Goal: Task Accomplishment & Management: Manage account settings

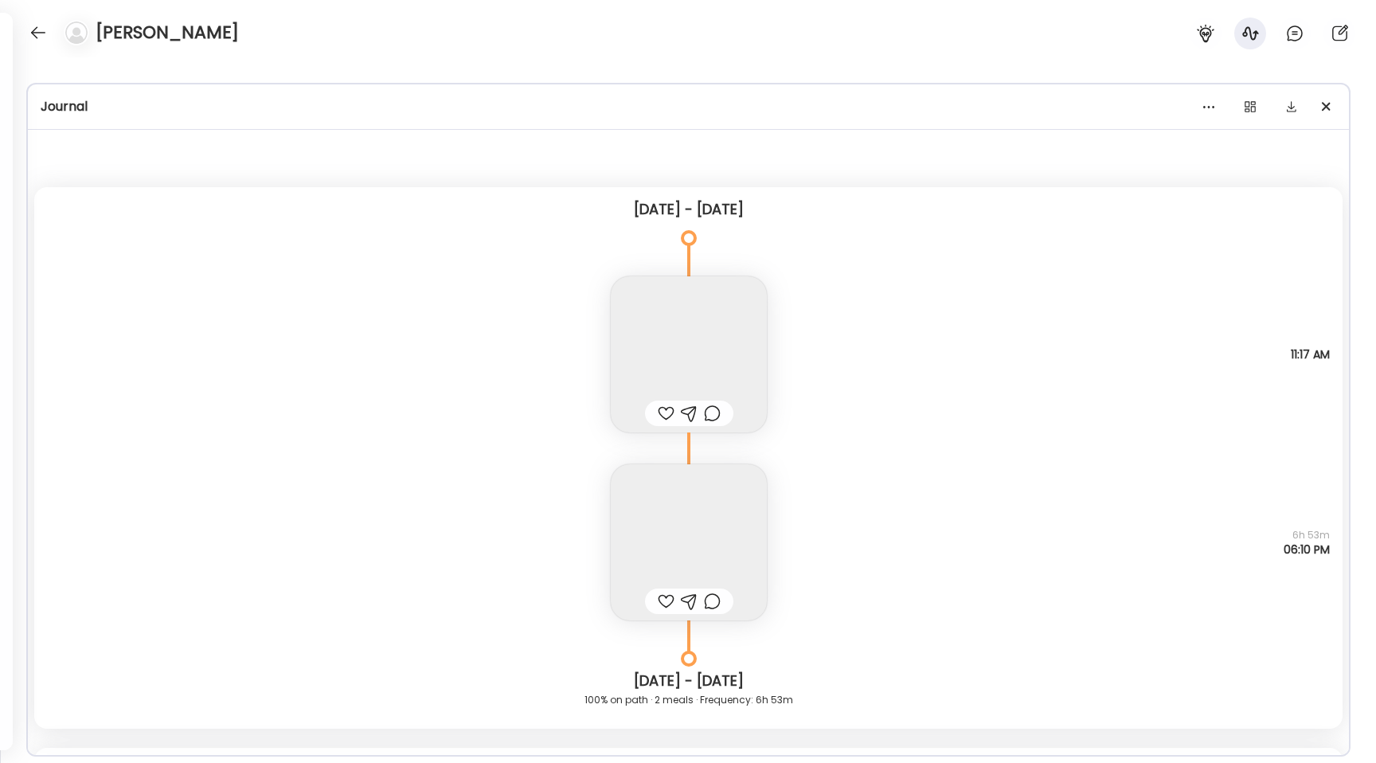
scroll to position [16203, 0]
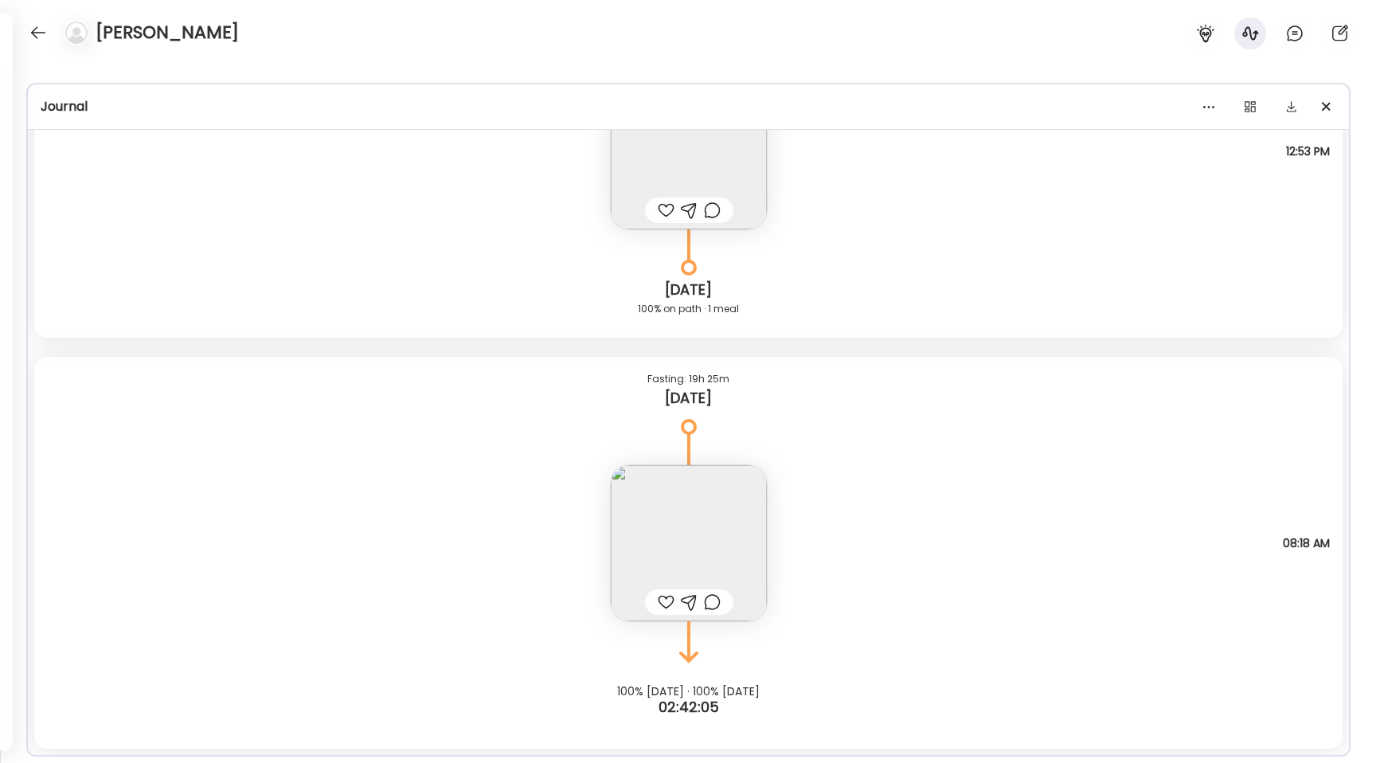
click at [23, 30] on div "[PERSON_NAME]" at bounding box center [688, 28] width 1376 height 57
click at [31, 33] on div at bounding box center [37, 32] width 25 height 25
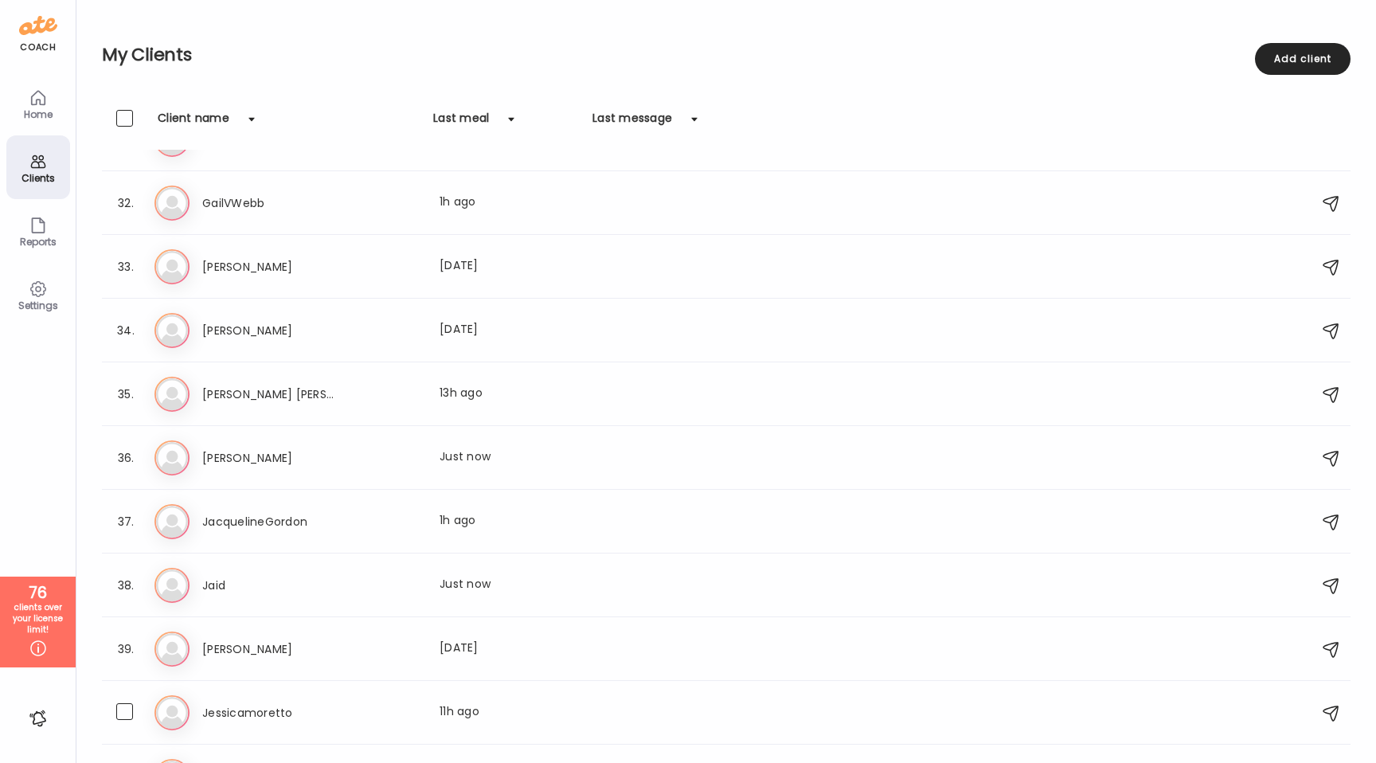
scroll to position [1723, 0]
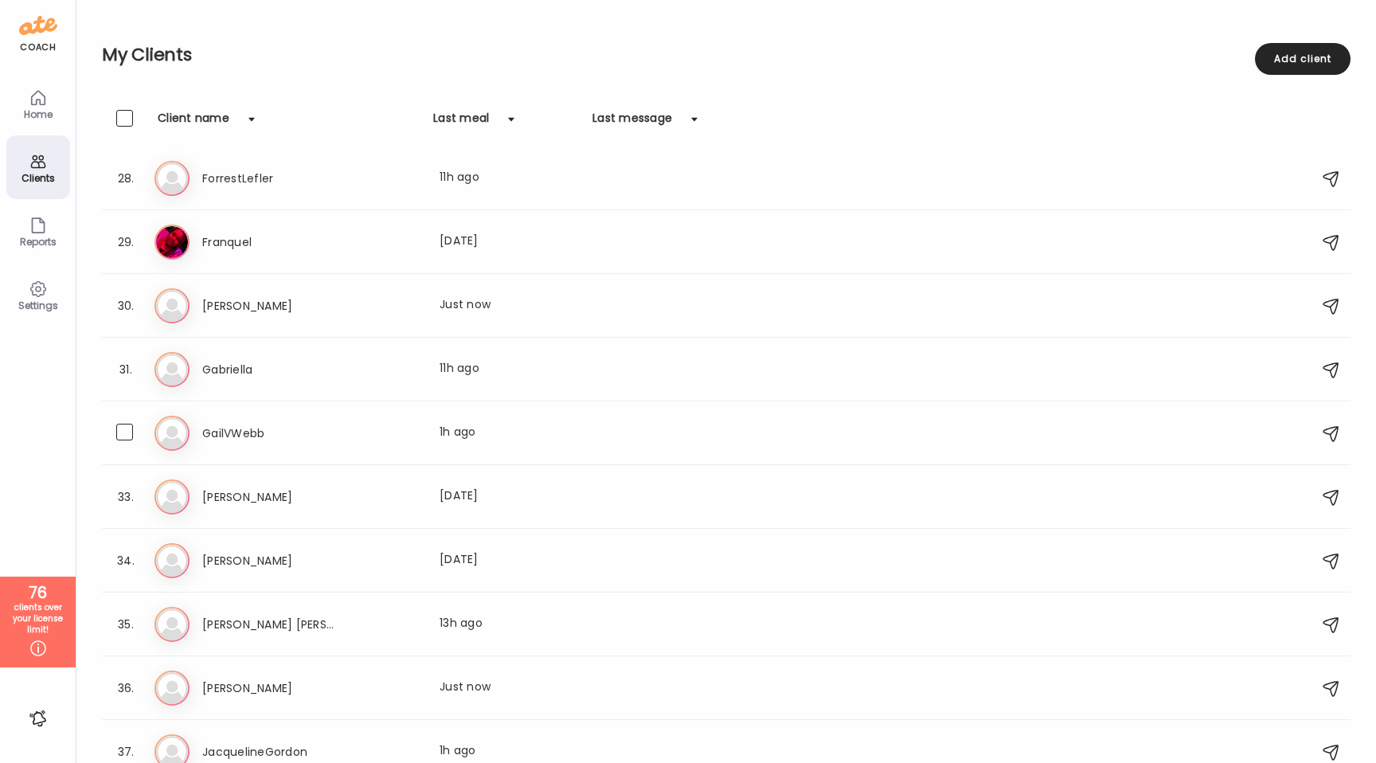
click at [390, 433] on div "GailVWebb Last meal: 1h ago" at bounding box center [511, 433] width 618 height 19
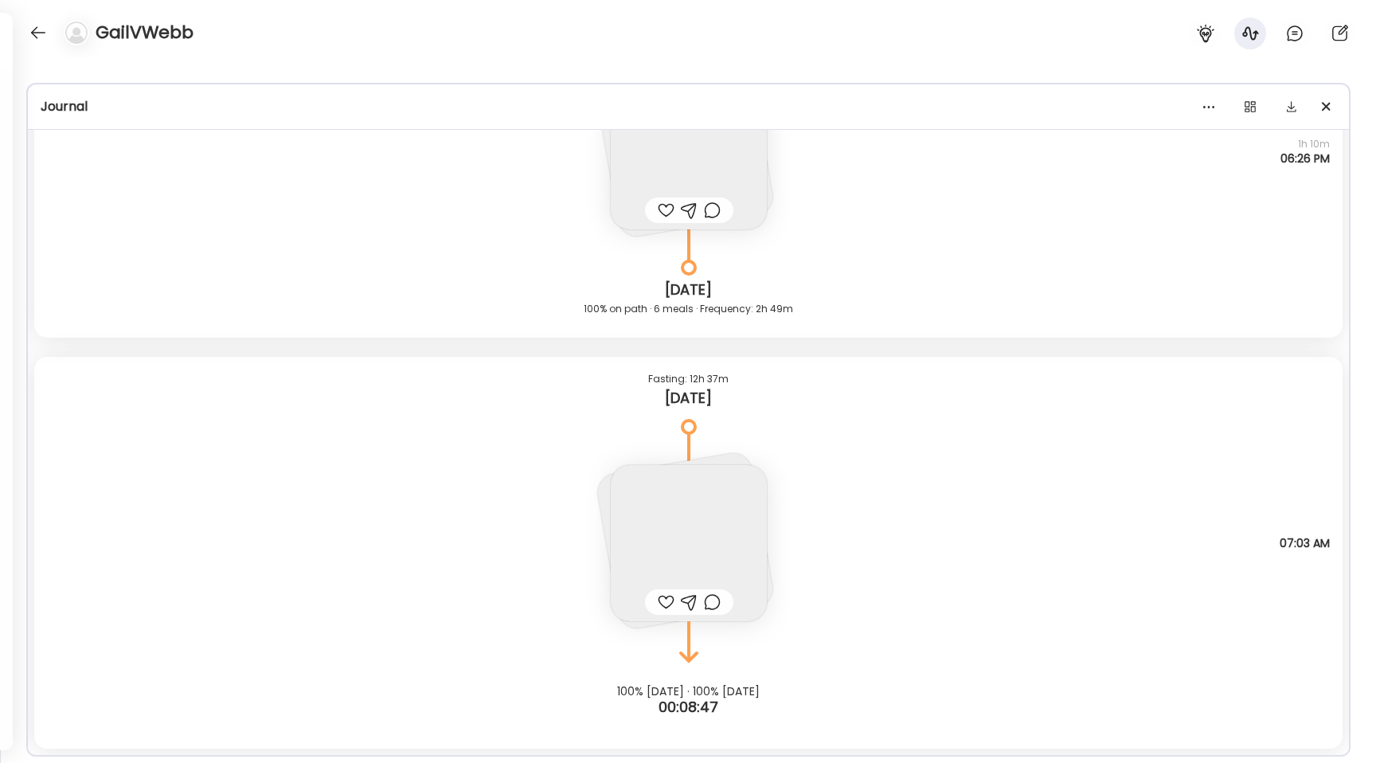
scroll to position [1910, 0]
click at [660, 600] on div at bounding box center [666, 601] width 17 height 19
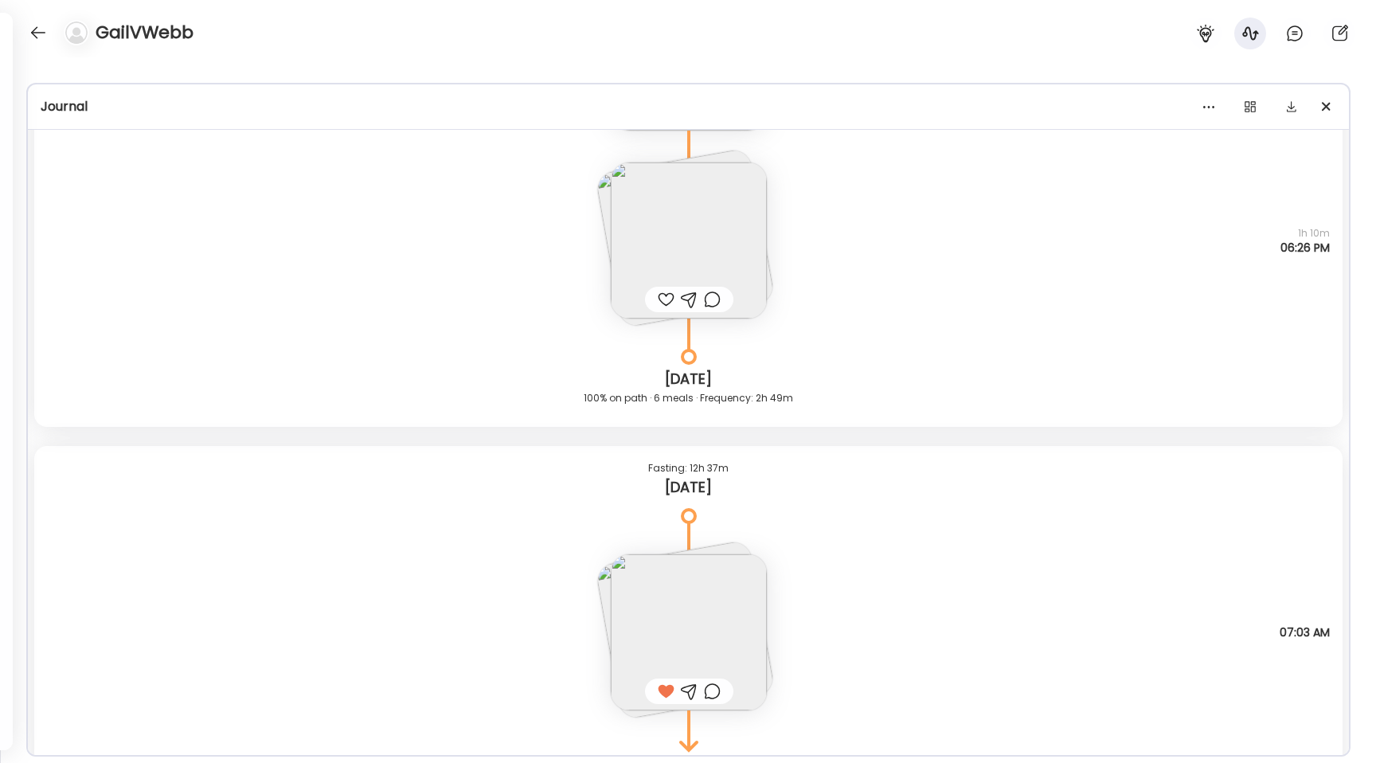
scroll to position [1743, 0]
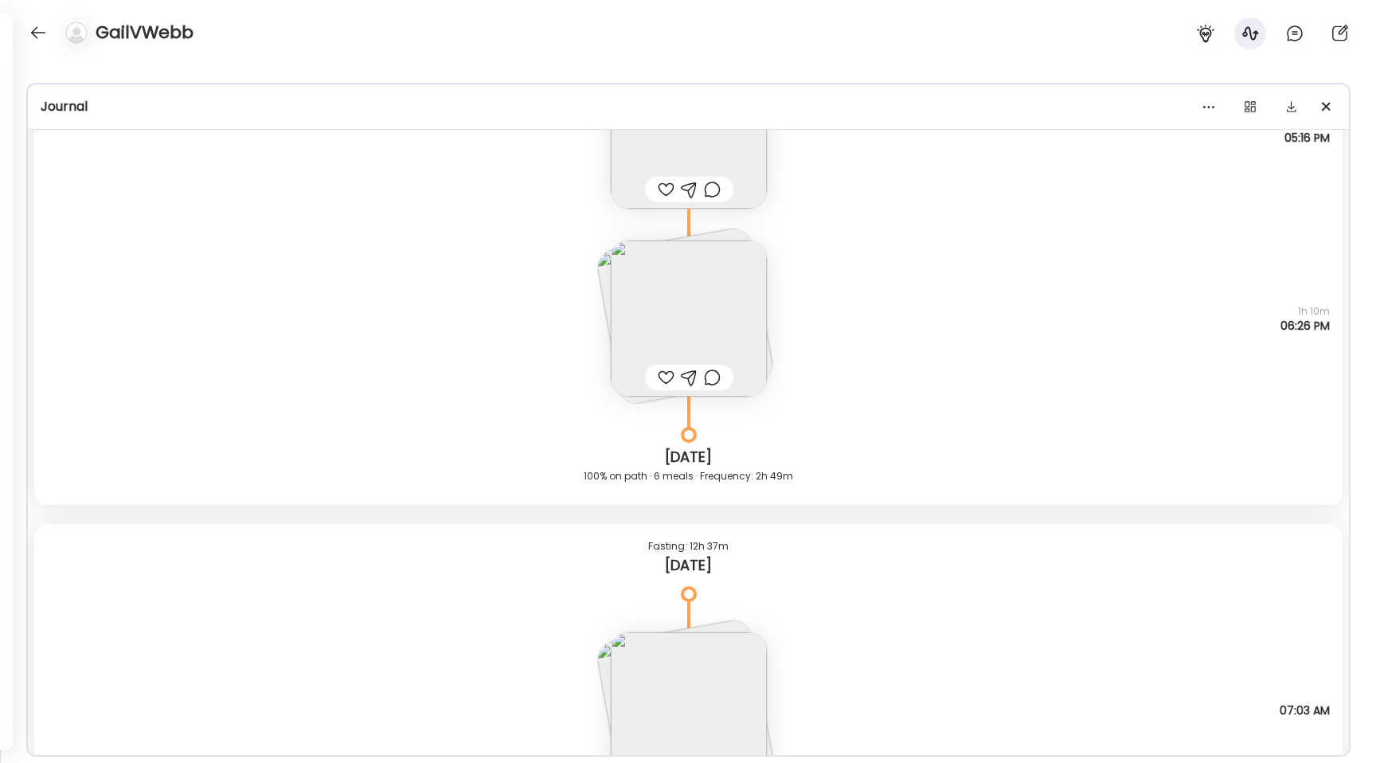
click at [661, 381] on div at bounding box center [666, 377] width 17 height 19
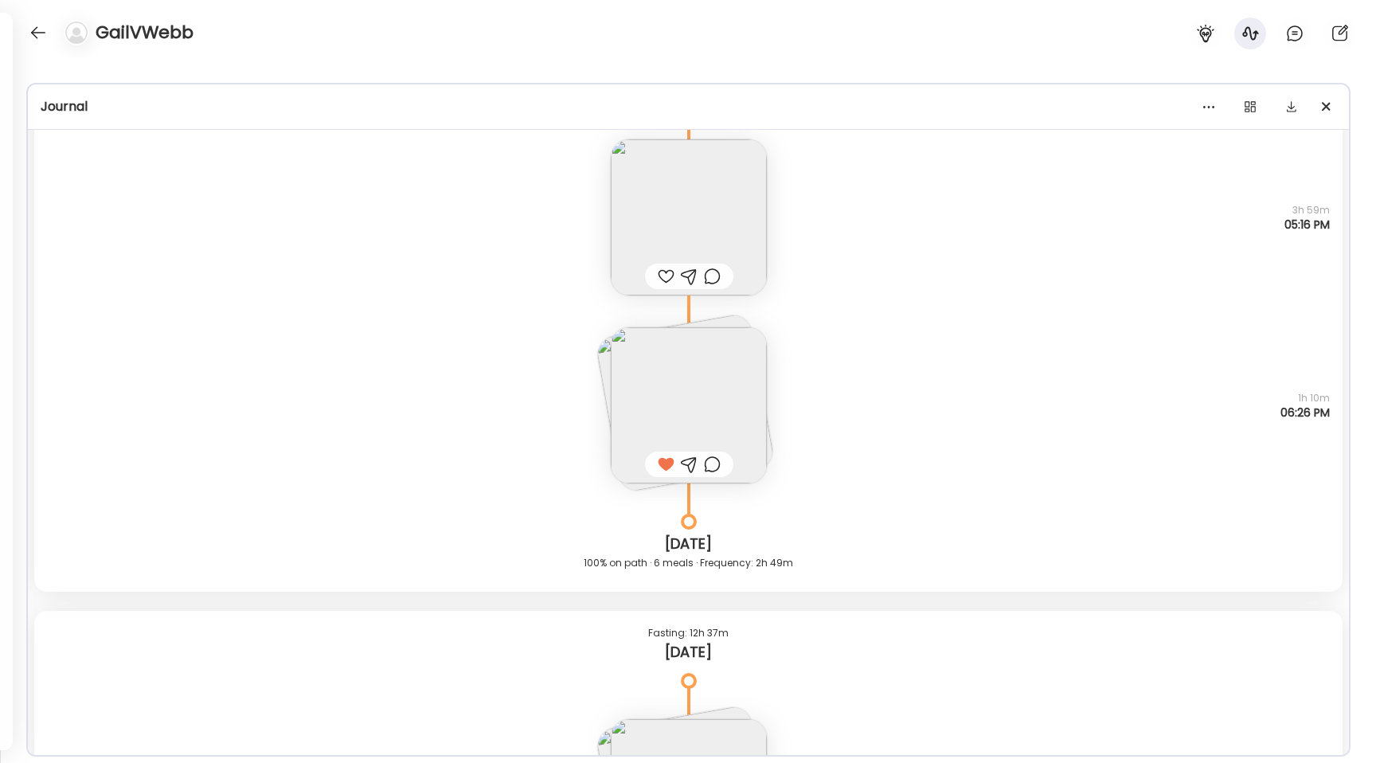
scroll to position [1604, 0]
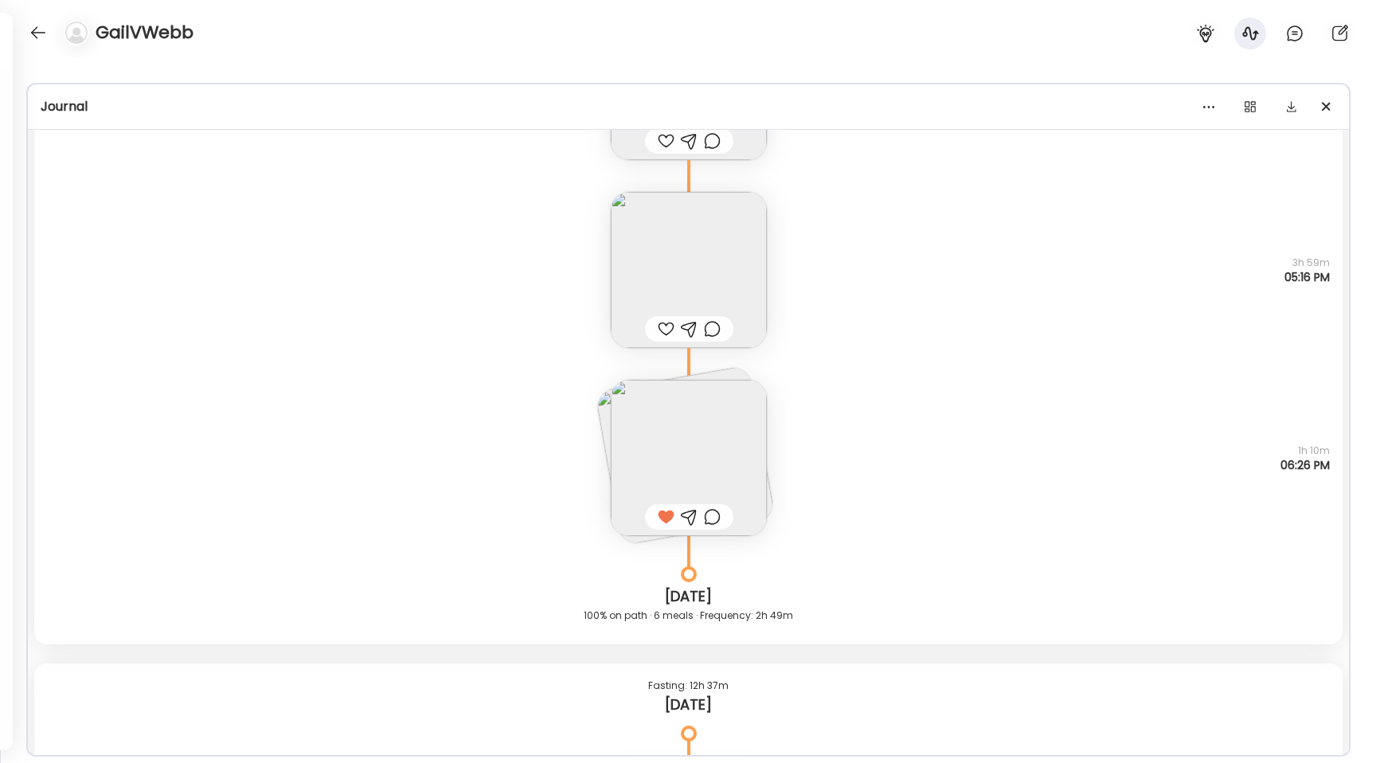
click at [662, 330] on div at bounding box center [666, 328] width 17 height 19
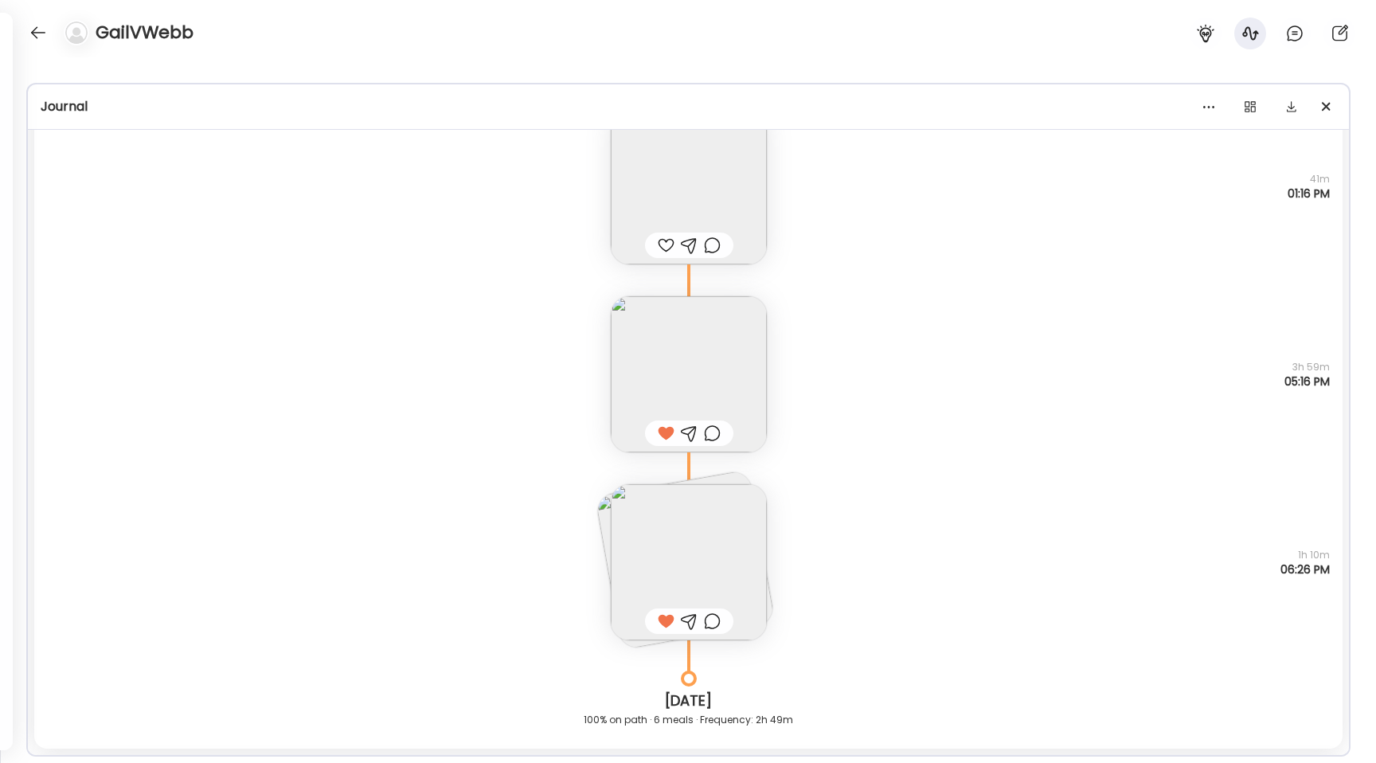
scroll to position [1408, 0]
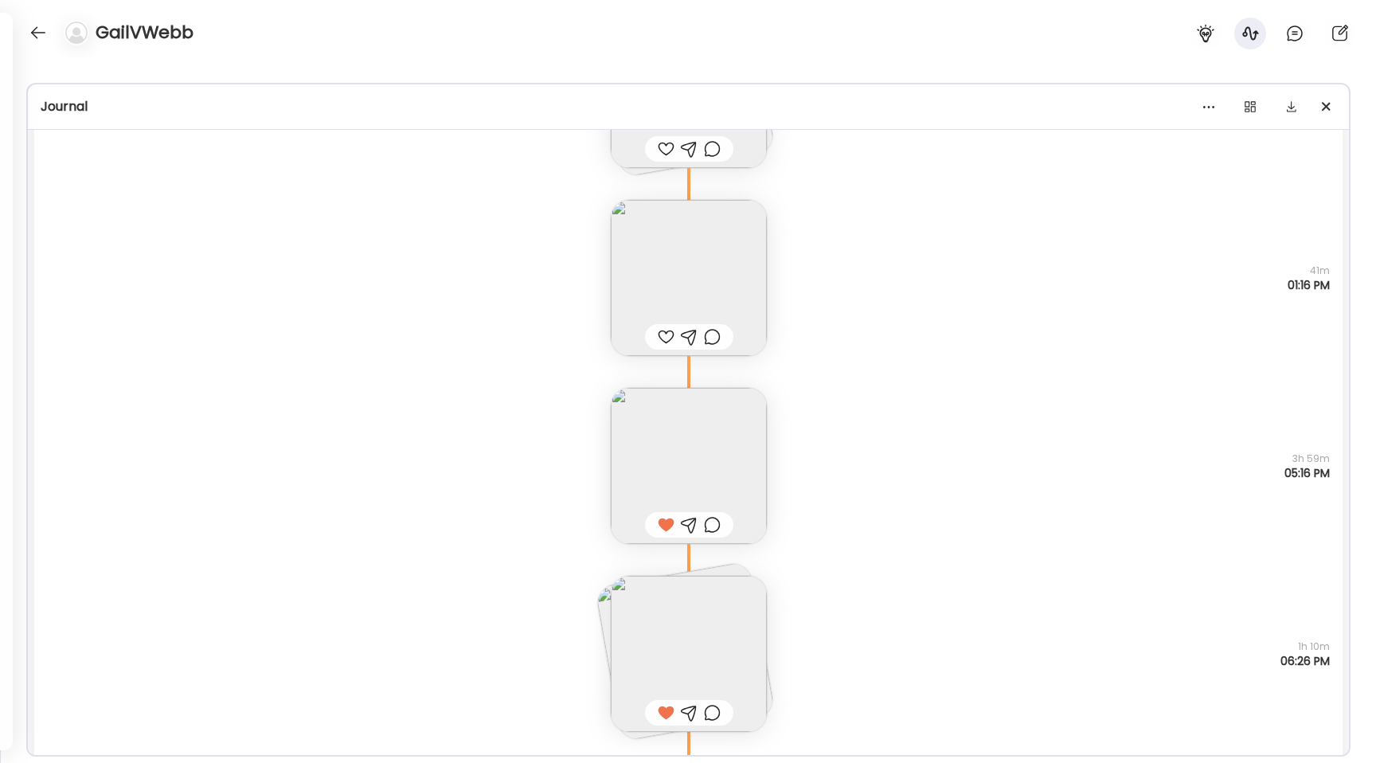
click at [659, 334] on div at bounding box center [666, 336] width 17 height 19
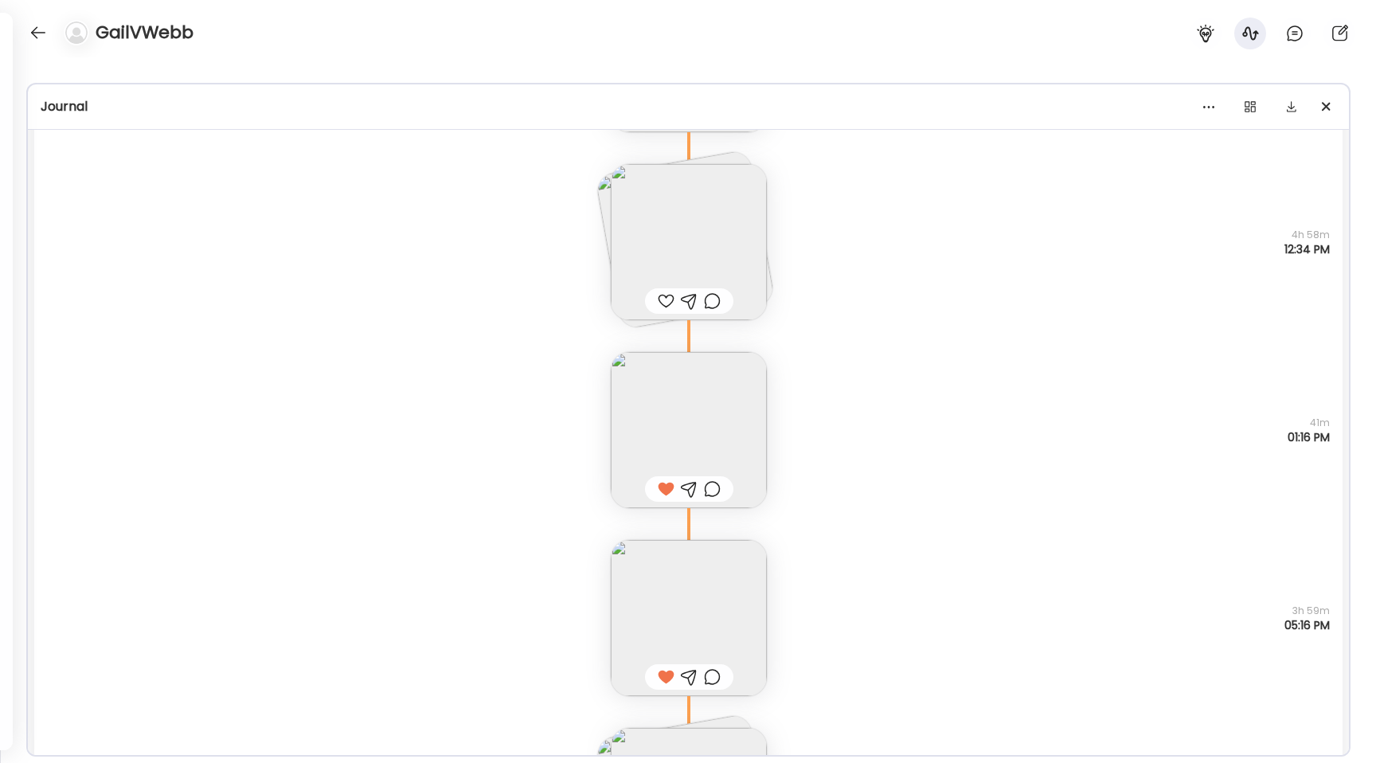
scroll to position [1193, 0]
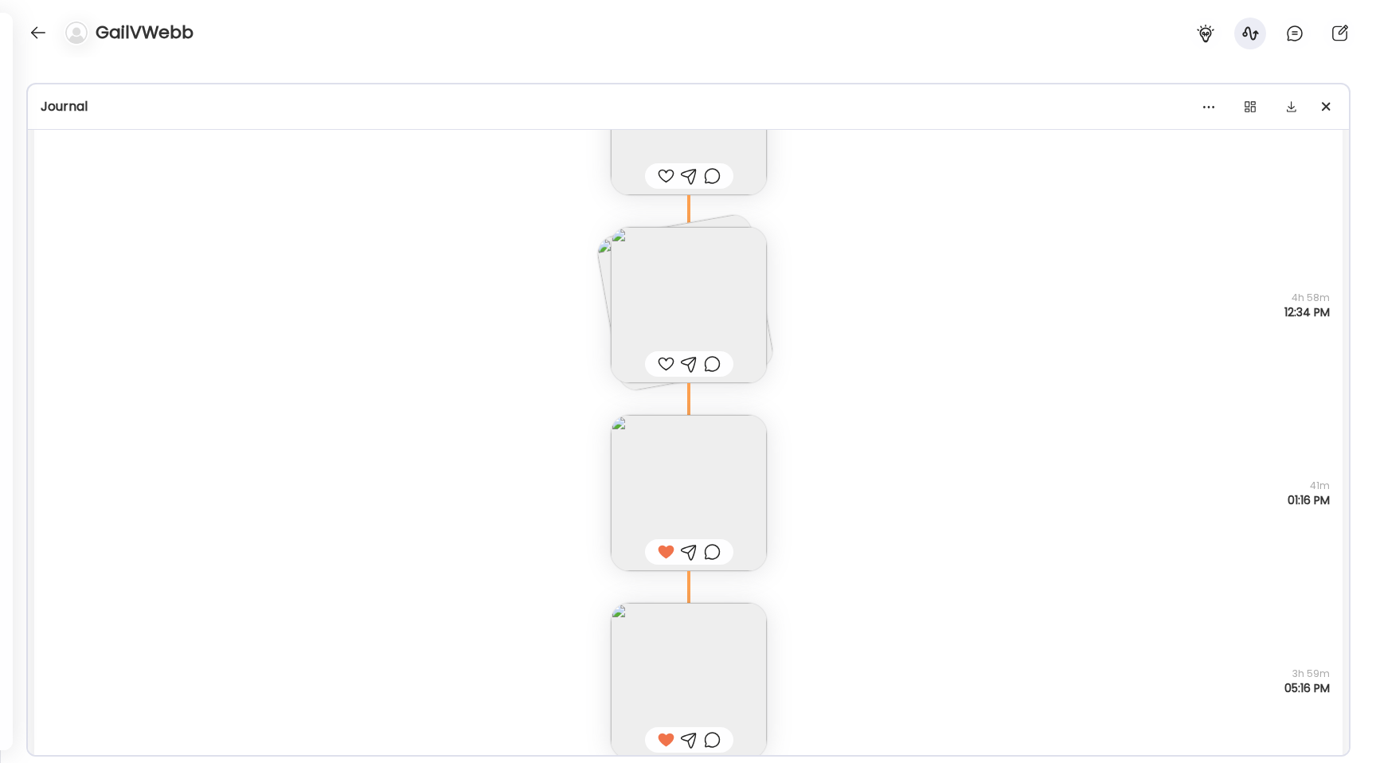
click at [662, 358] on div at bounding box center [666, 363] width 17 height 19
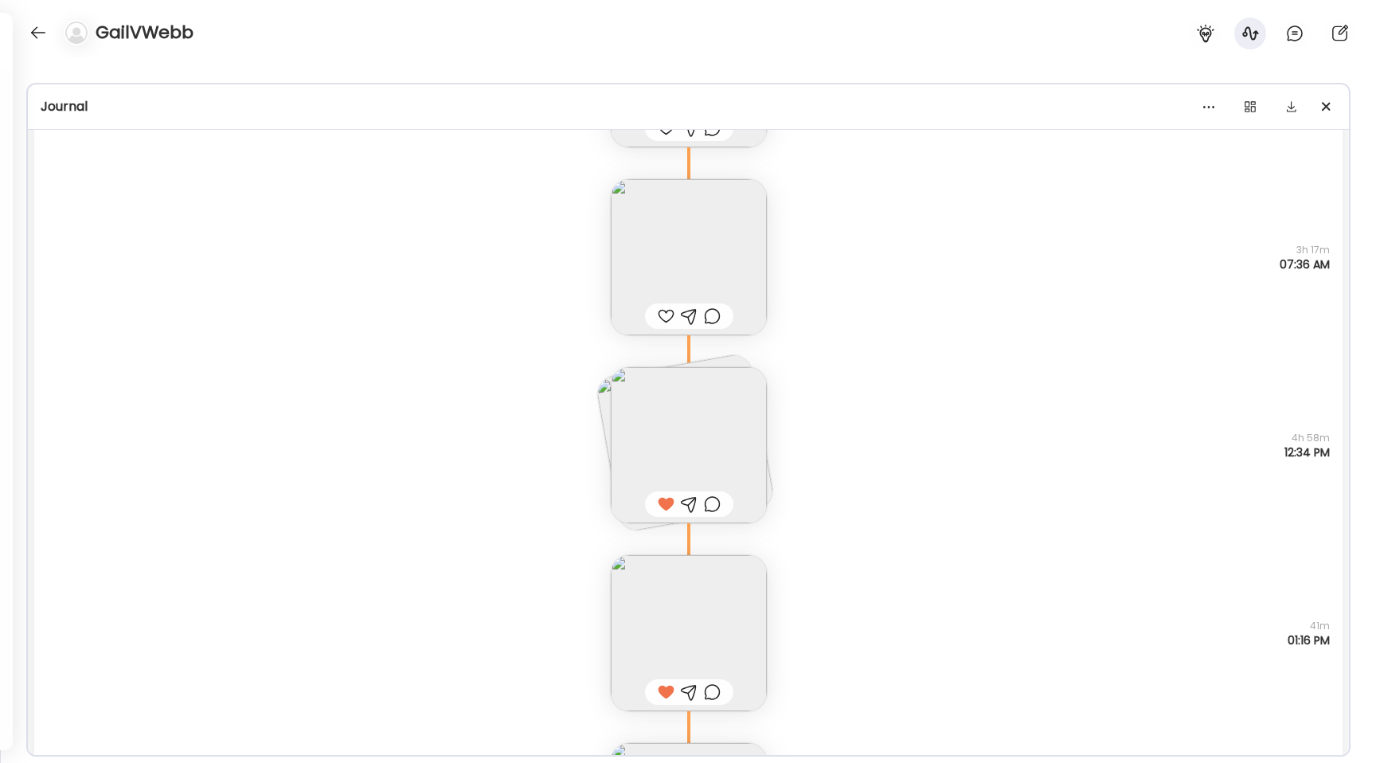
scroll to position [981, 0]
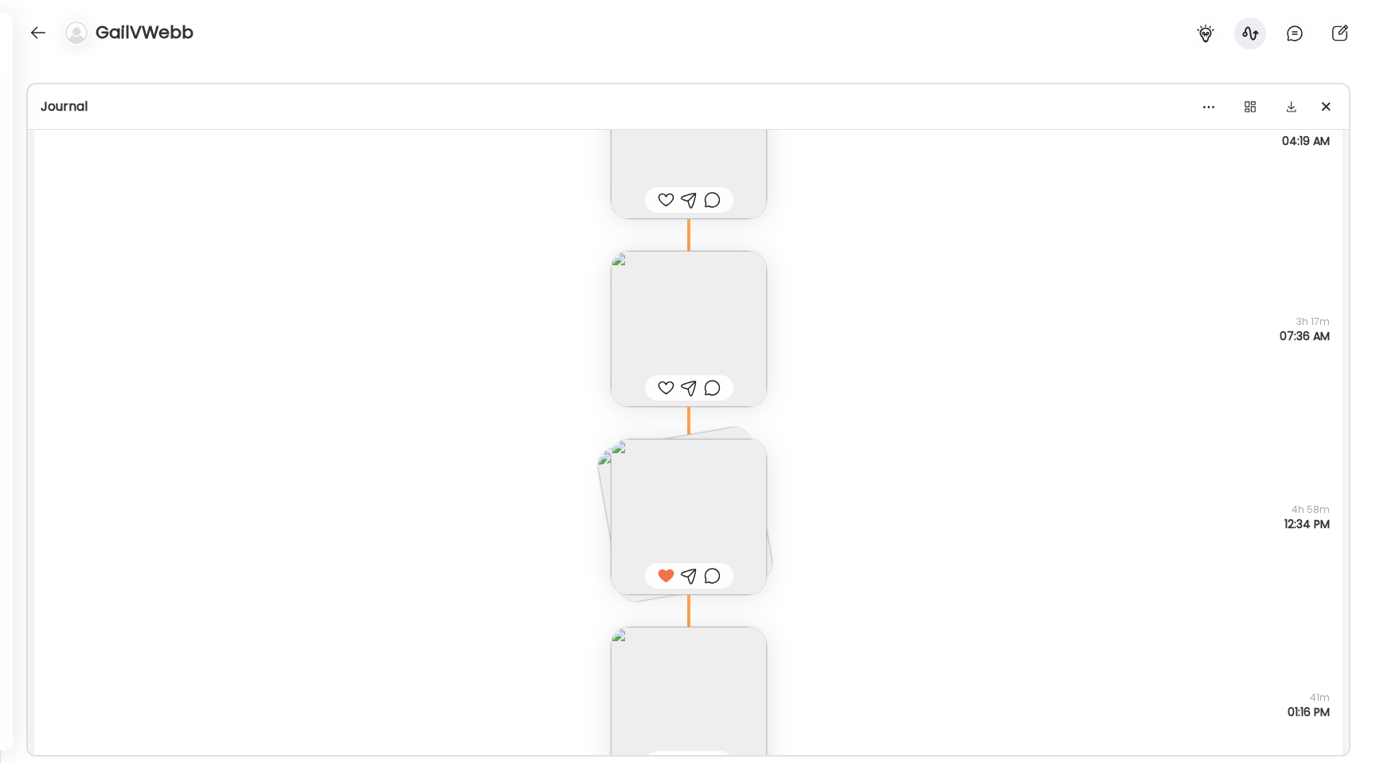
click at [654, 501] on img at bounding box center [689, 517] width 156 height 156
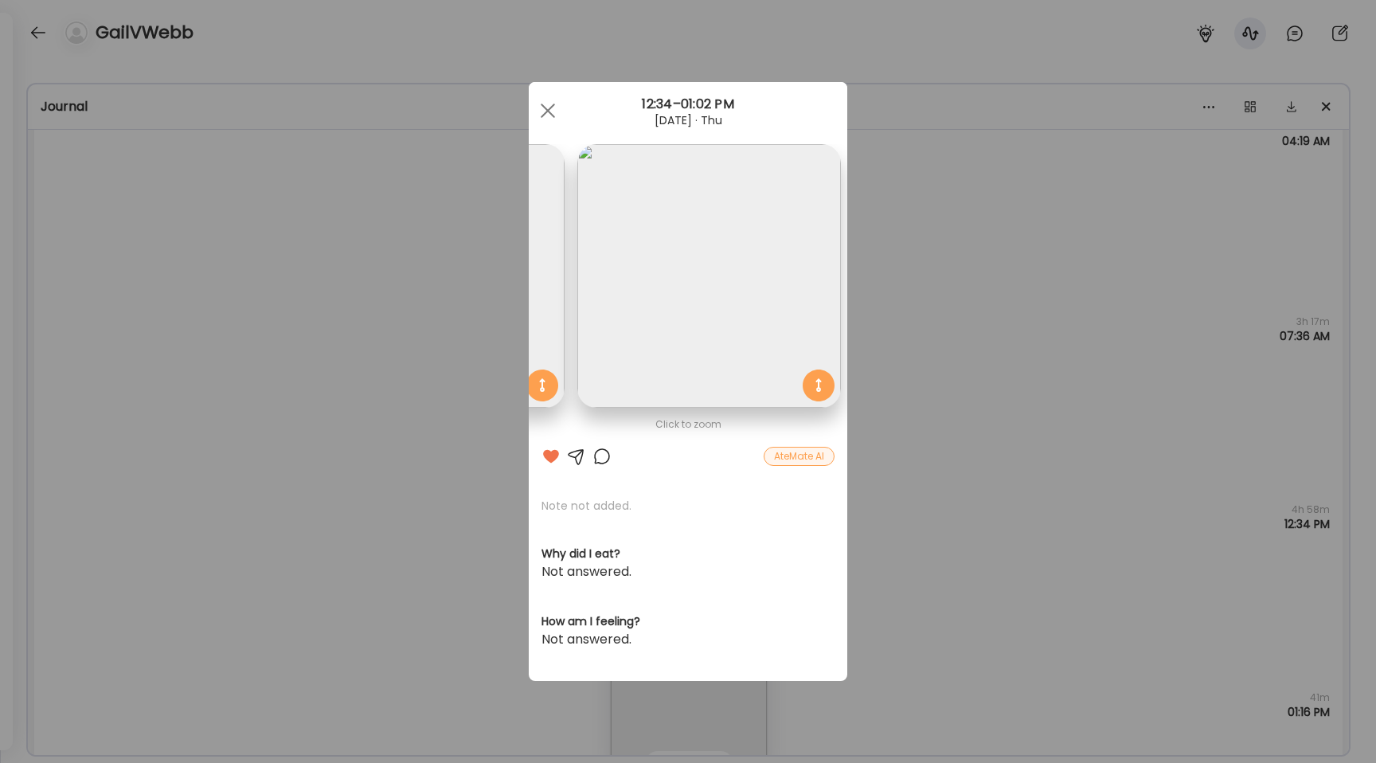
click at [654, 322] on img at bounding box center [709, 276] width 264 height 264
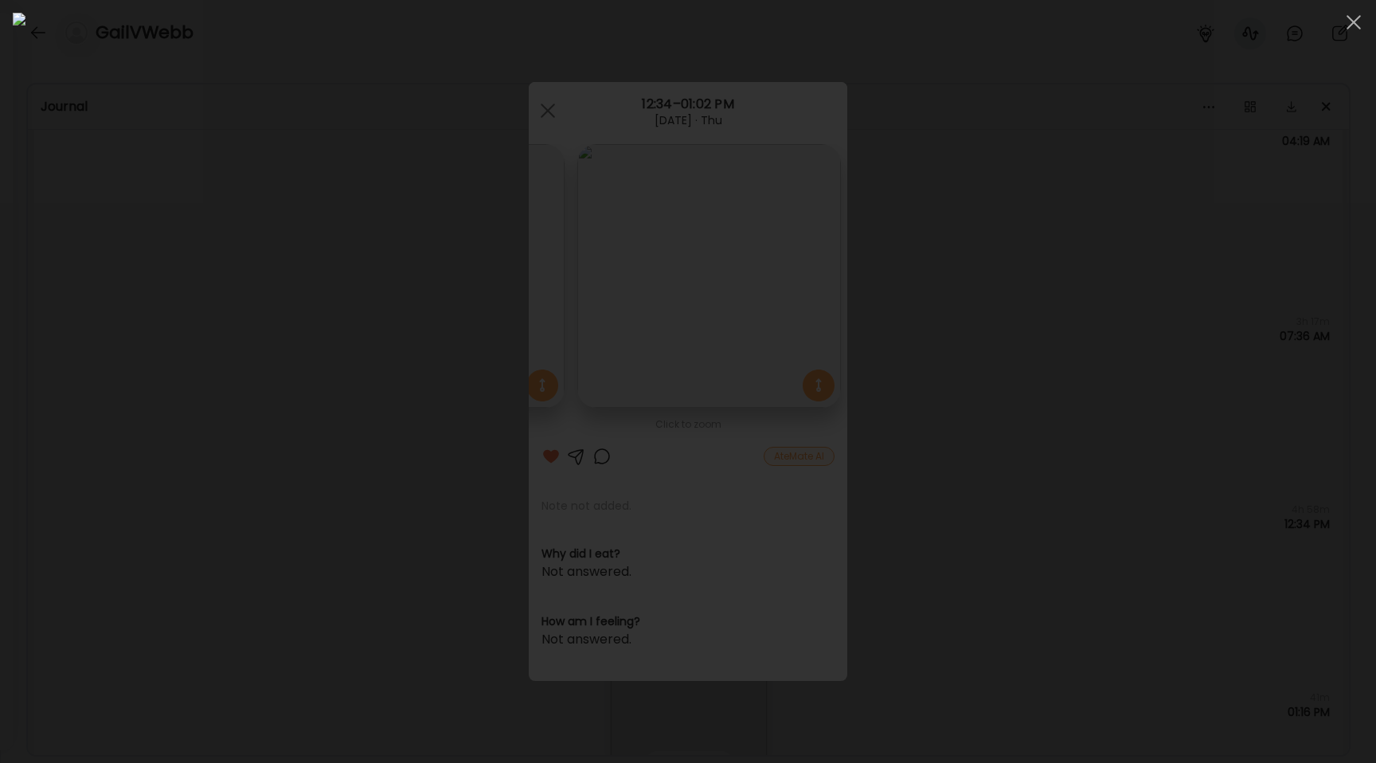
click at [264, 346] on div at bounding box center [688, 381] width 1351 height 737
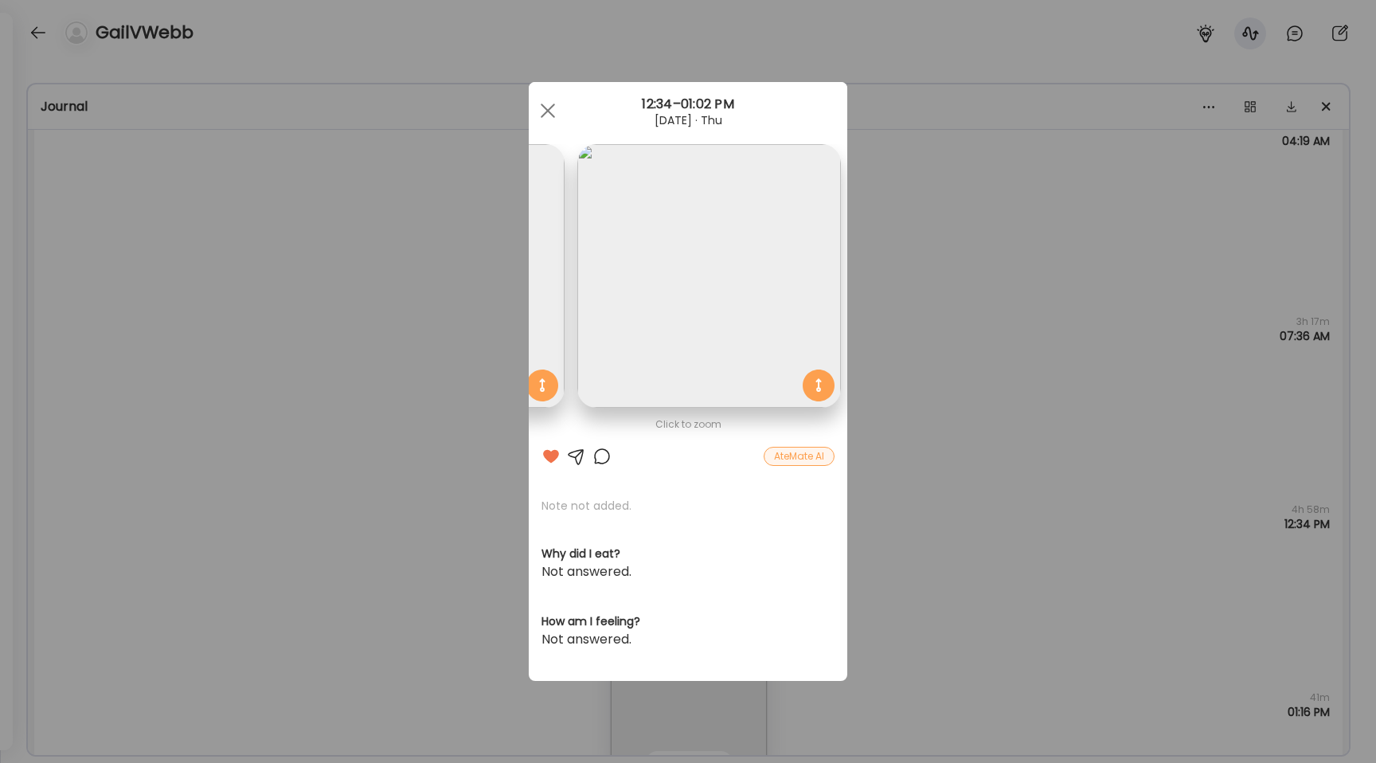
click at [409, 448] on div "Ate Coach Dashboard Wahoo! It’s official Take a moment to set up your Coach Pro…" at bounding box center [688, 381] width 1376 height 763
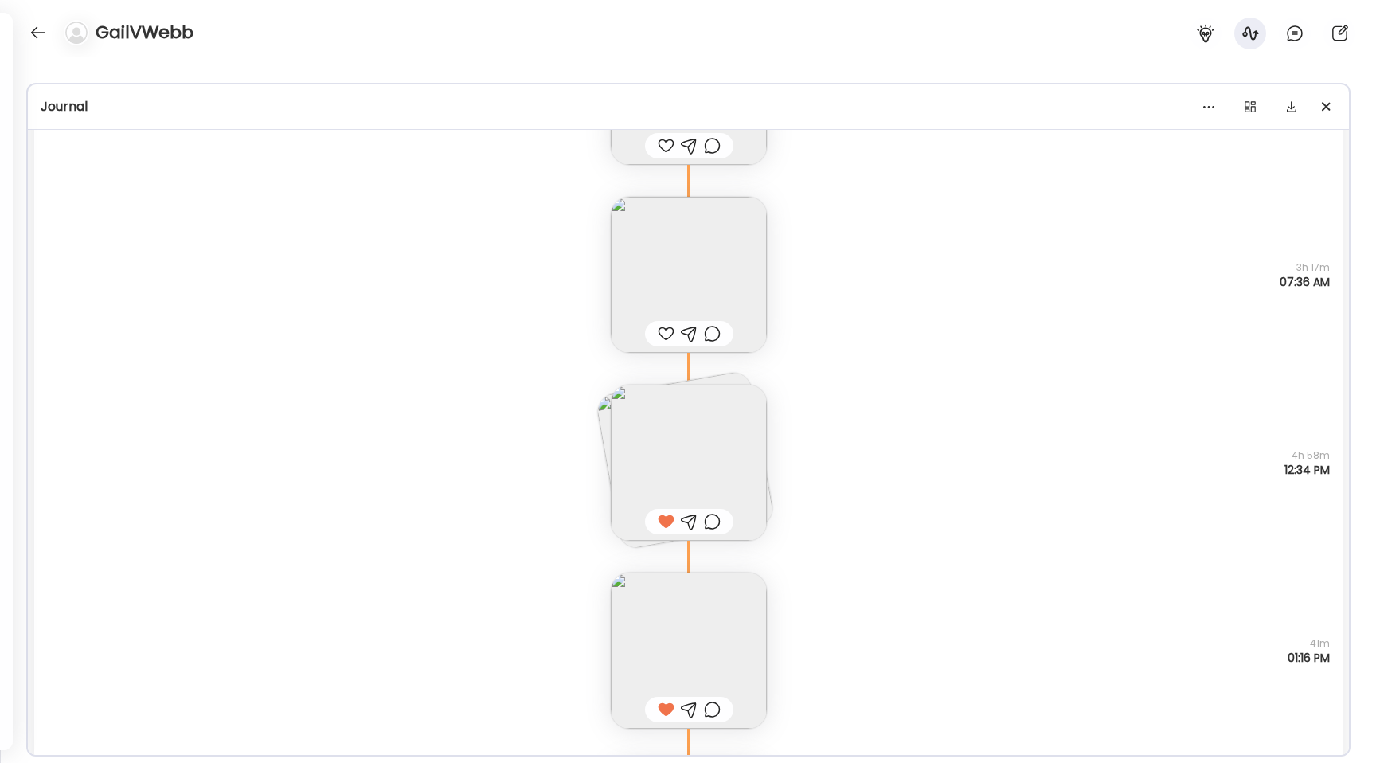
scroll to position [1048, 0]
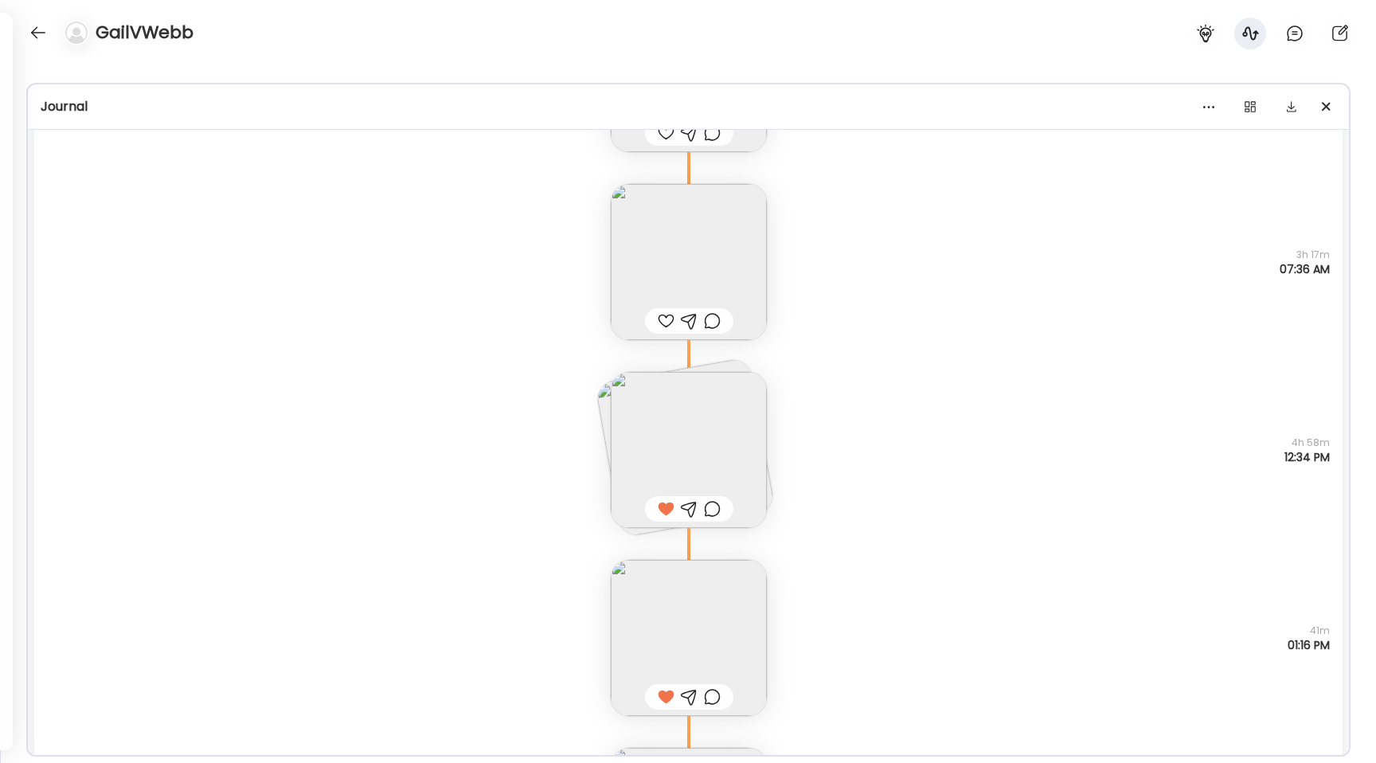
click at [671, 604] on img at bounding box center [689, 638] width 156 height 156
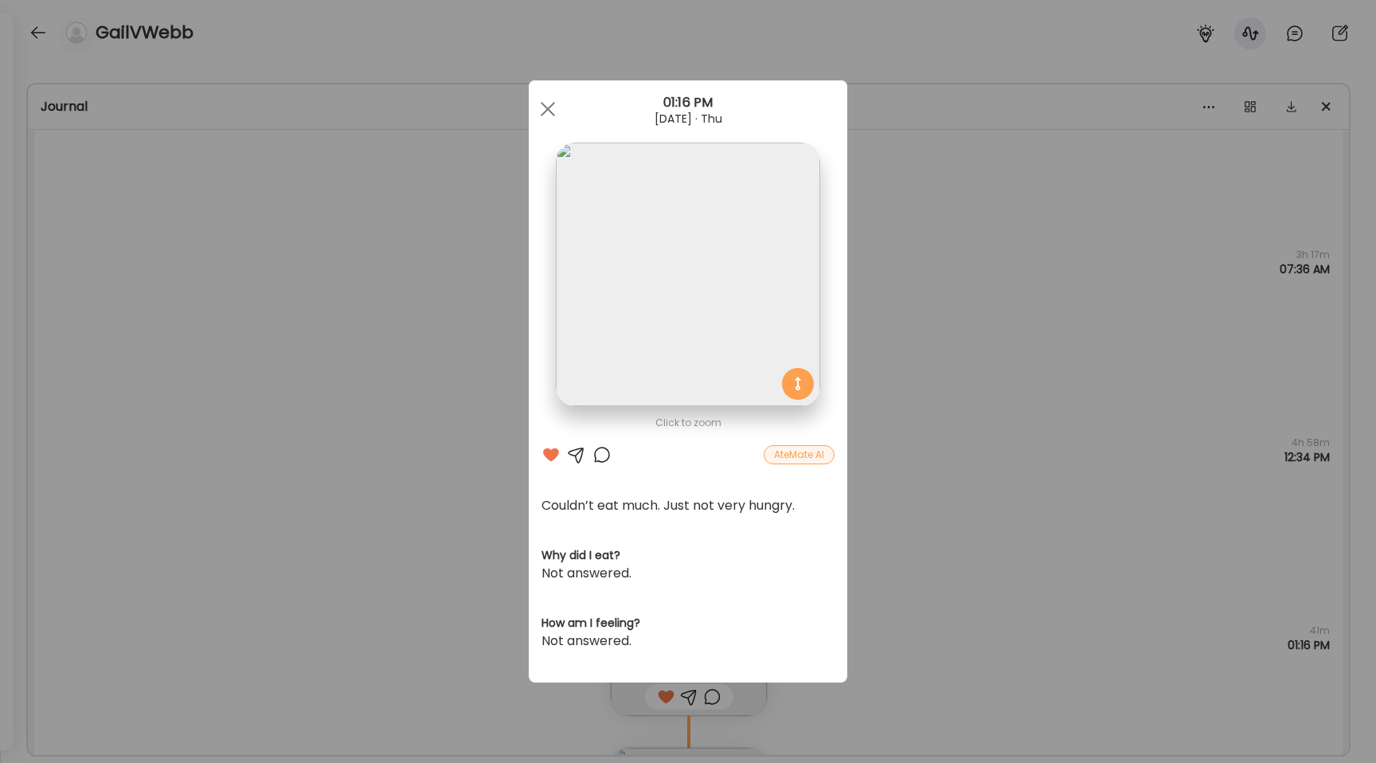
click at [483, 525] on div "Ate Coach Dashboard Wahoo! It’s official Take a moment to set up your Coach Pro…" at bounding box center [688, 381] width 1376 height 763
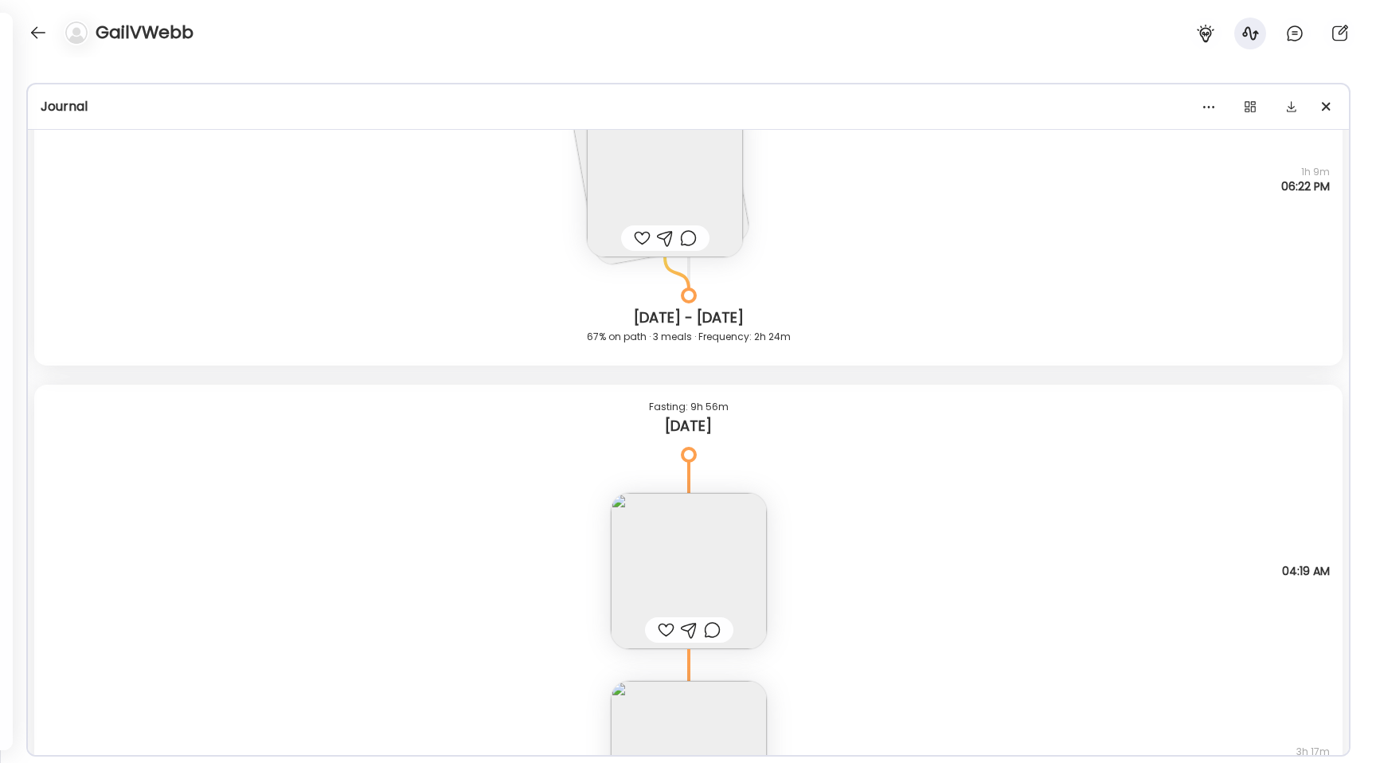
scroll to position [479, 0]
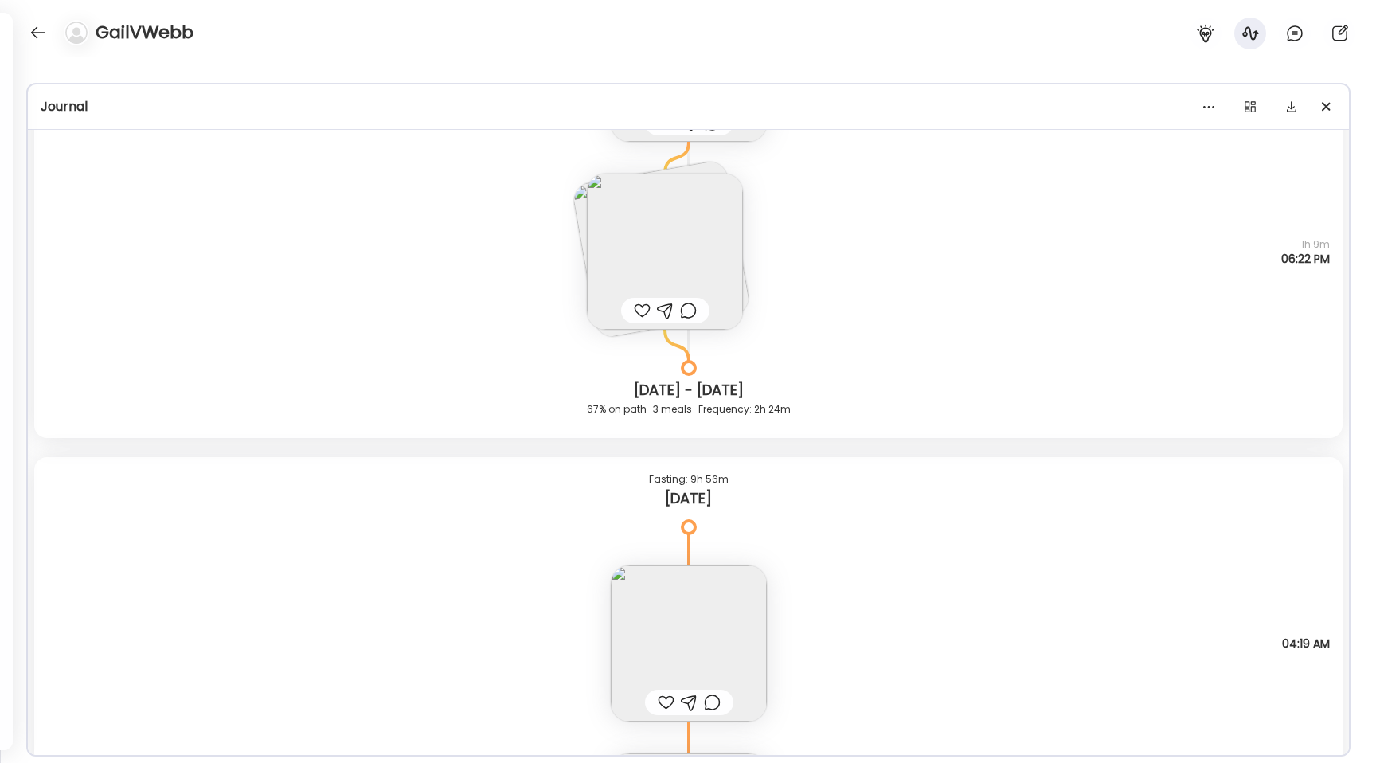
click at [726, 628] on img at bounding box center [689, 643] width 156 height 156
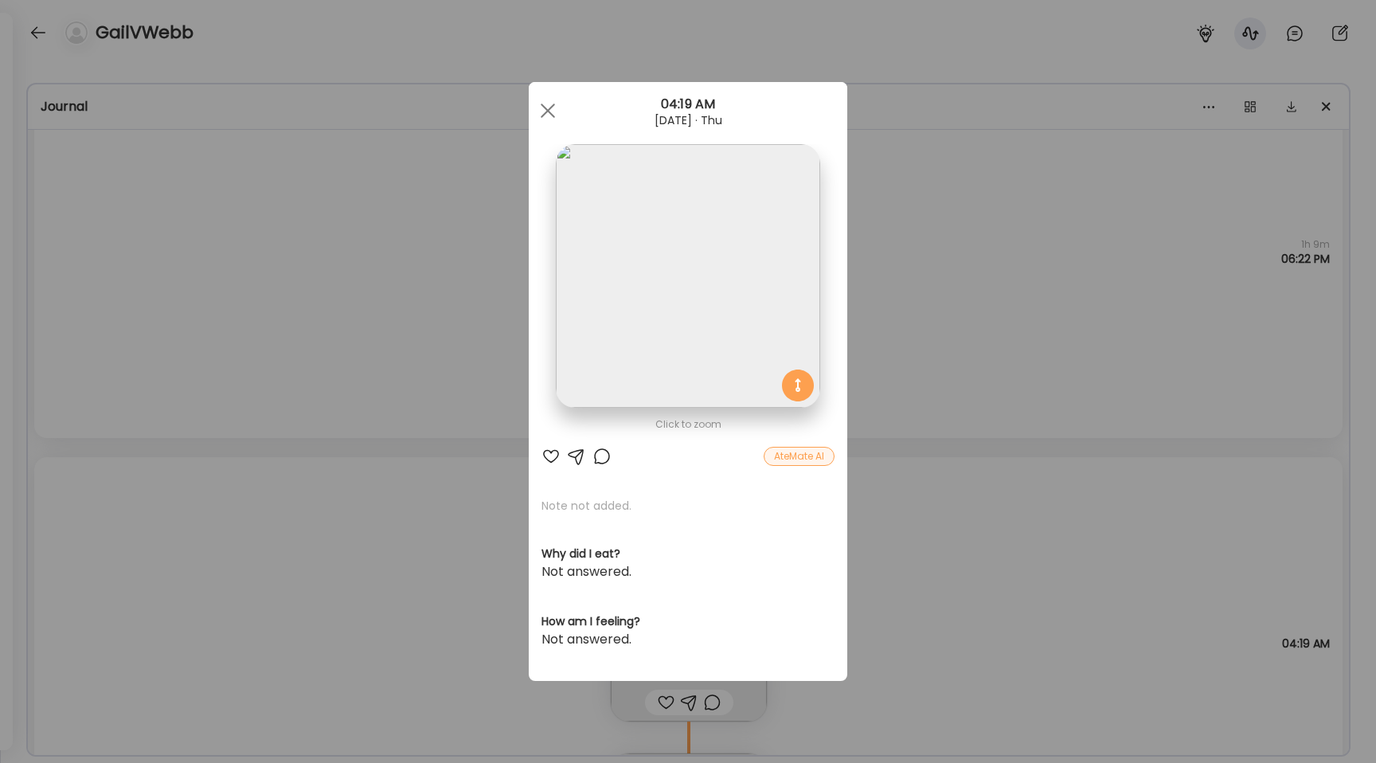
click at [636, 349] on img at bounding box center [688, 276] width 264 height 264
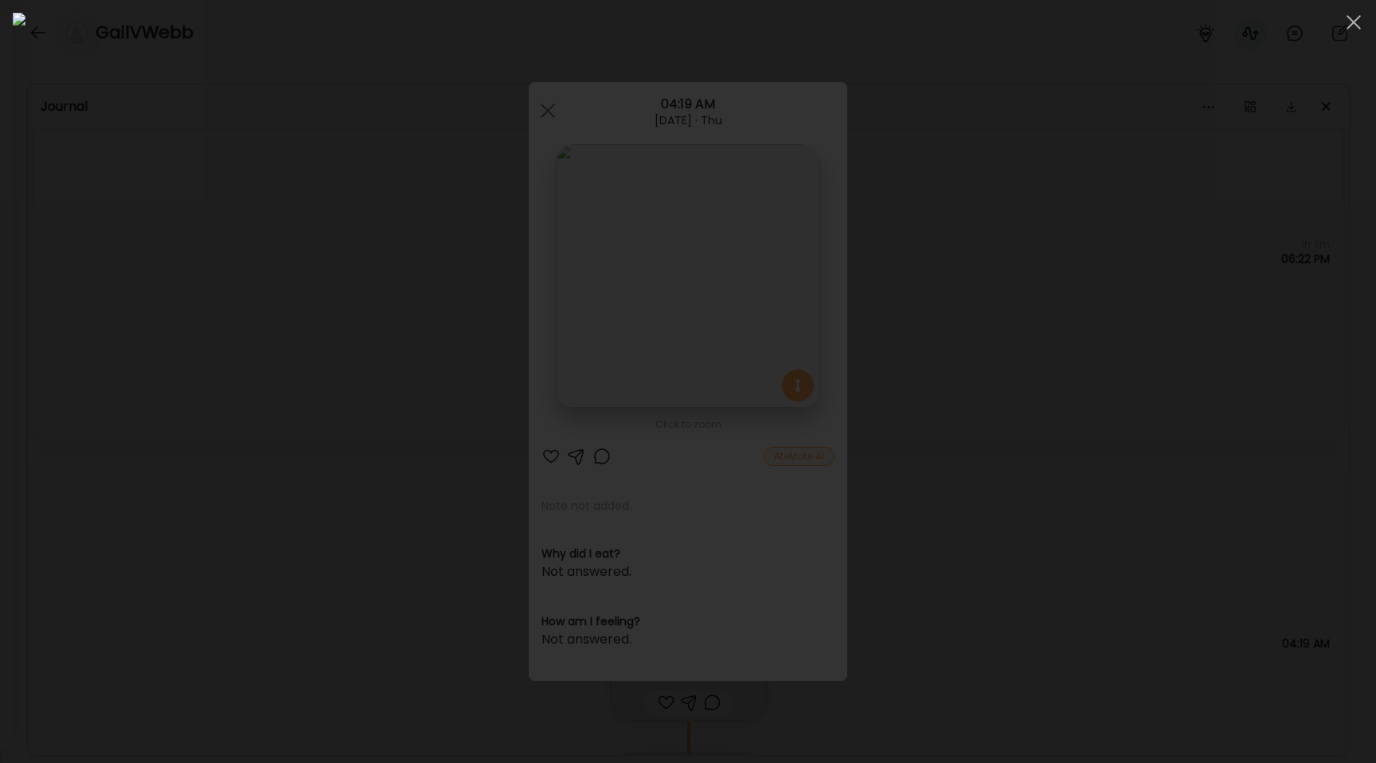
click at [223, 349] on div at bounding box center [688, 381] width 1351 height 737
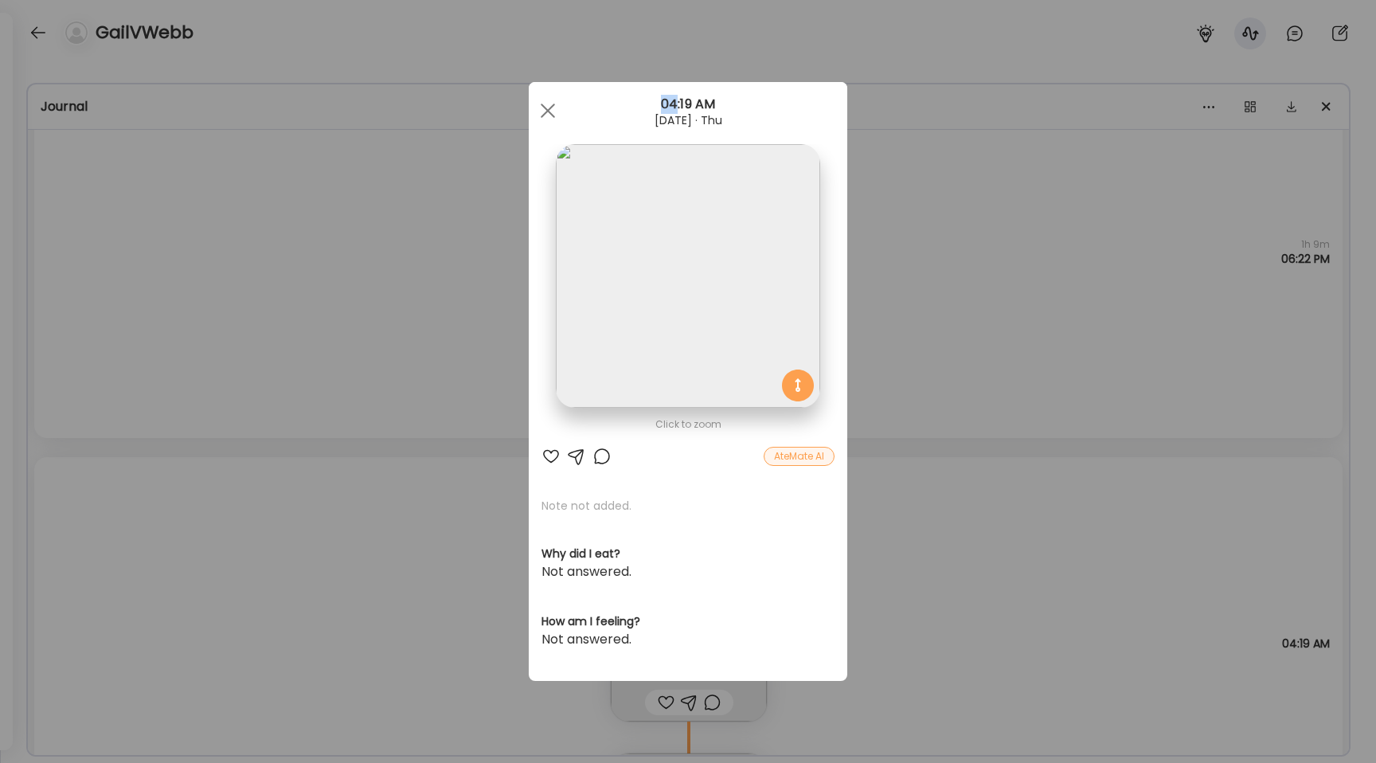
click at [223, 349] on div "Ate Coach Dashboard Wahoo! It’s official Take a moment to set up your Coach Pro…" at bounding box center [688, 381] width 1376 height 763
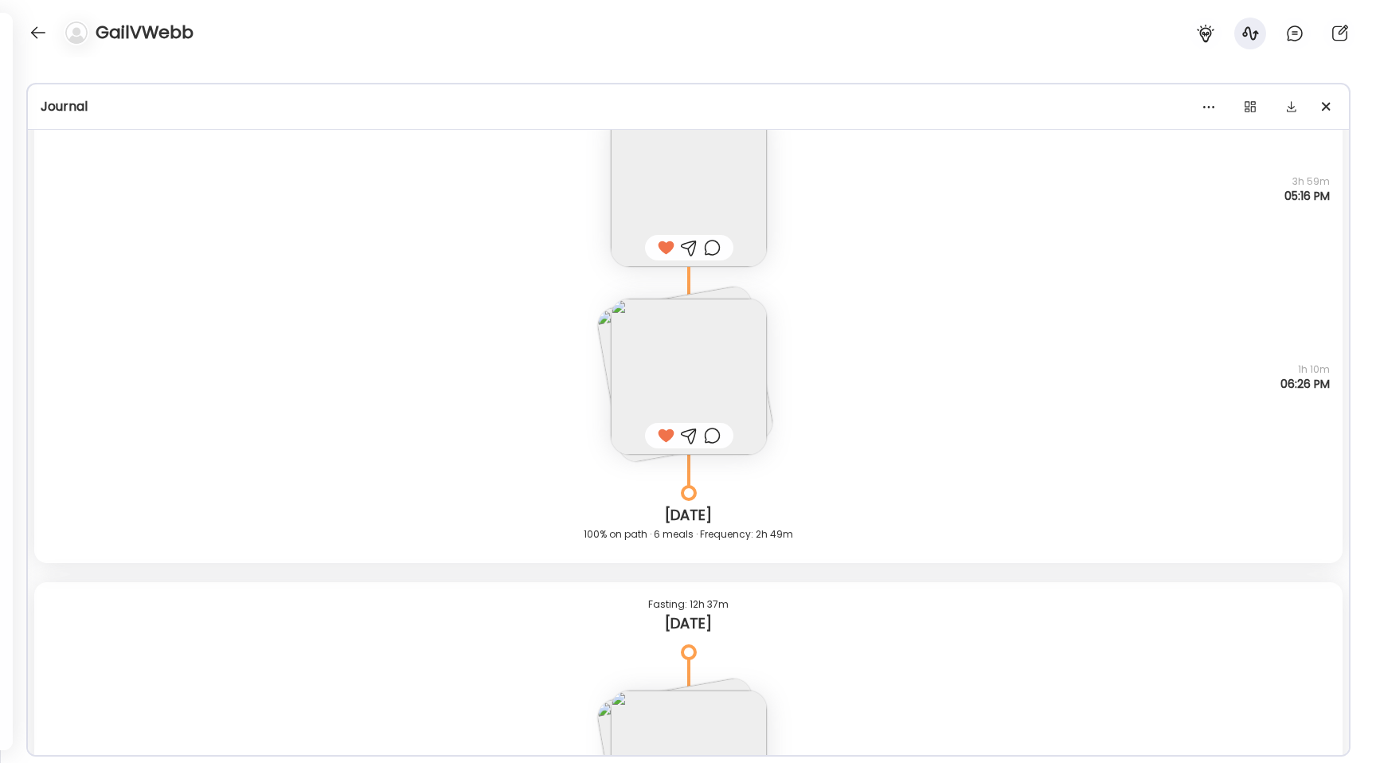
scroll to position [1910, 0]
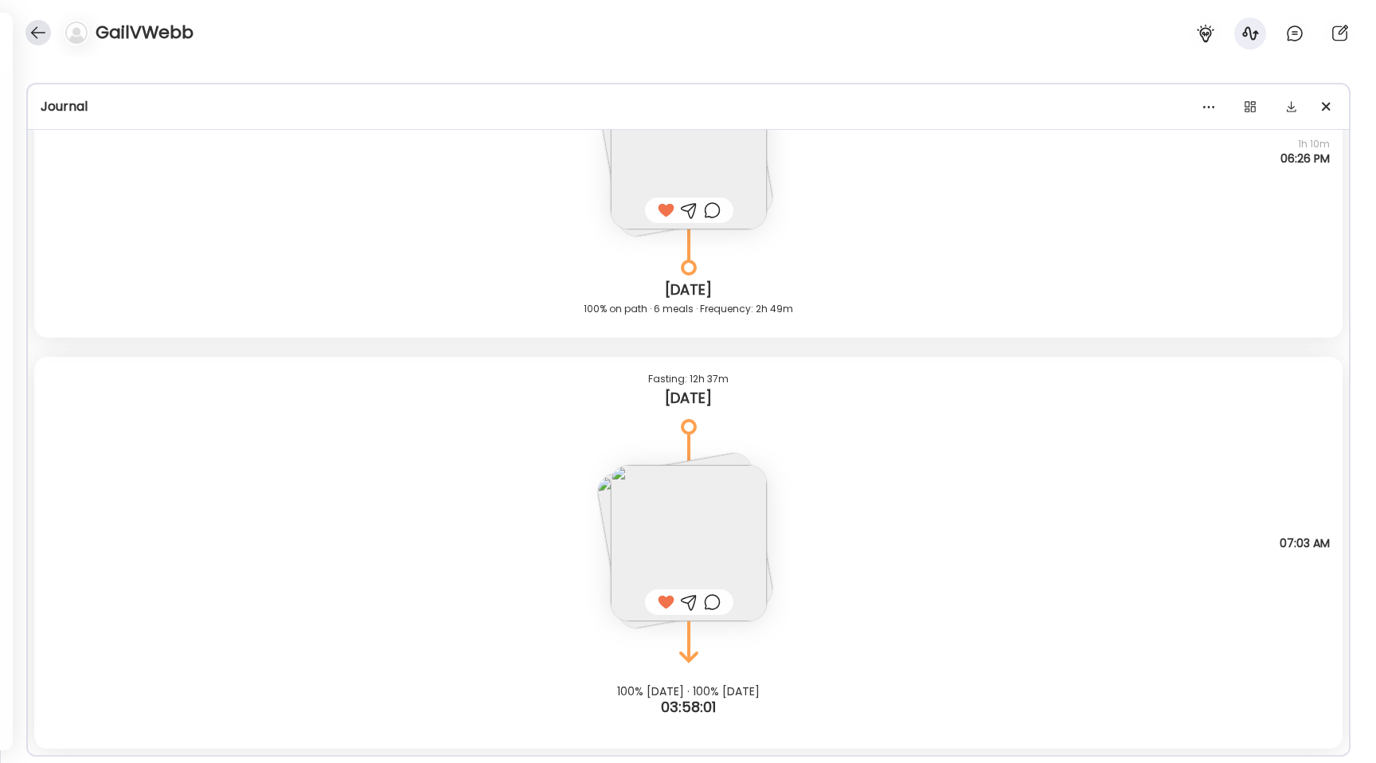
click at [29, 39] on div at bounding box center [37, 32] width 25 height 25
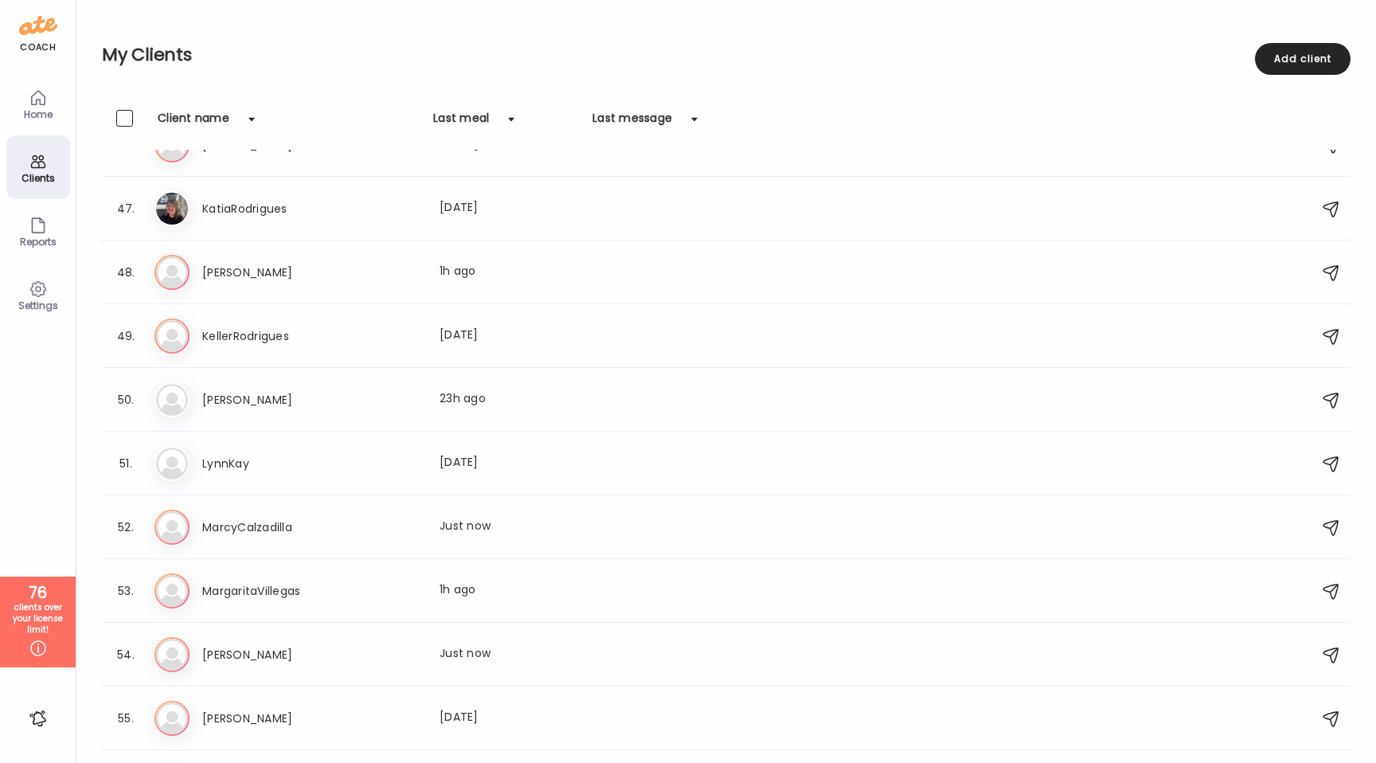
scroll to position [2940, 0]
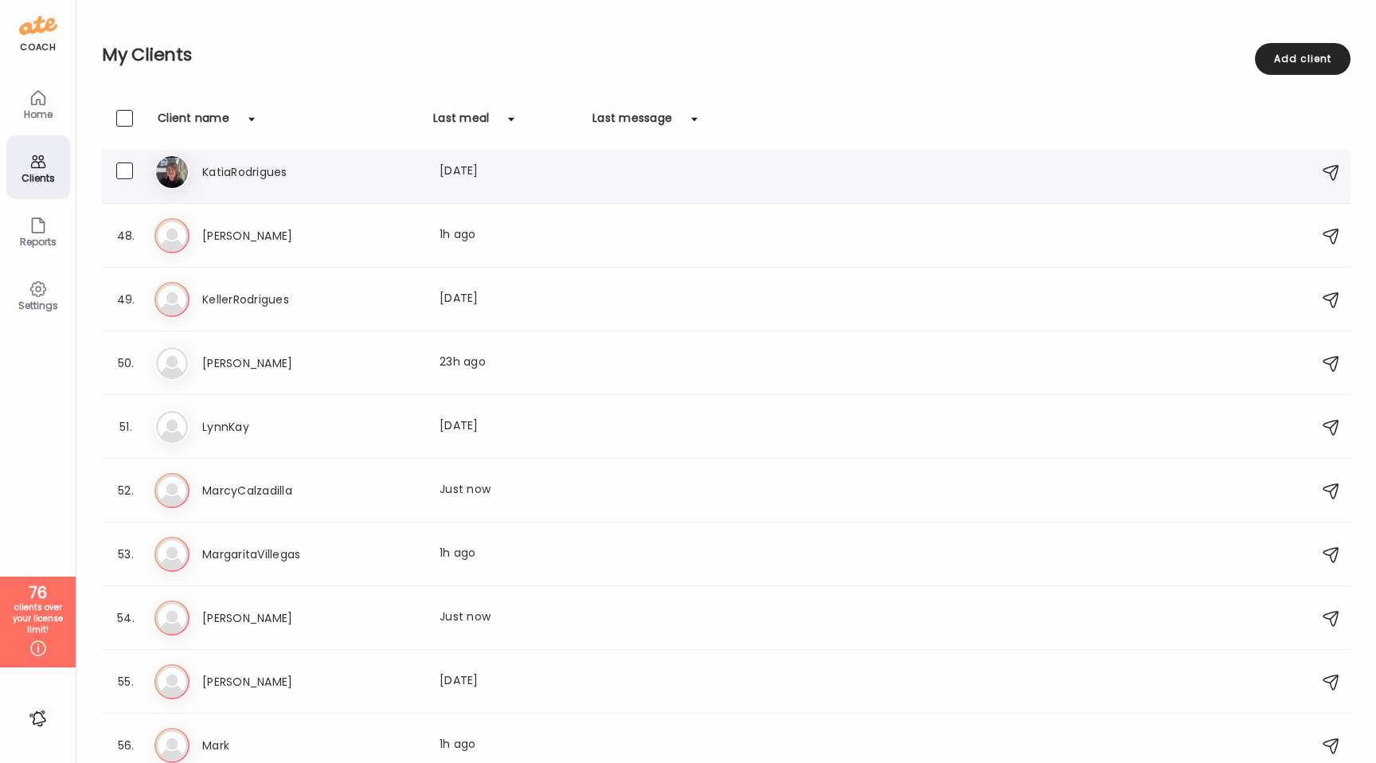
click at [322, 180] on h3 "KatiaRodrigues" at bounding box center [272, 171] width 140 height 19
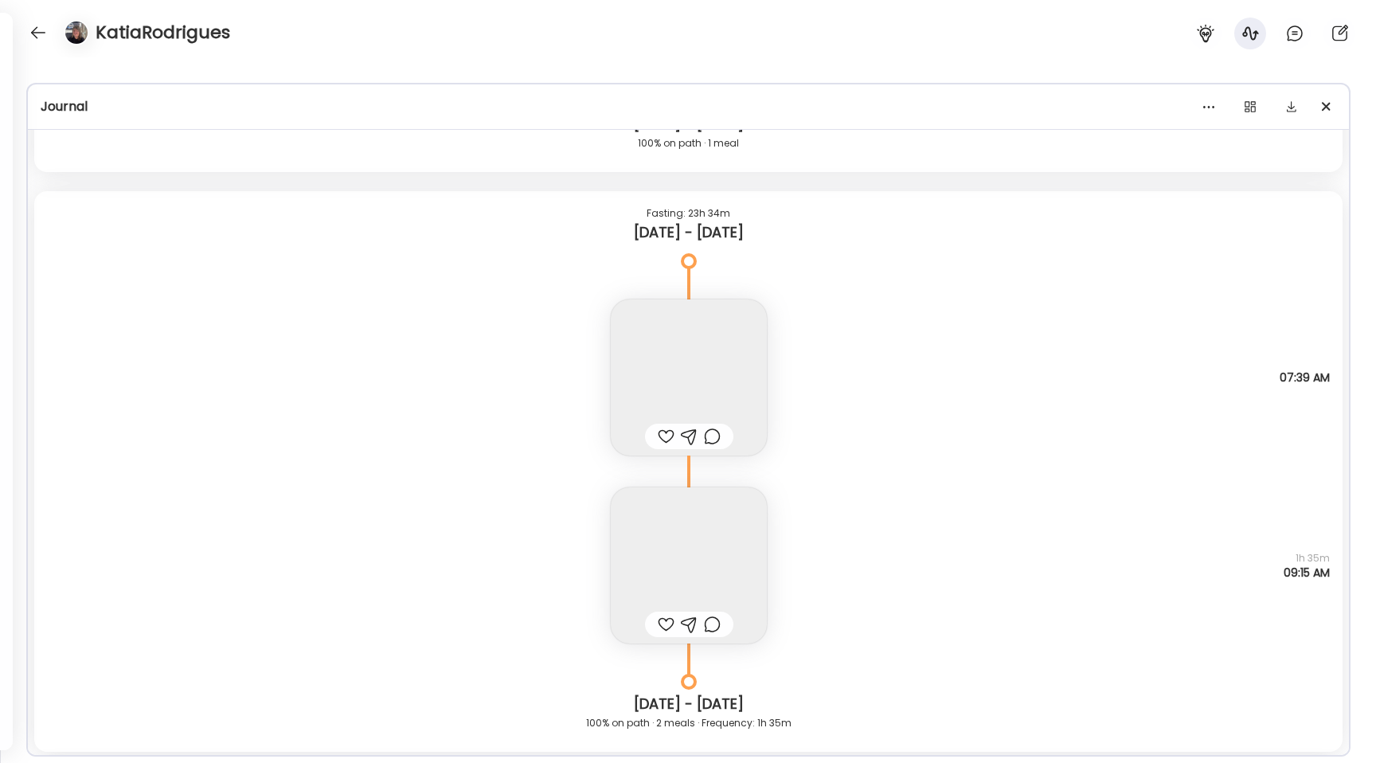
scroll to position [7953, 0]
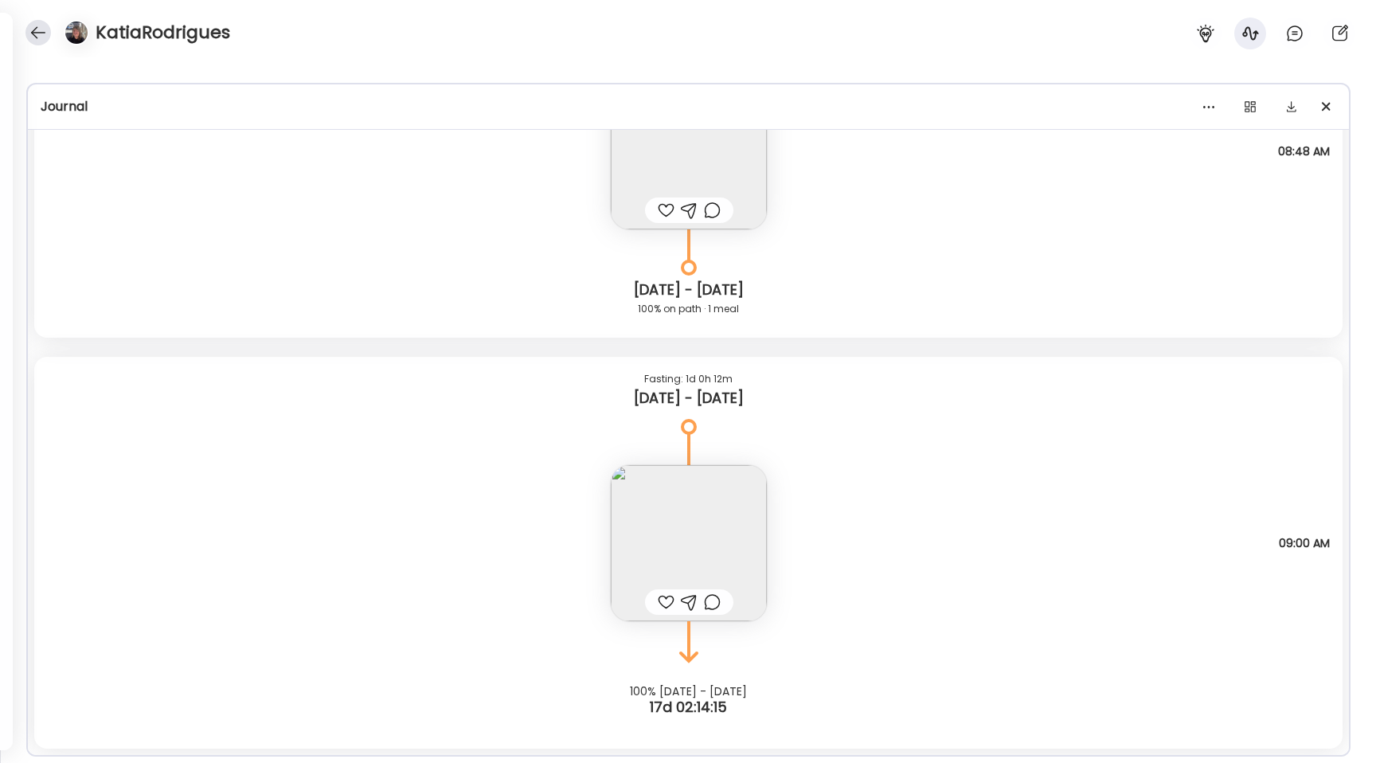
click at [41, 37] on div at bounding box center [37, 32] width 25 height 25
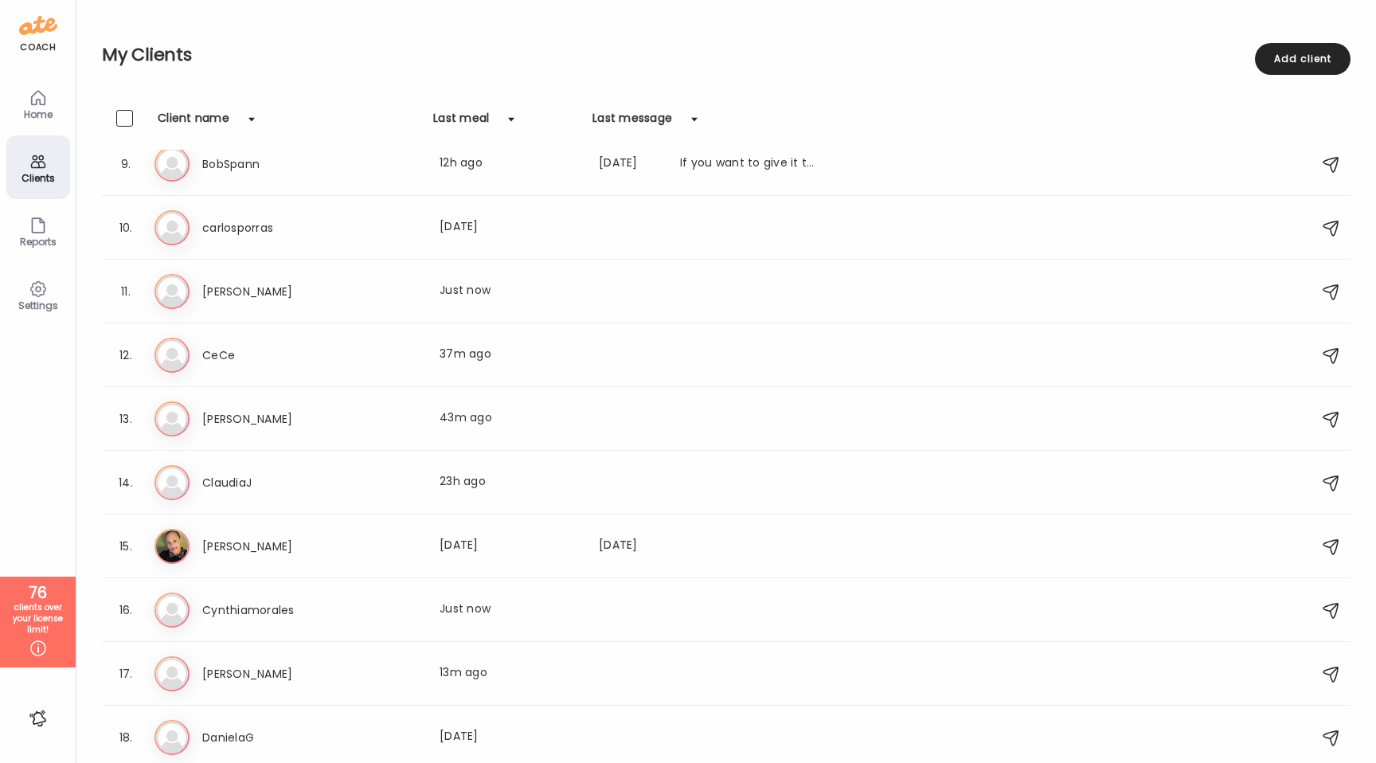
scroll to position [584, 0]
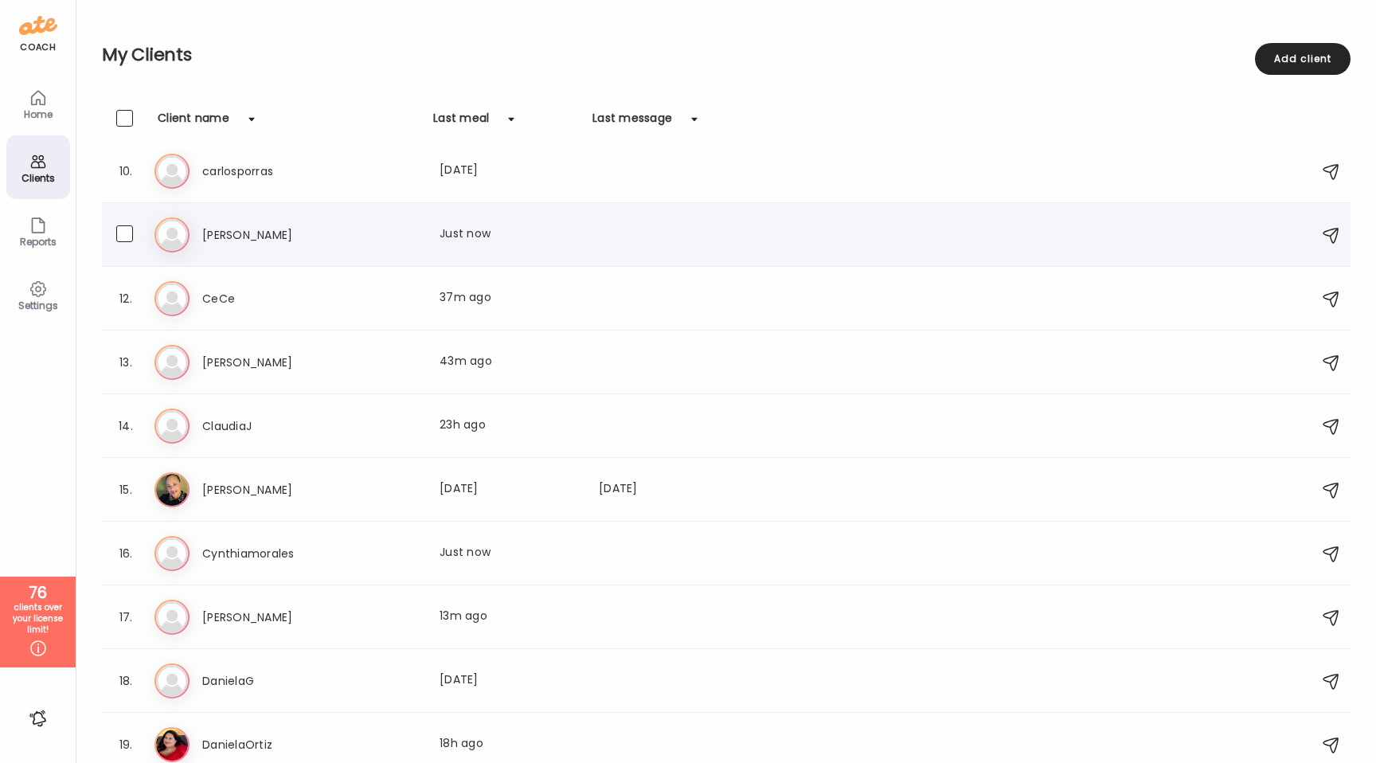
click at [440, 257] on div "11. Ca [PERSON_NAME] Last meal: Just now" at bounding box center [726, 235] width 1249 height 64
click at [345, 243] on div "[PERSON_NAME] Last meal: Just now" at bounding box center [511, 234] width 618 height 19
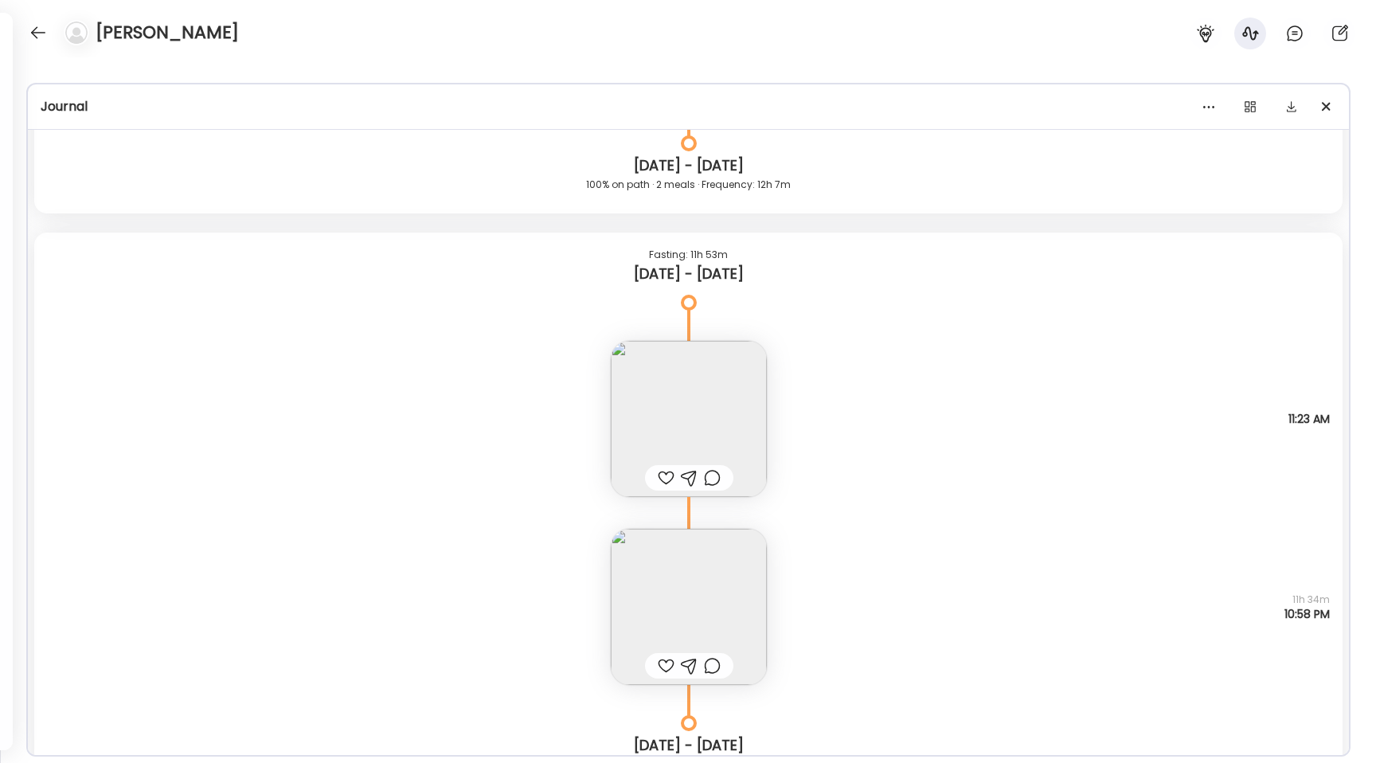
scroll to position [17070, 0]
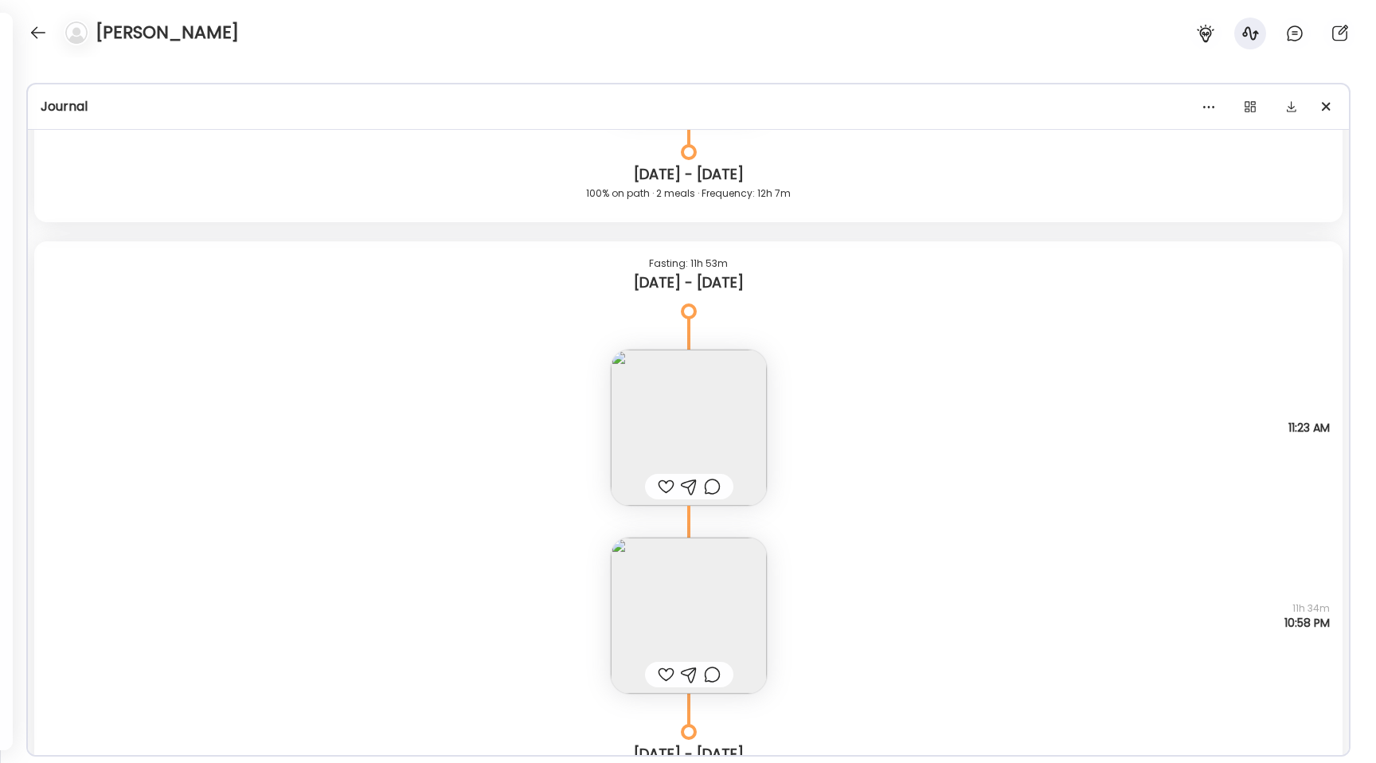
click at [723, 431] on img at bounding box center [689, 428] width 156 height 156
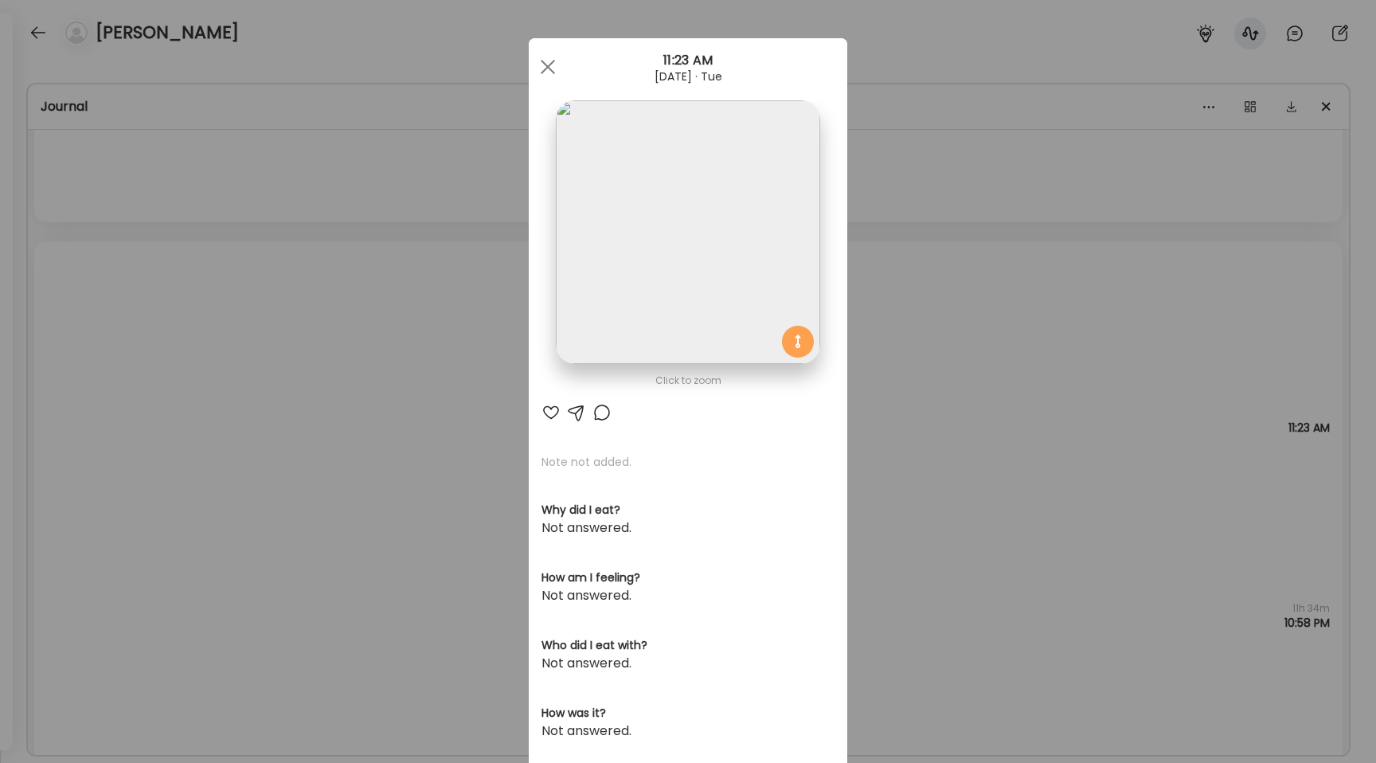
click at [668, 288] on img at bounding box center [688, 232] width 264 height 264
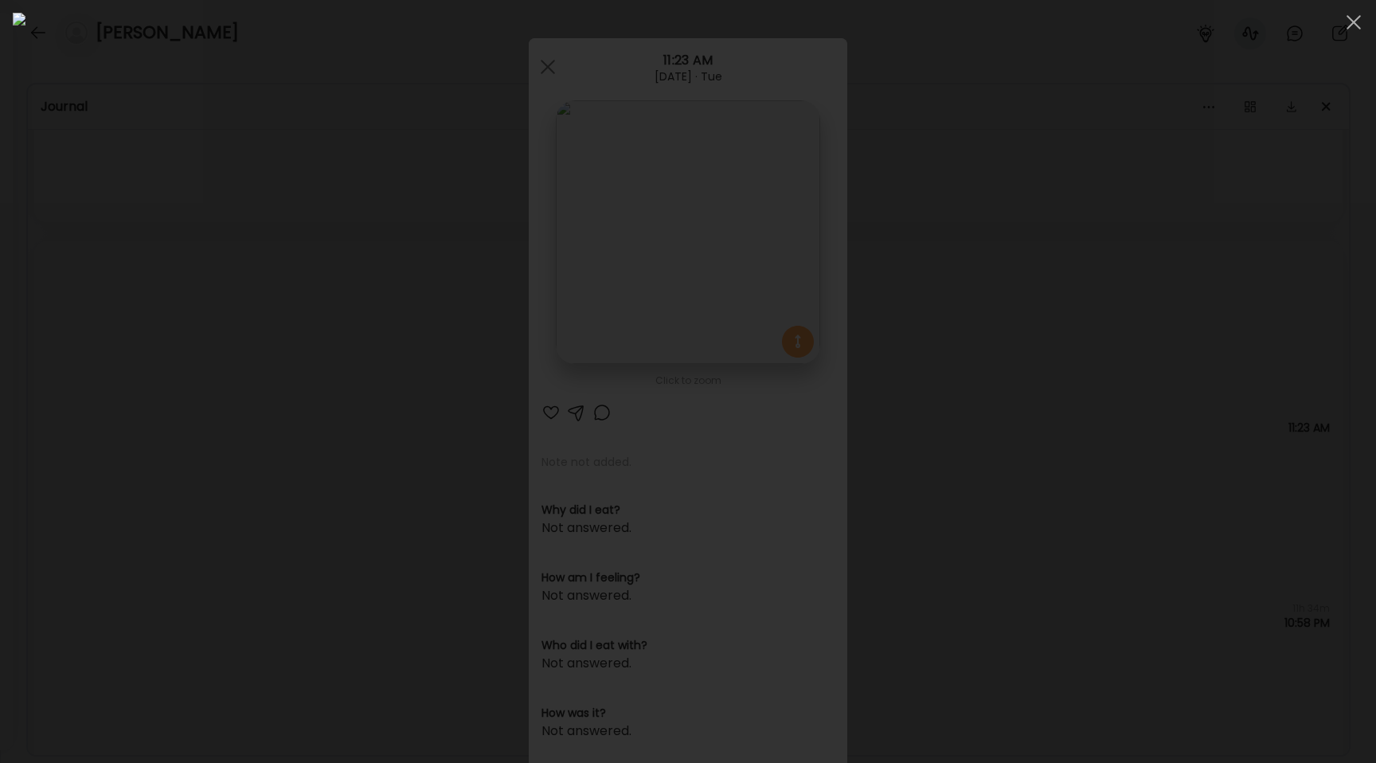
click at [334, 354] on img at bounding box center [688, 381] width 1351 height 737
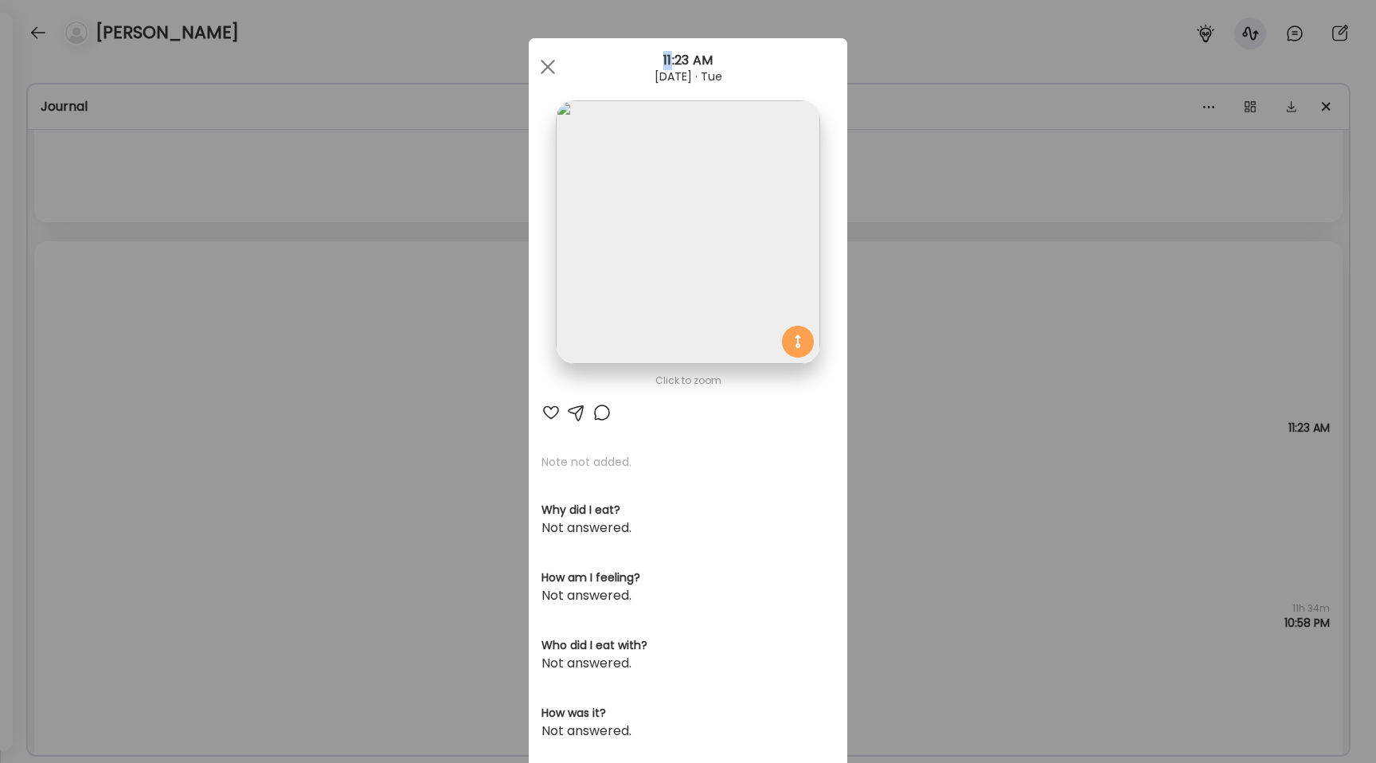
click at [334, 354] on div "Ate Coach Dashboard Wahoo! It’s official Take a moment to set up your Coach Pro…" at bounding box center [688, 381] width 1376 height 763
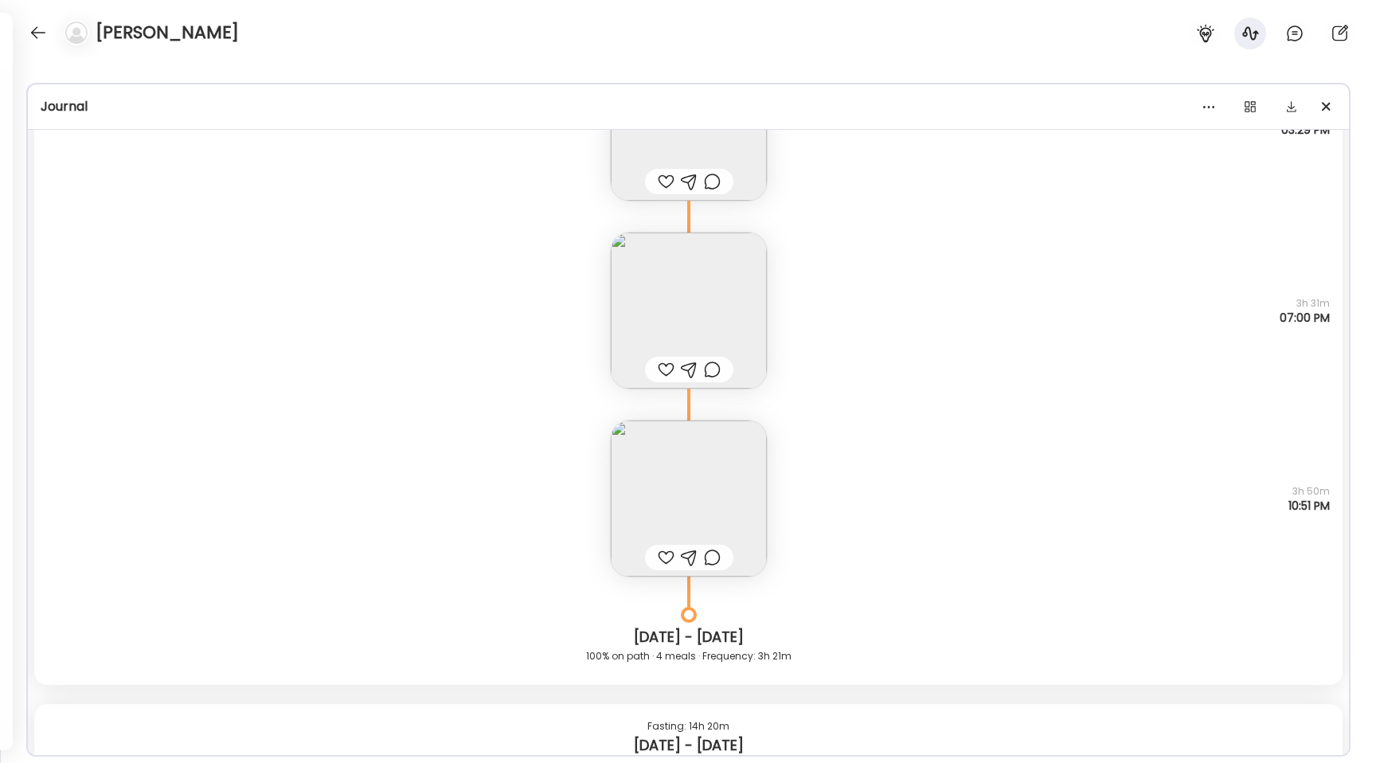
scroll to position [15293, 0]
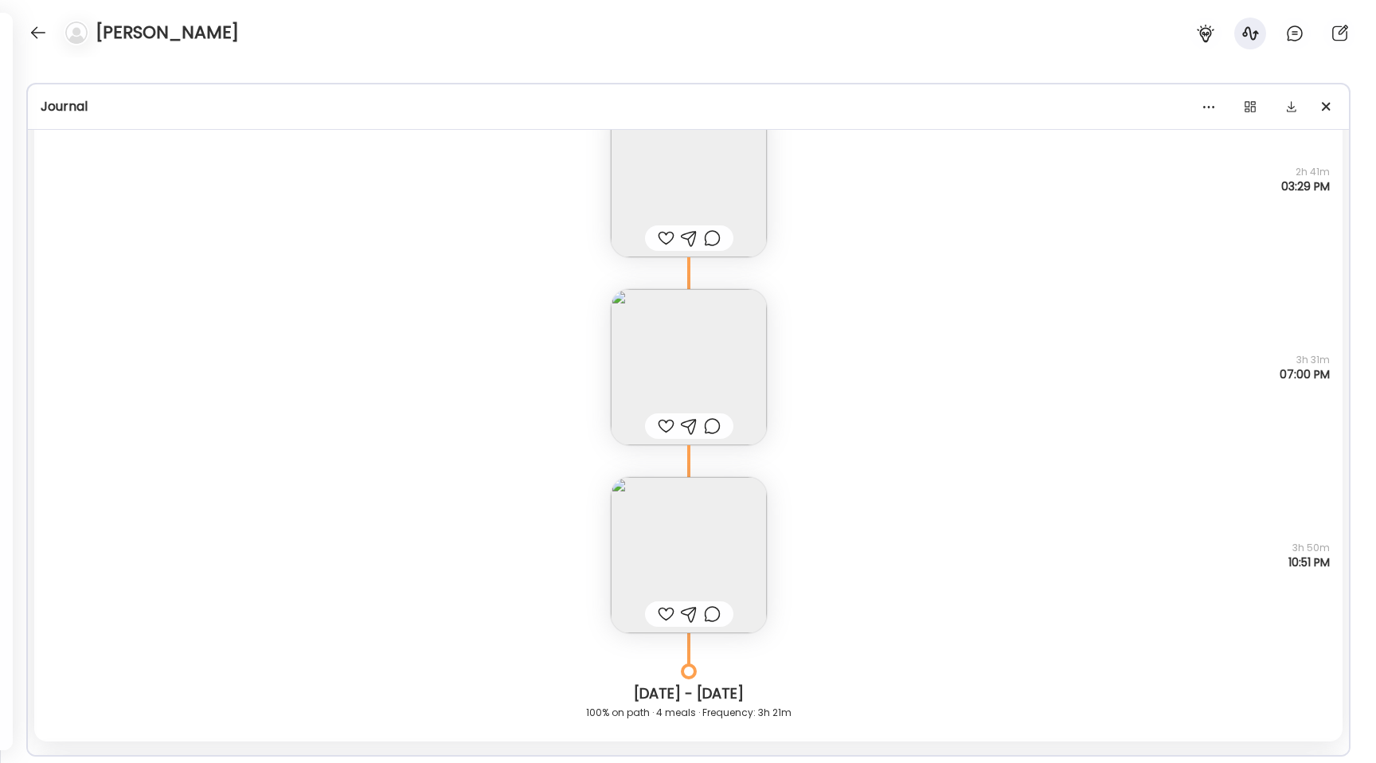
click at [656, 535] on img at bounding box center [689, 555] width 156 height 156
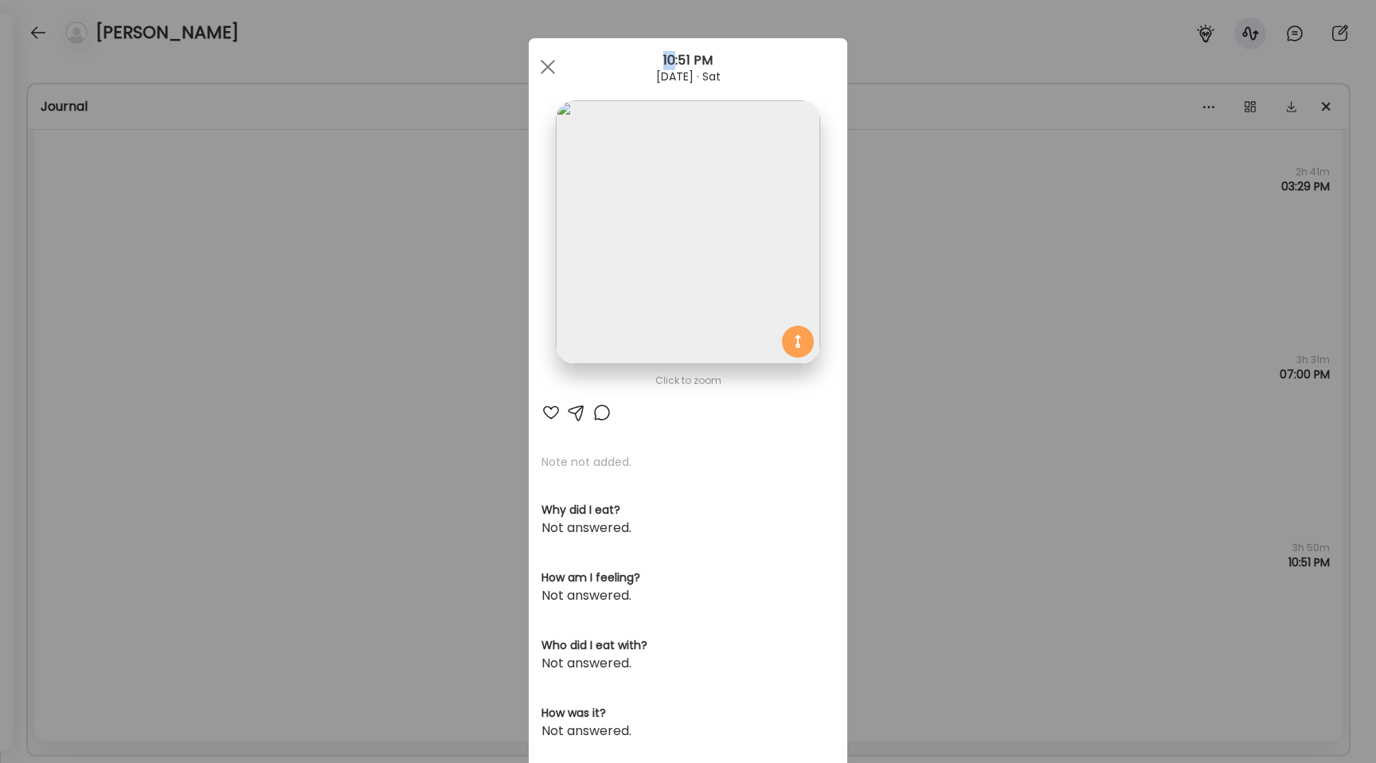
click at [480, 417] on div "Ate Coach Dashboard Wahoo! It’s official Take a moment to set up your Coach Pro…" at bounding box center [688, 381] width 1376 height 763
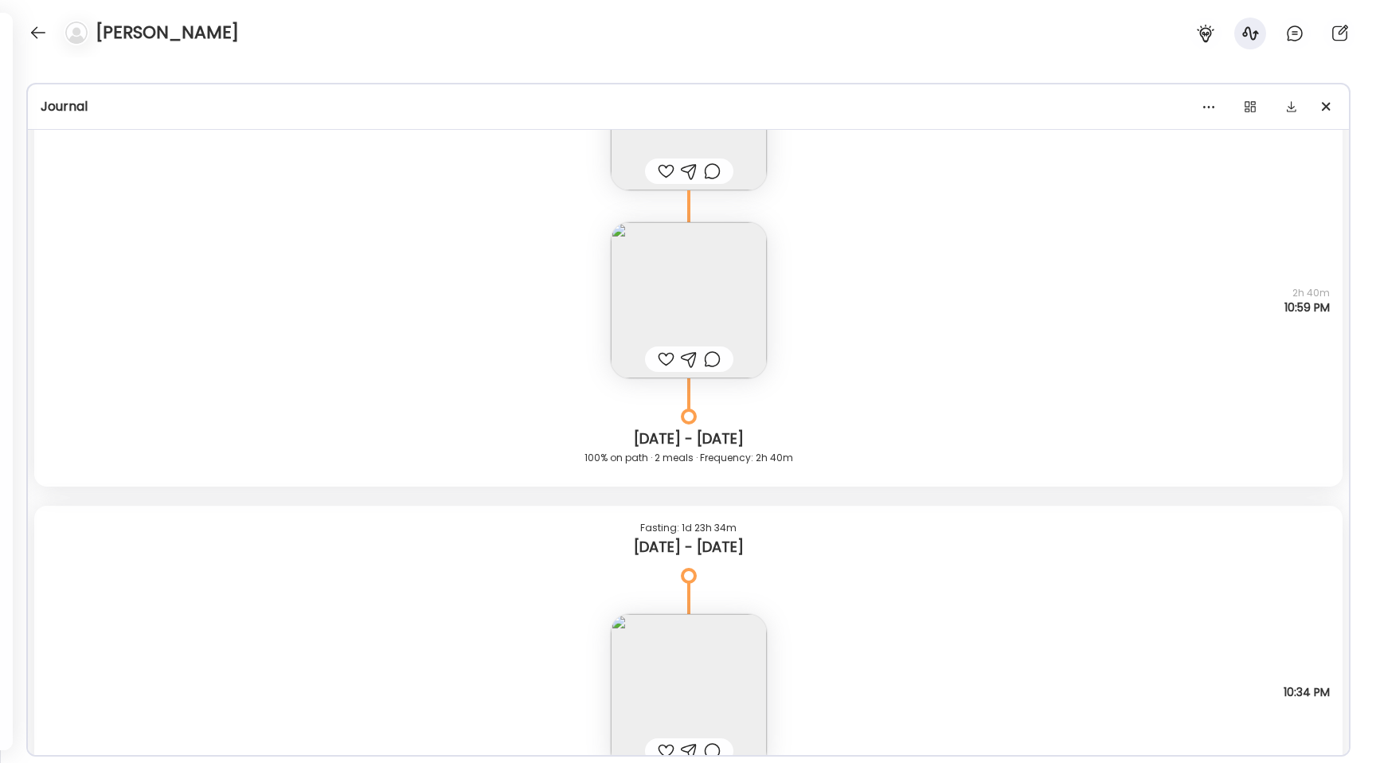
scroll to position [12767, 0]
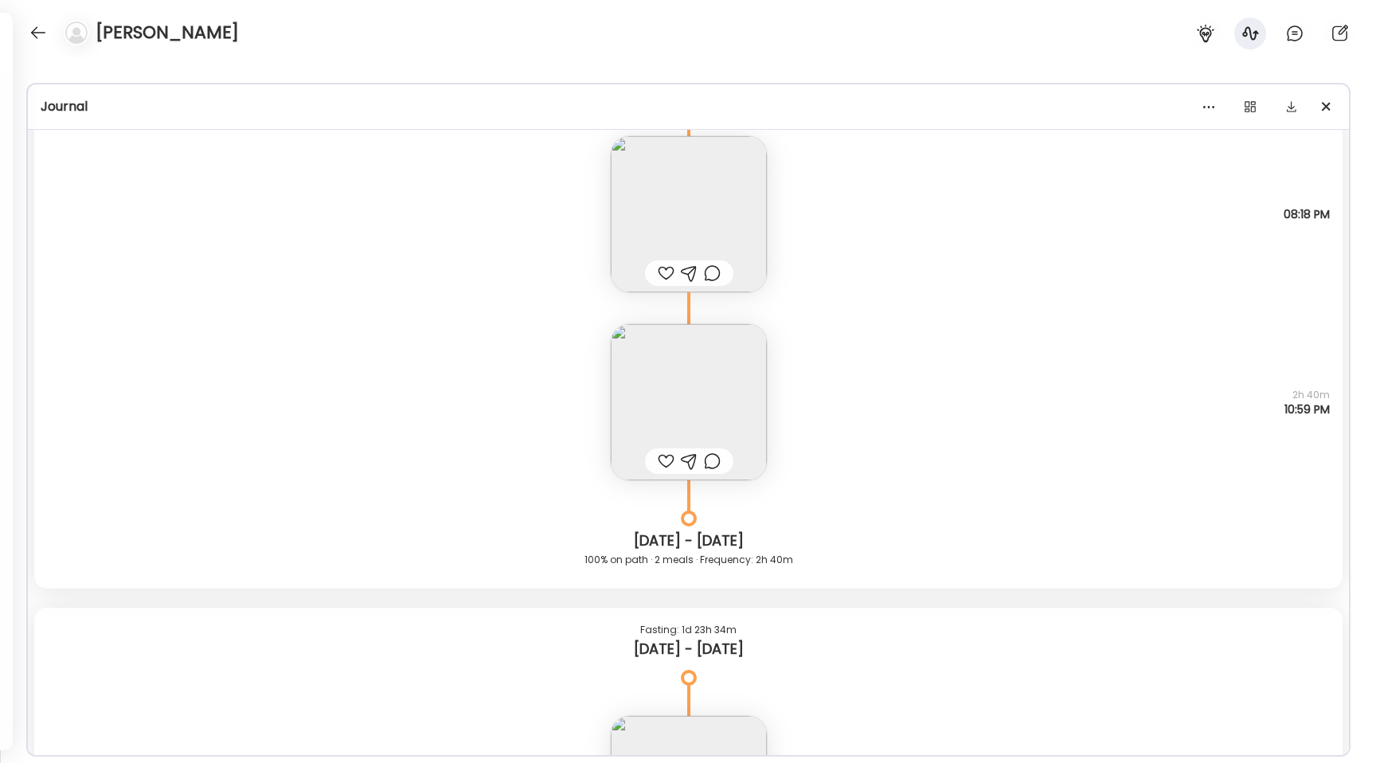
click at [655, 405] on img at bounding box center [689, 402] width 156 height 156
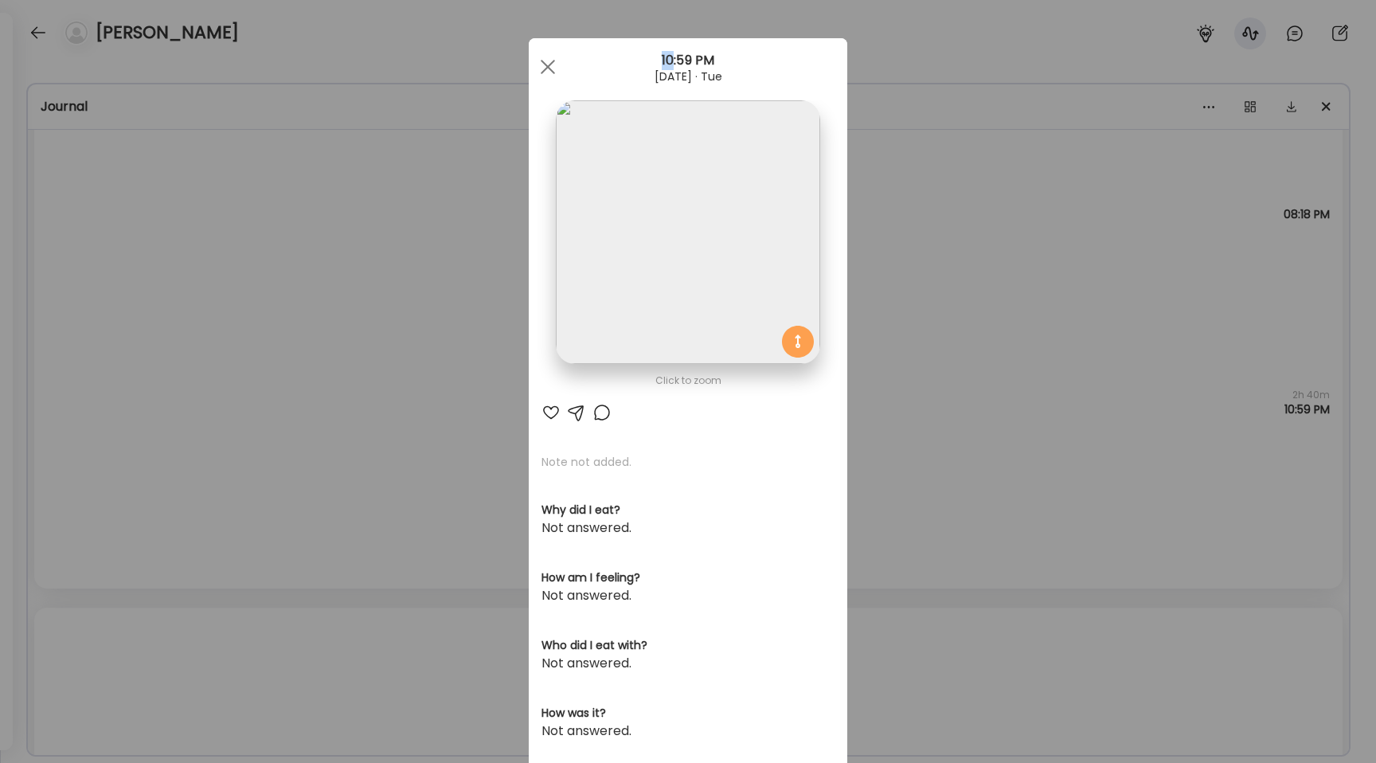
click at [500, 346] on div "Ate Coach Dashboard Wahoo! It’s official Take a moment to set up your Coach Pro…" at bounding box center [688, 381] width 1376 height 763
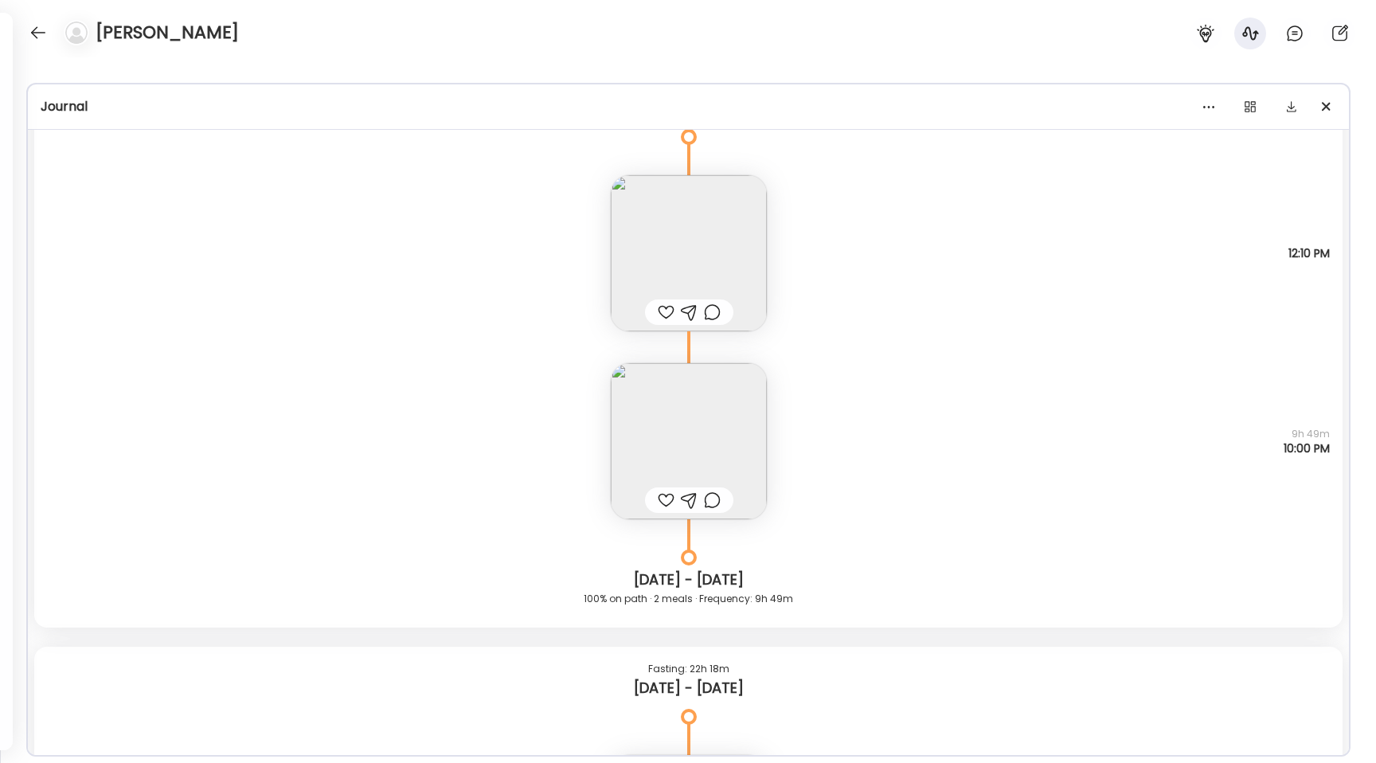
scroll to position [12110, 0]
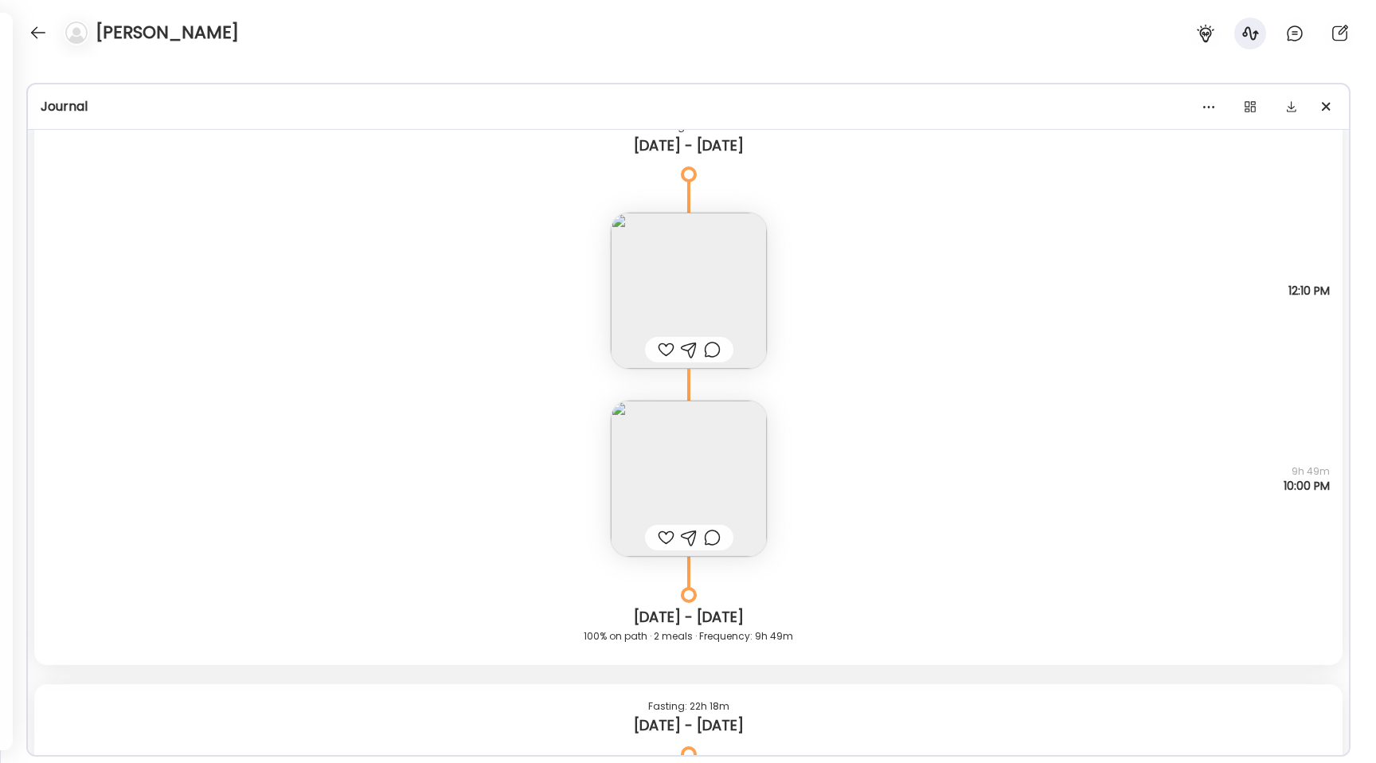
click at [670, 463] on img at bounding box center [689, 479] width 156 height 156
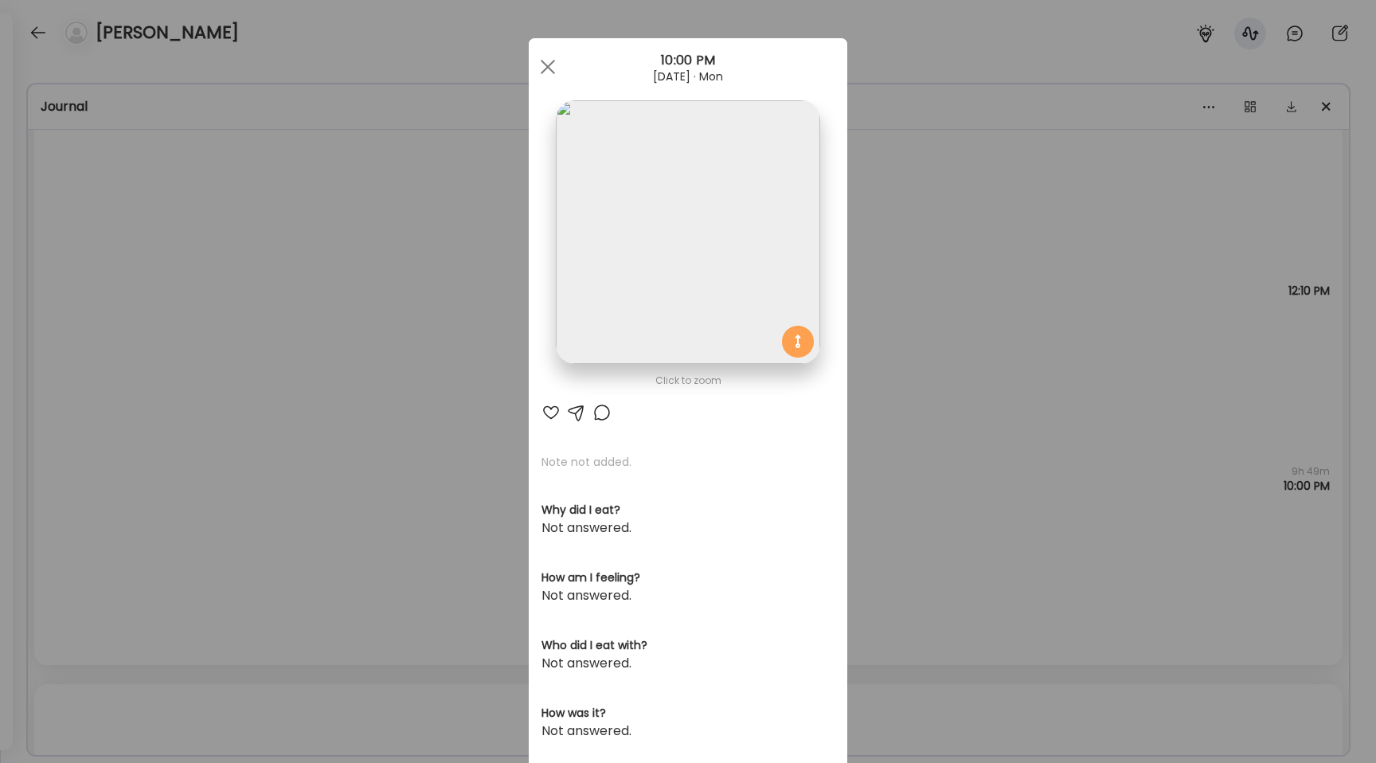
click at [621, 310] on img at bounding box center [688, 232] width 264 height 264
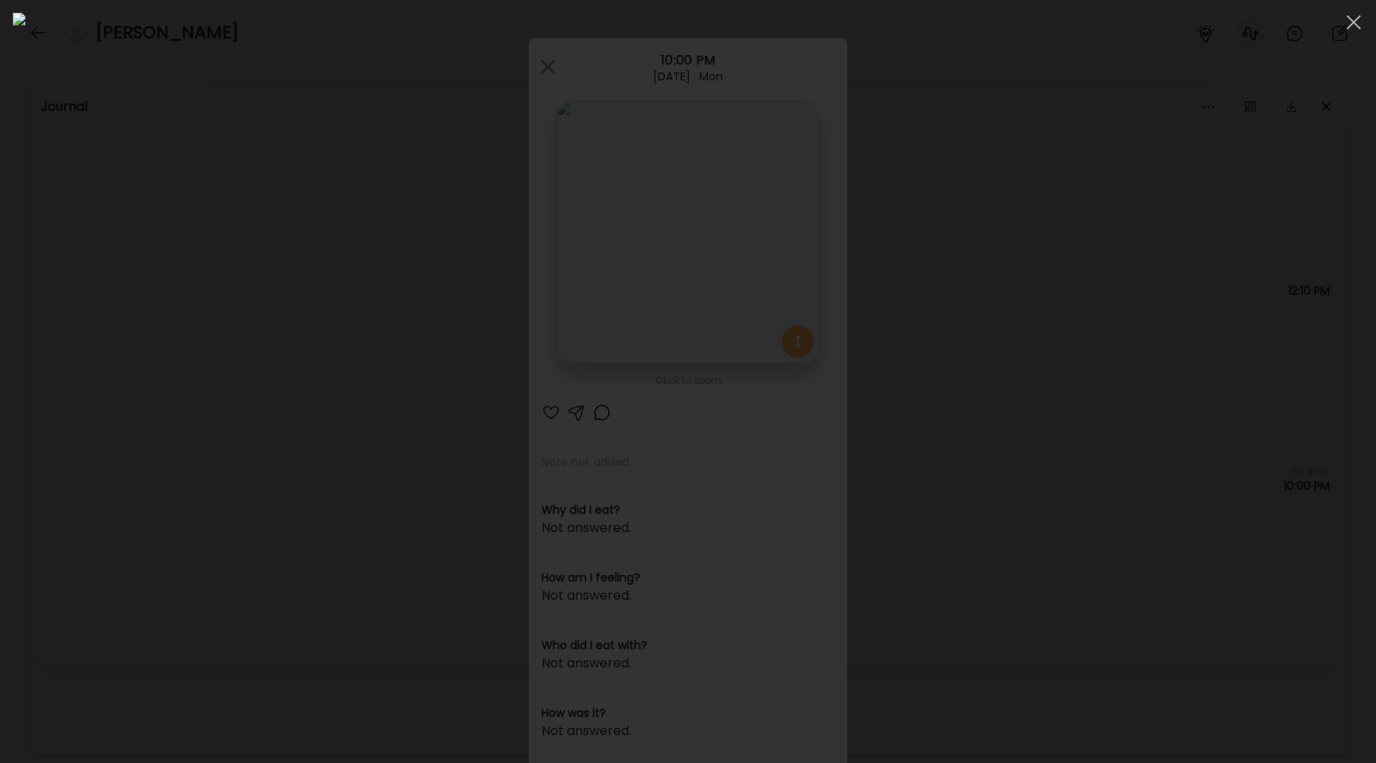
click at [268, 406] on div at bounding box center [688, 381] width 1351 height 737
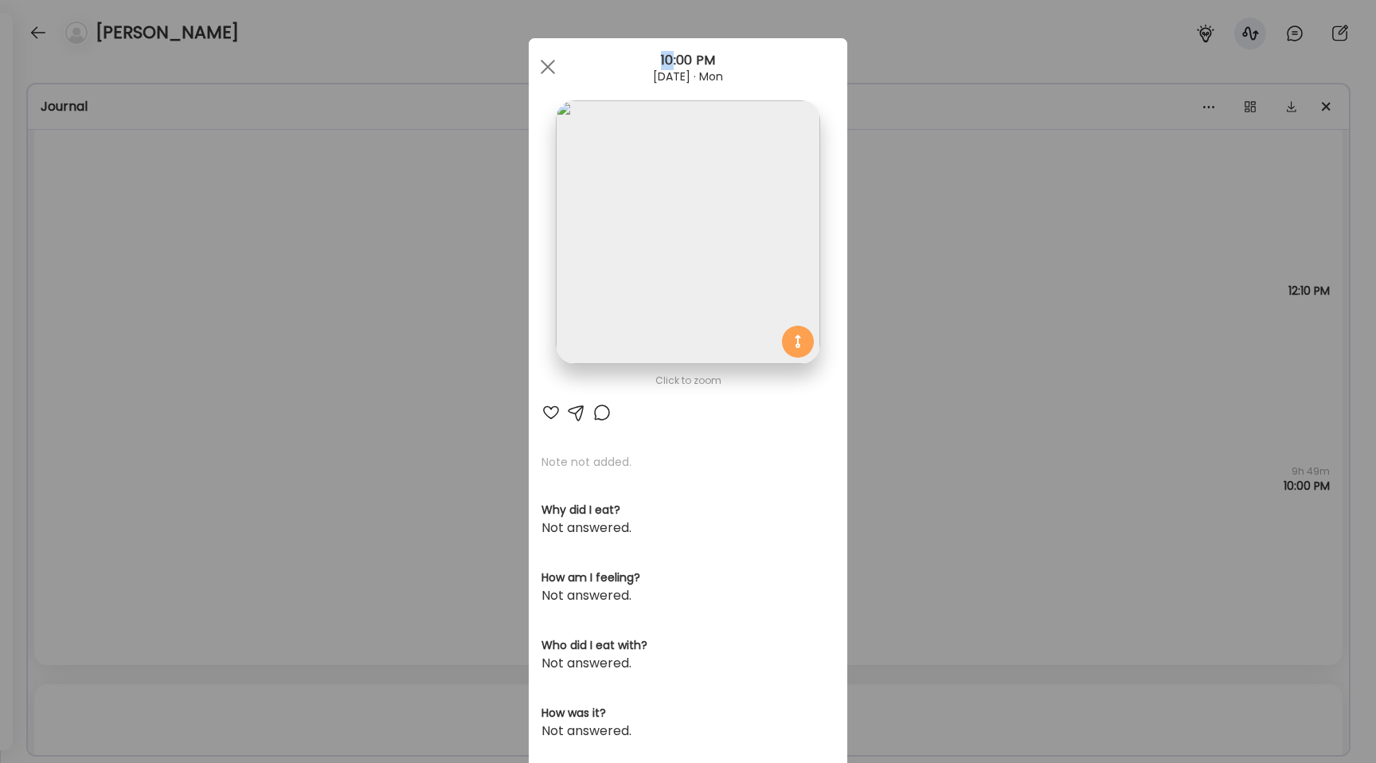
click at [268, 406] on div "Ate Coach Dashboard Wahoo! It’s official Take a moment to set up your Coach Pro…" at bounding box center [688, 381] width 1376 height 763
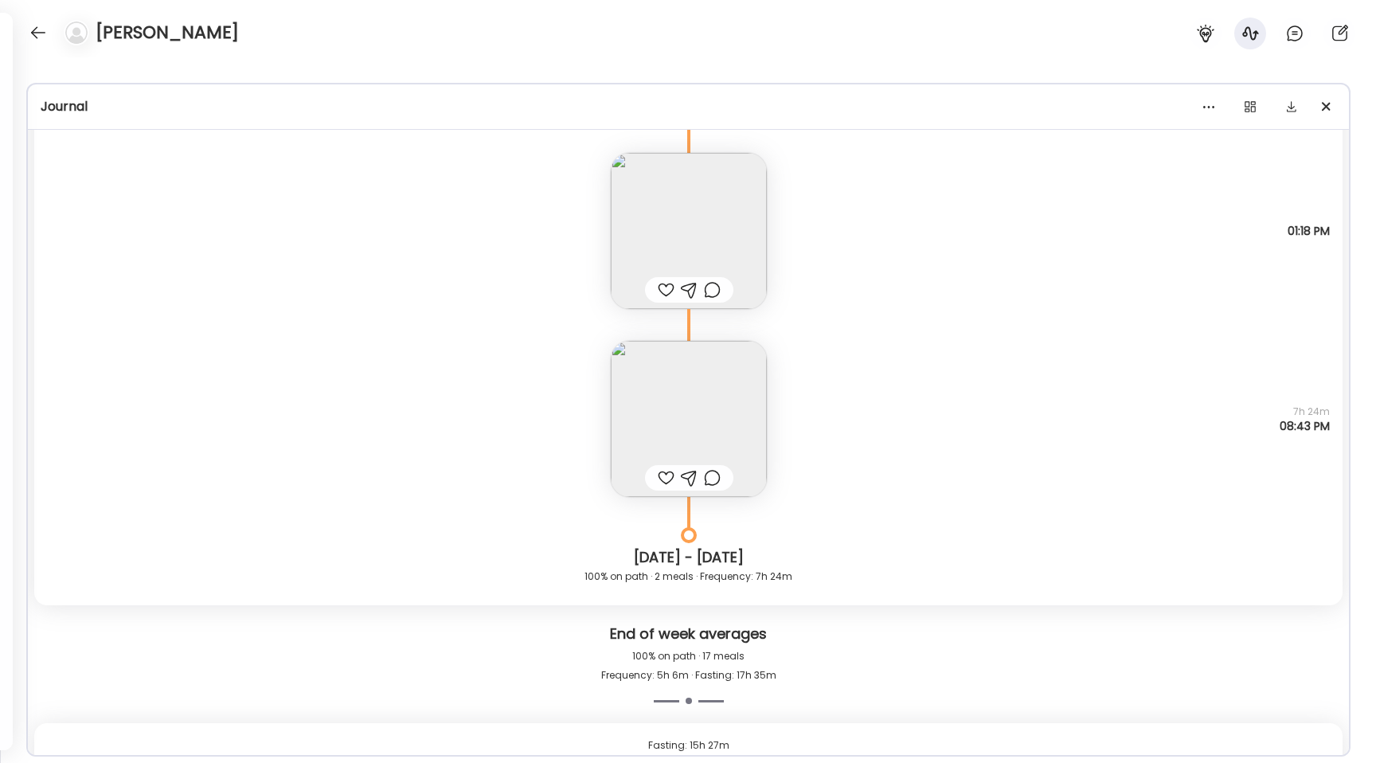
scroll to position [11379, 0]
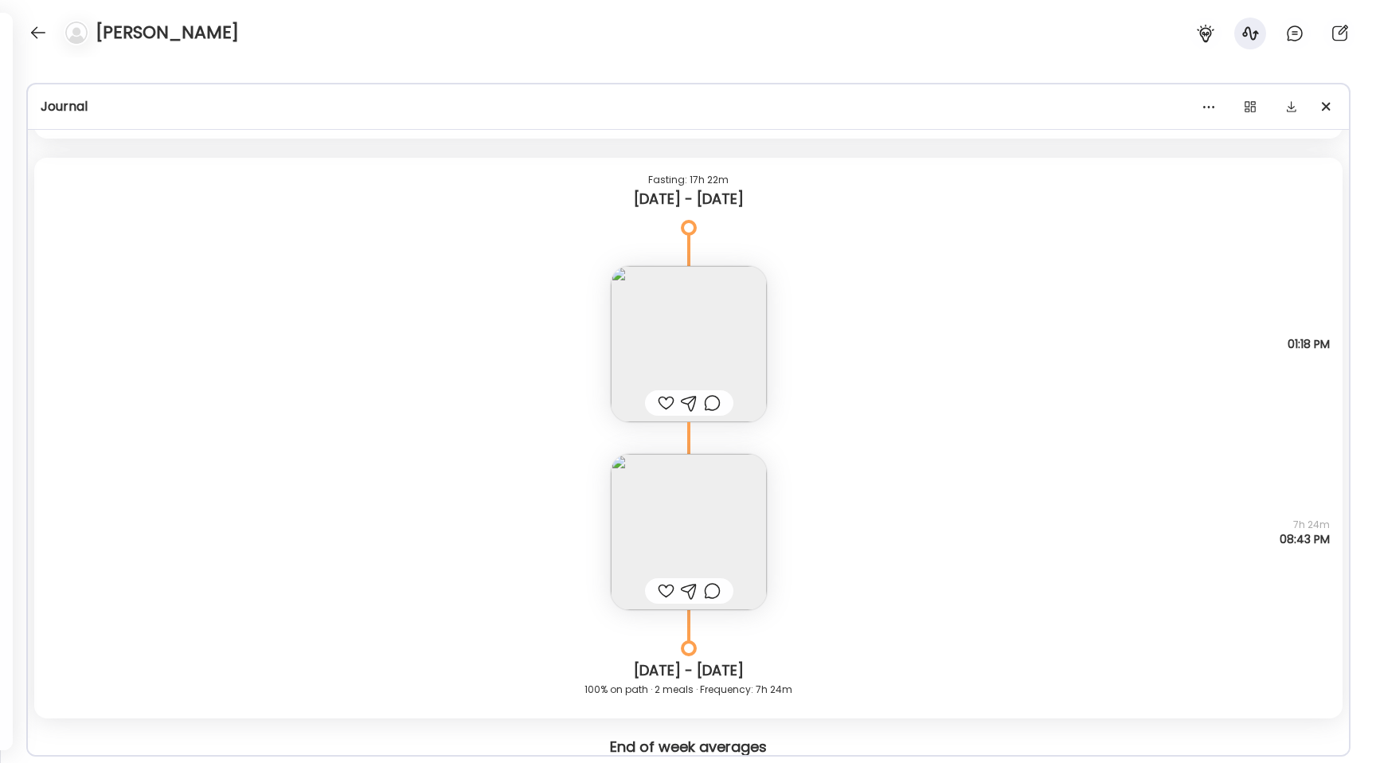
click at [631, 360] on img at bounding box center [689, 344] width 156 height 156
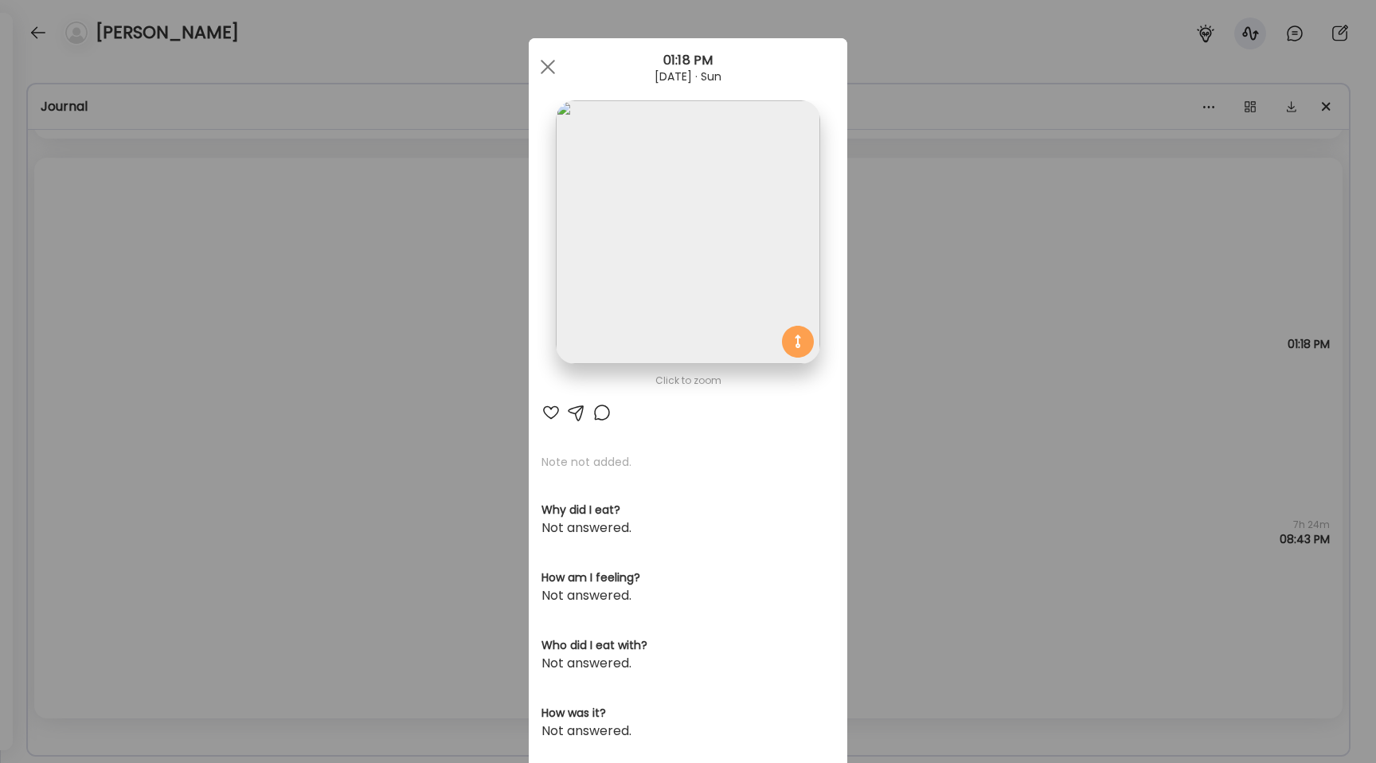
click at [397, 372] on div "Ate Coach Dashboard Wahoo! It’s official Take a moment to set up your Coach Pro…" at bounding box center [688, 381] width 1376 height 763
click at [397, 372] on div "Note not added Questions not answered 01:18 PM" at bounding box center [688, 328] width 1308 height 188
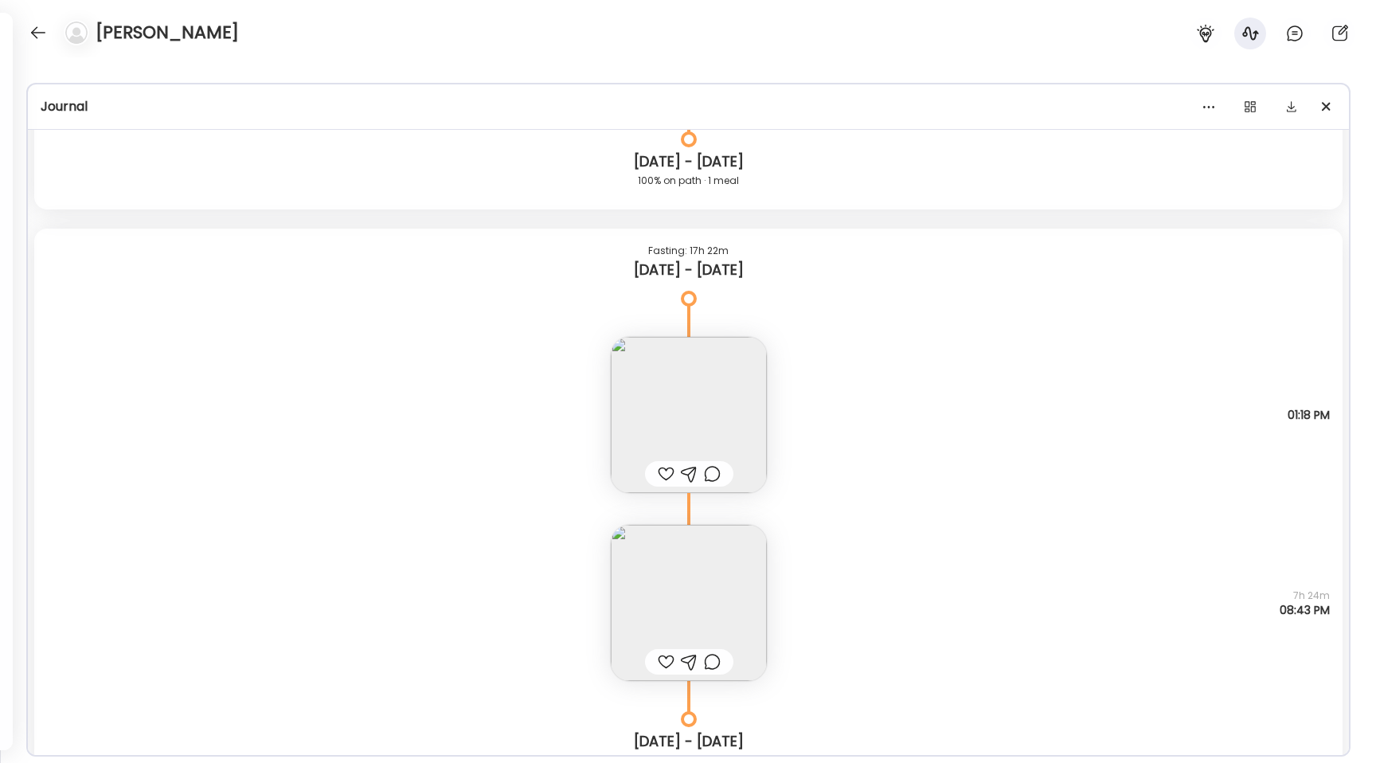
scroll to position [11141, 0]
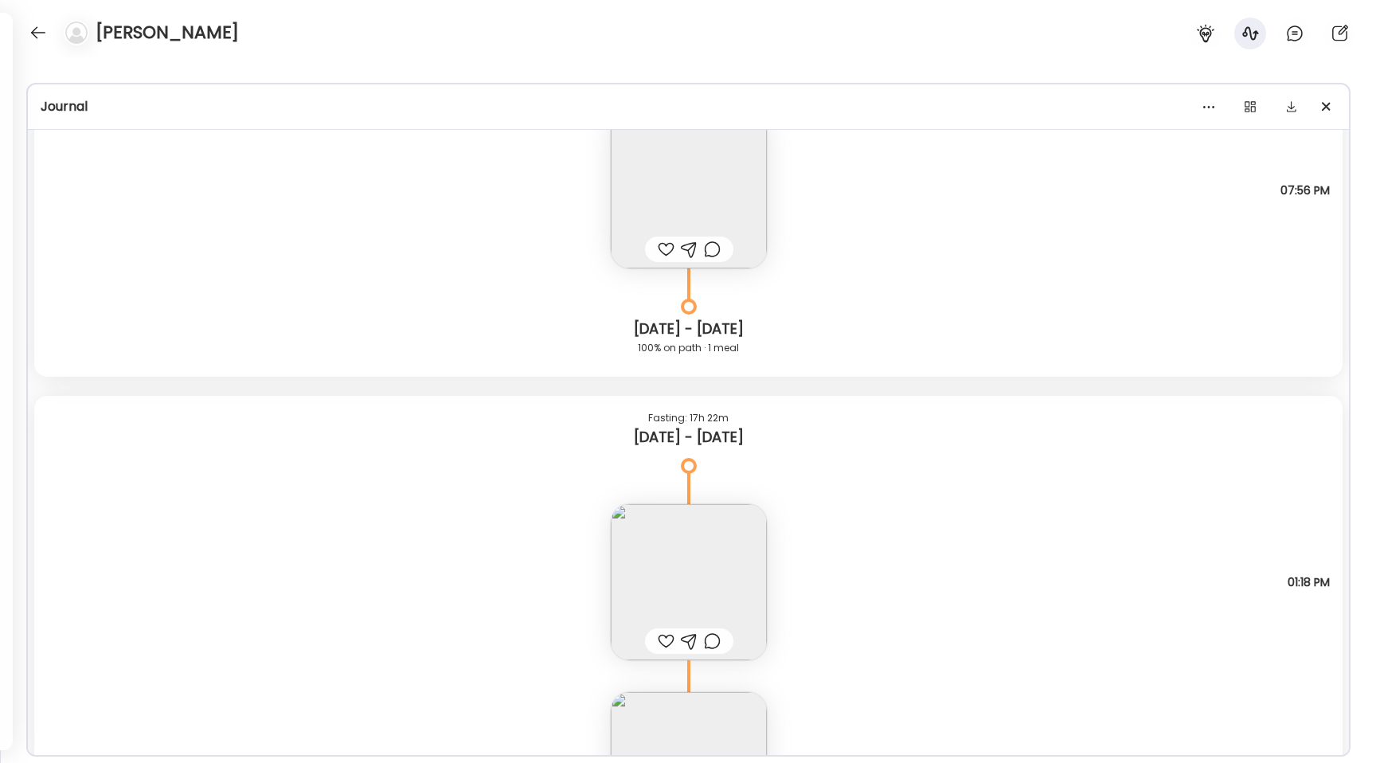
click at [640, 561] on img at bounding box center [689, 582] width 156 height 156
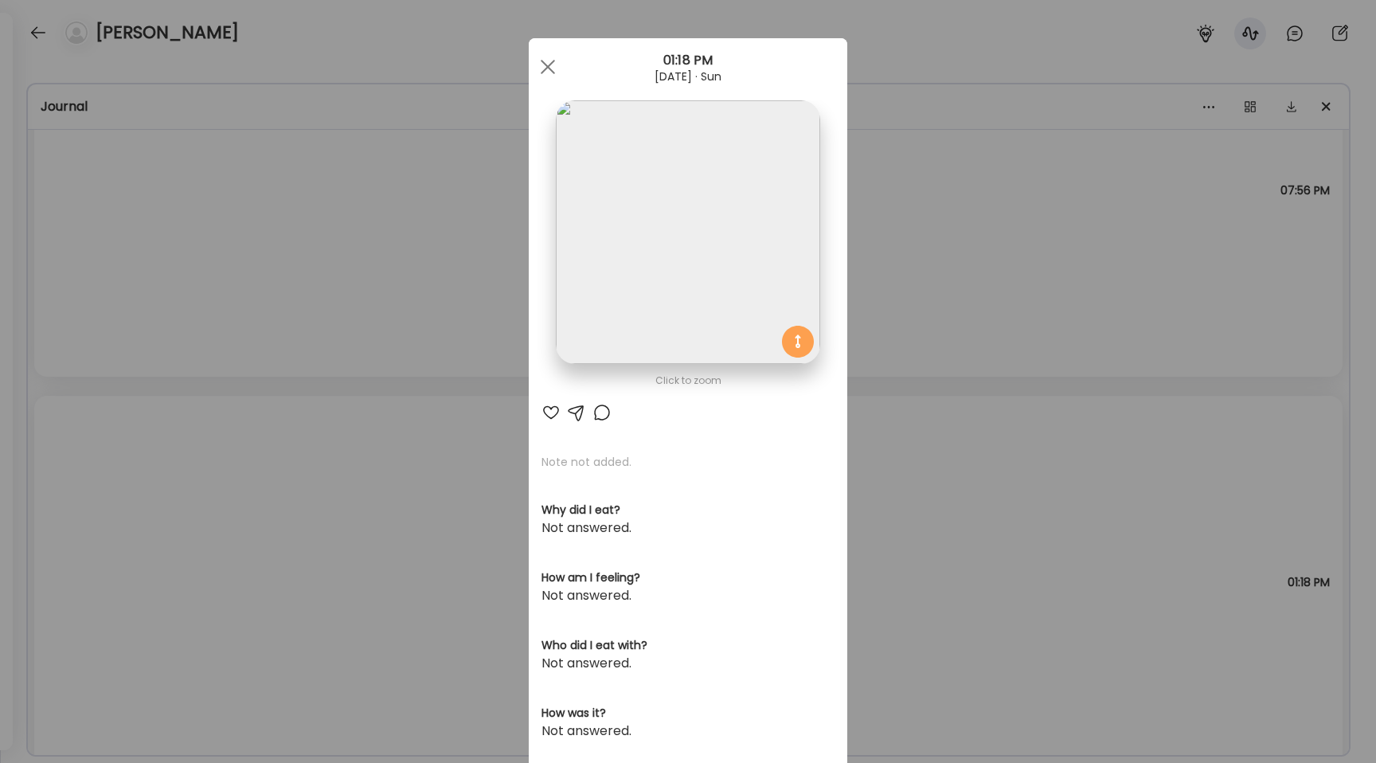
click at [639, 303] on img at bounding box center [688, 232] width 264 height 264
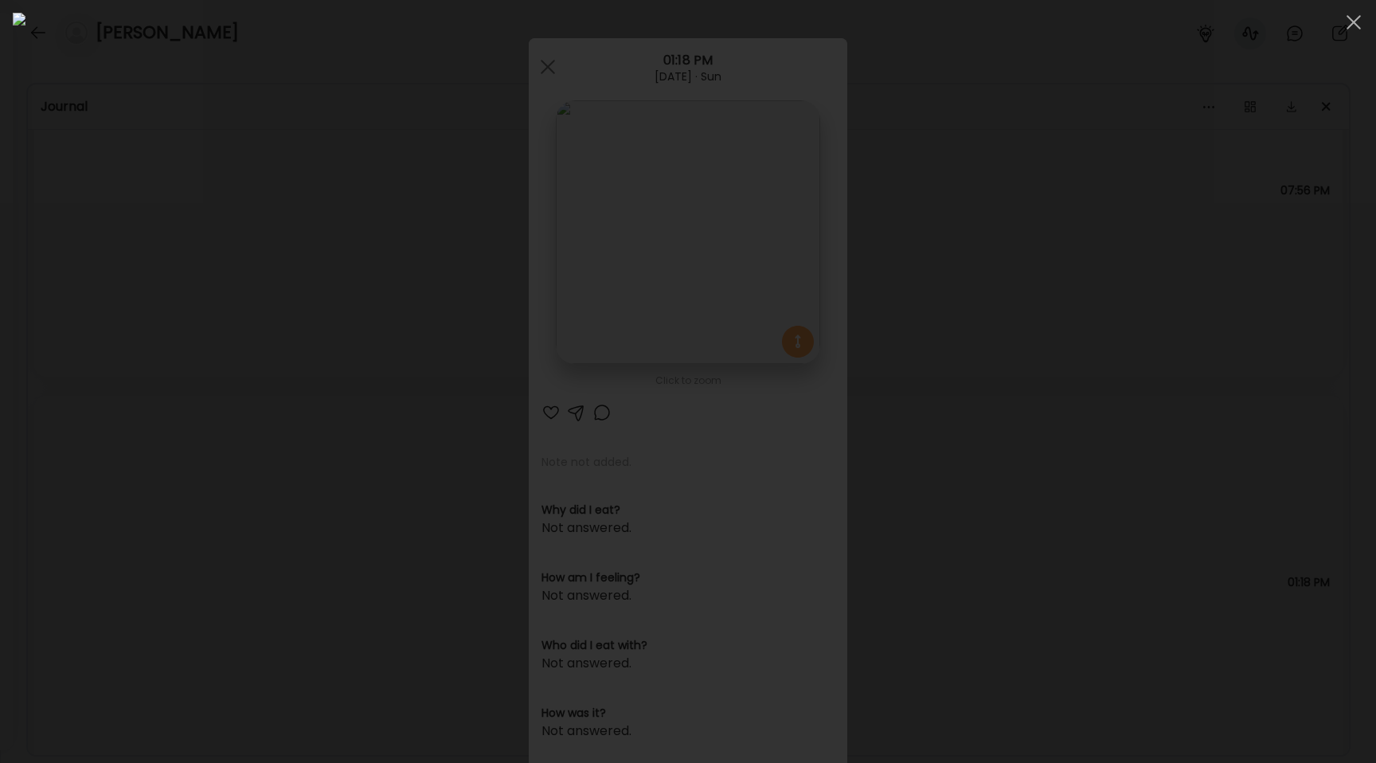
click at [211, 358] on div at bounding box center [688, 381] width 1351 height 737
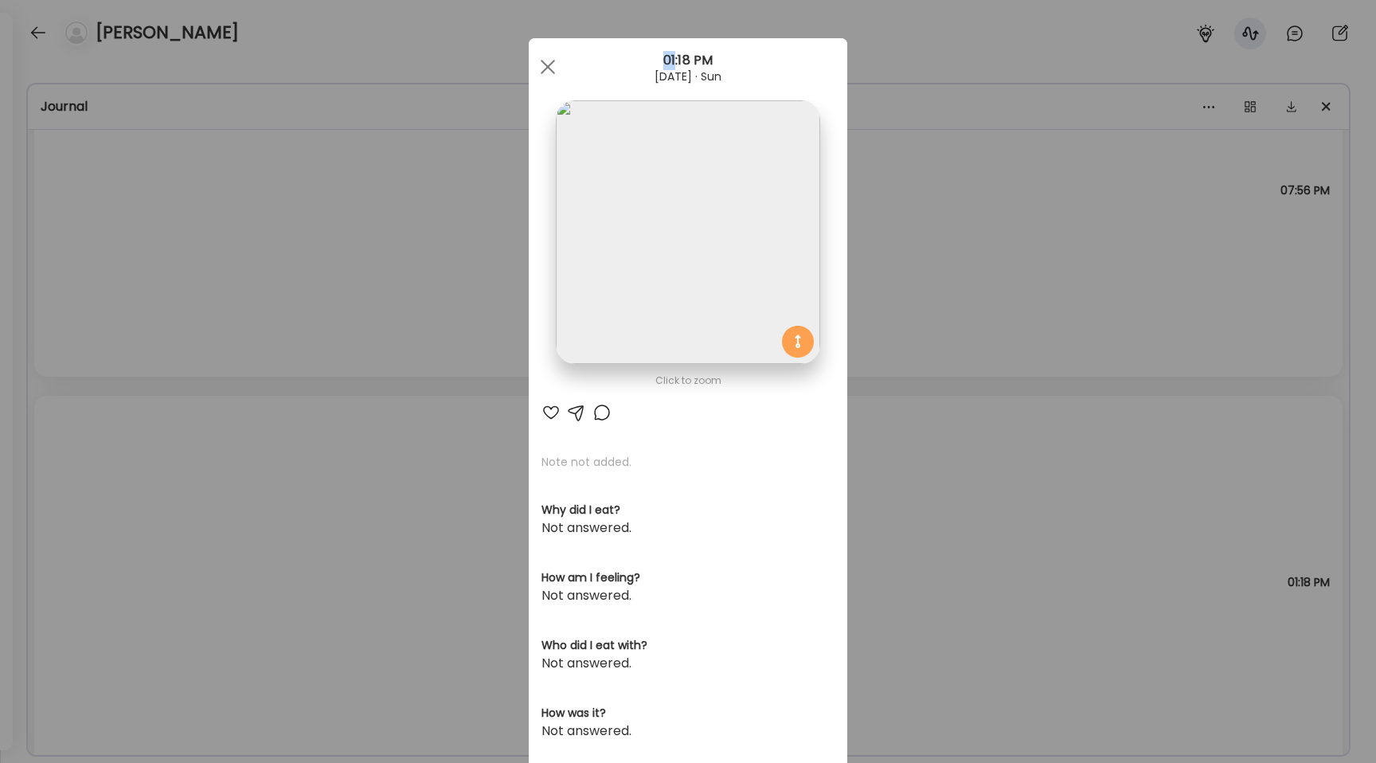
click at [211, 358] on div "Ate Coach Dashboard Wahoo! It’s official Take a moment to set up your Coach Pro…" at bounding box center [688, 381] width 1376 height 763
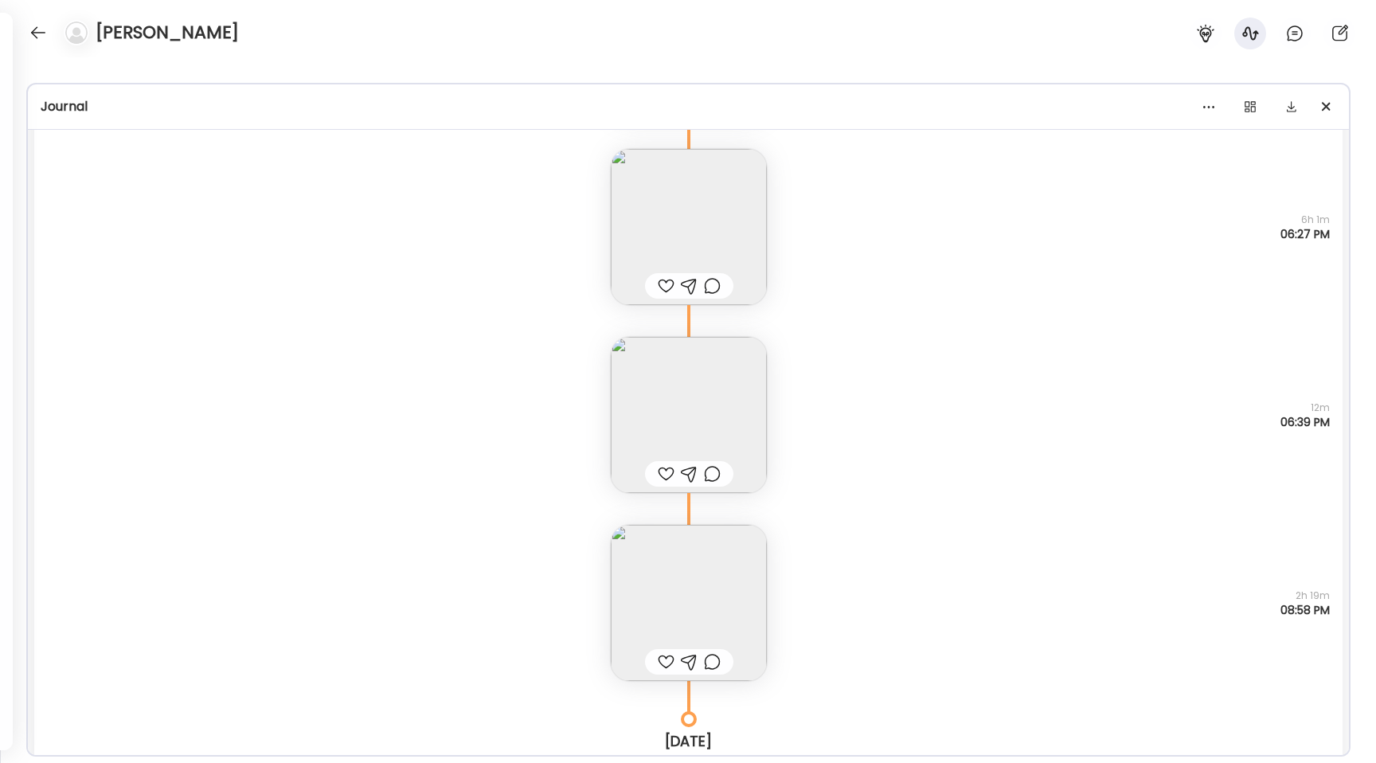
scroll to position [18604, 0]
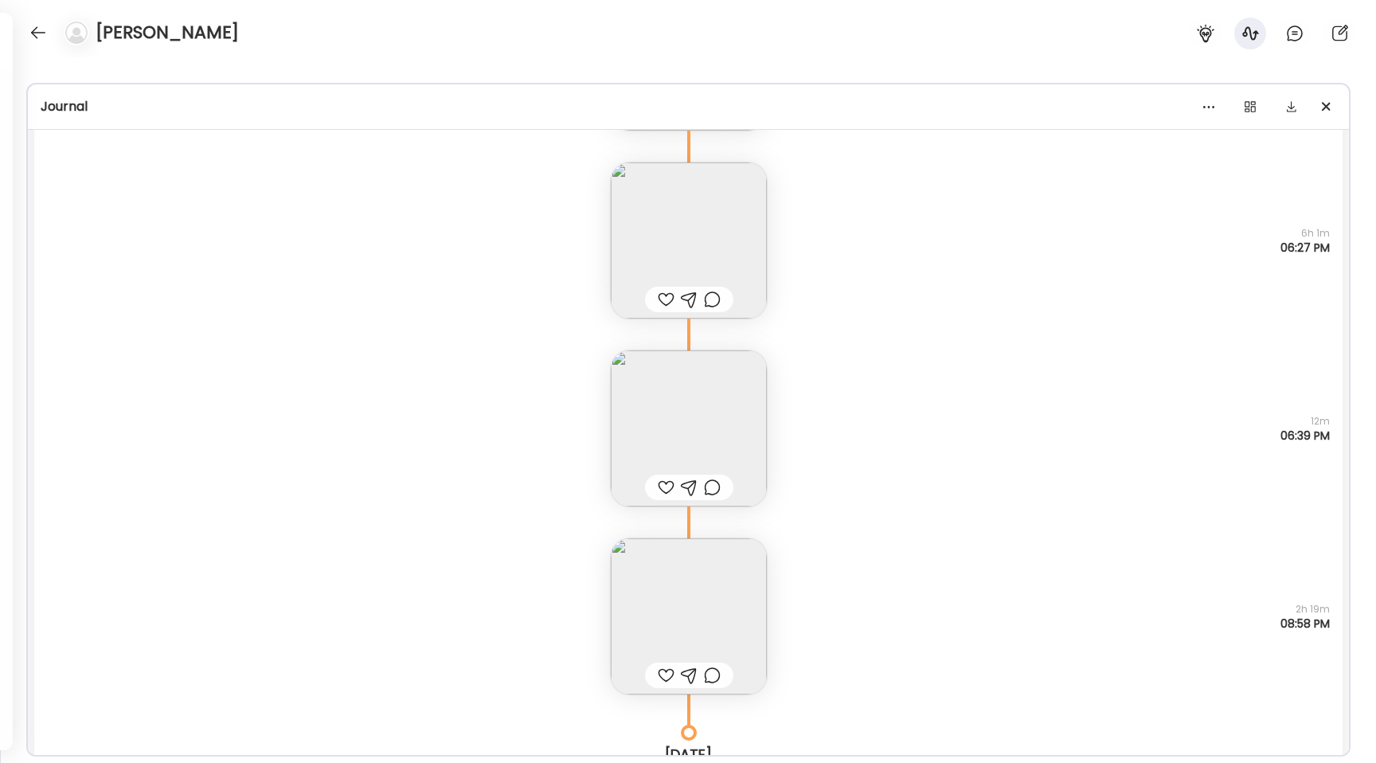
click at [668, 225] on img at bounding box center [689, 240] width 156 height 156
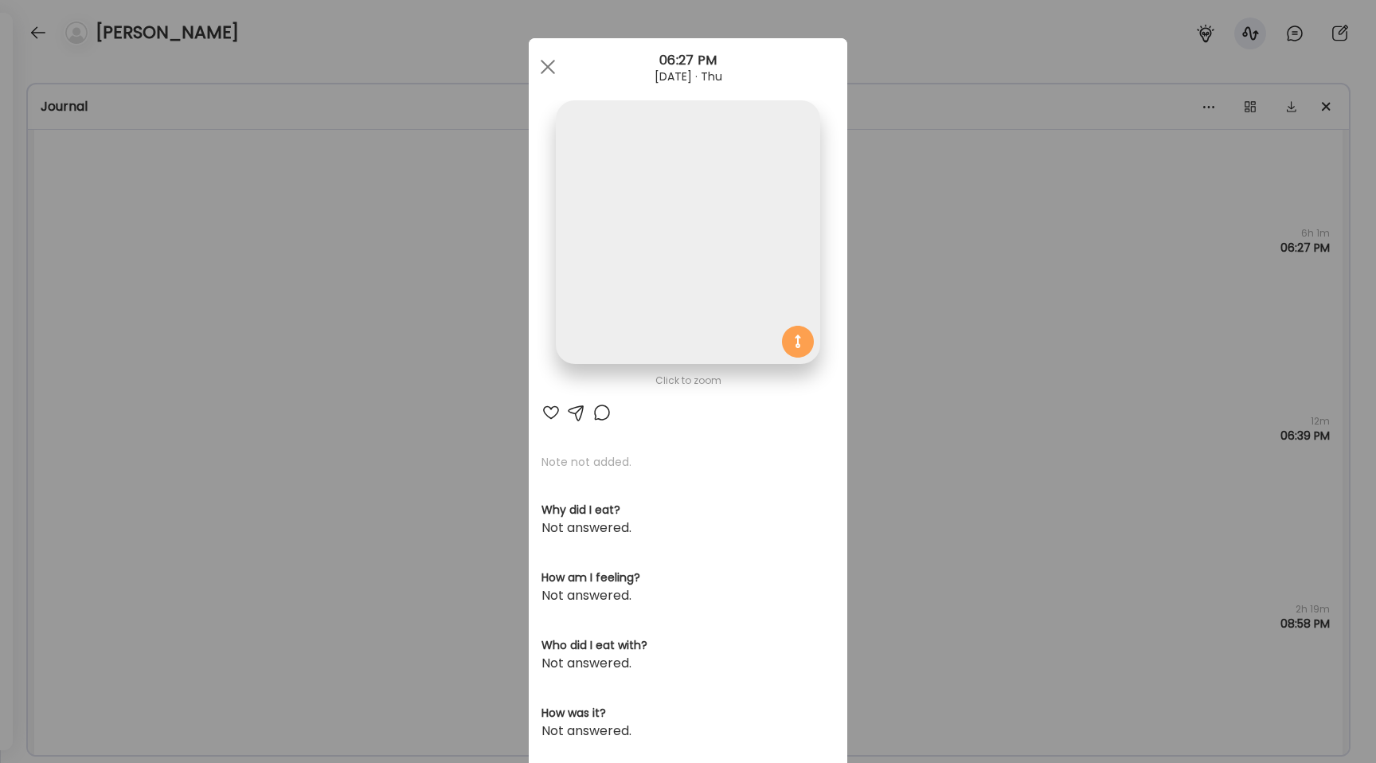
click at [620, 184] on img at bounding box center [688, 232] width 264 height 264
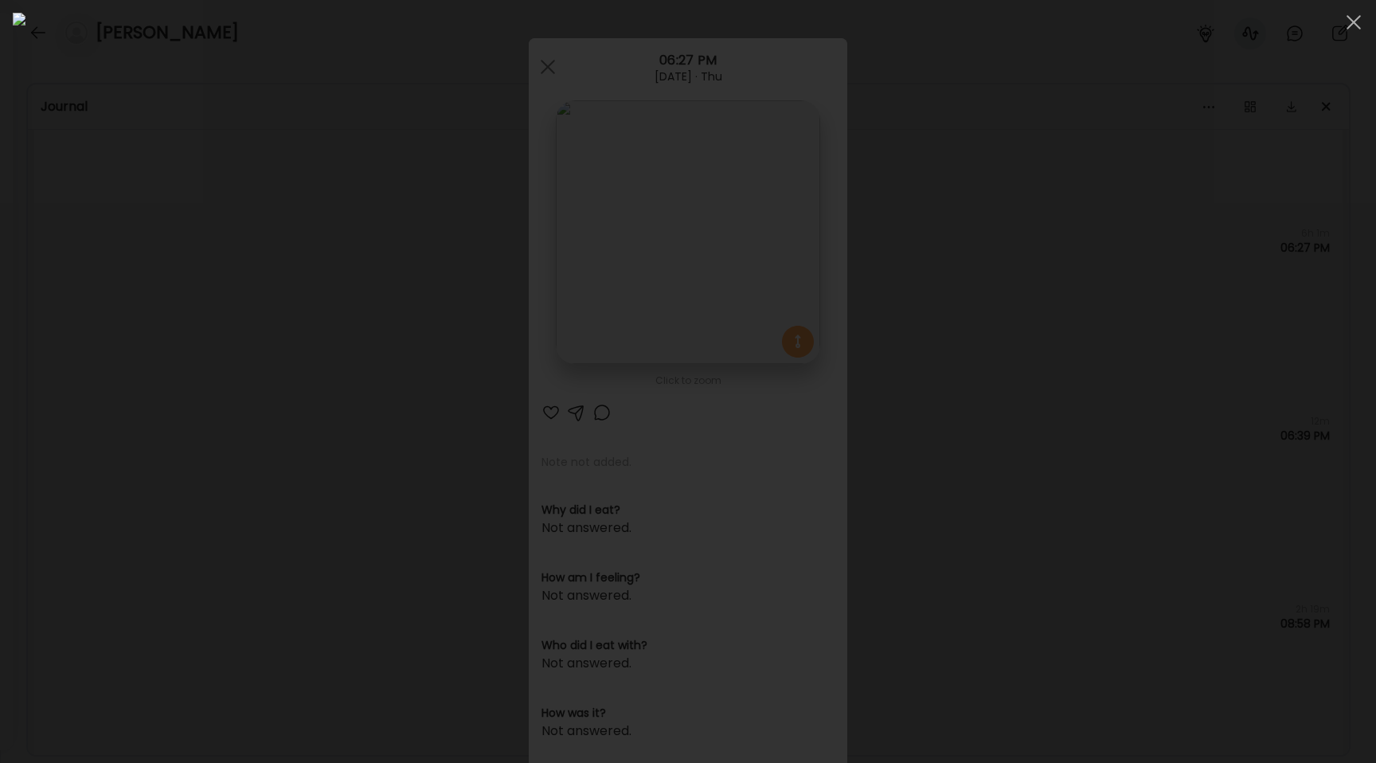
click at [221, 356] on div at bounding box center [688, 381] width 1351 height 737
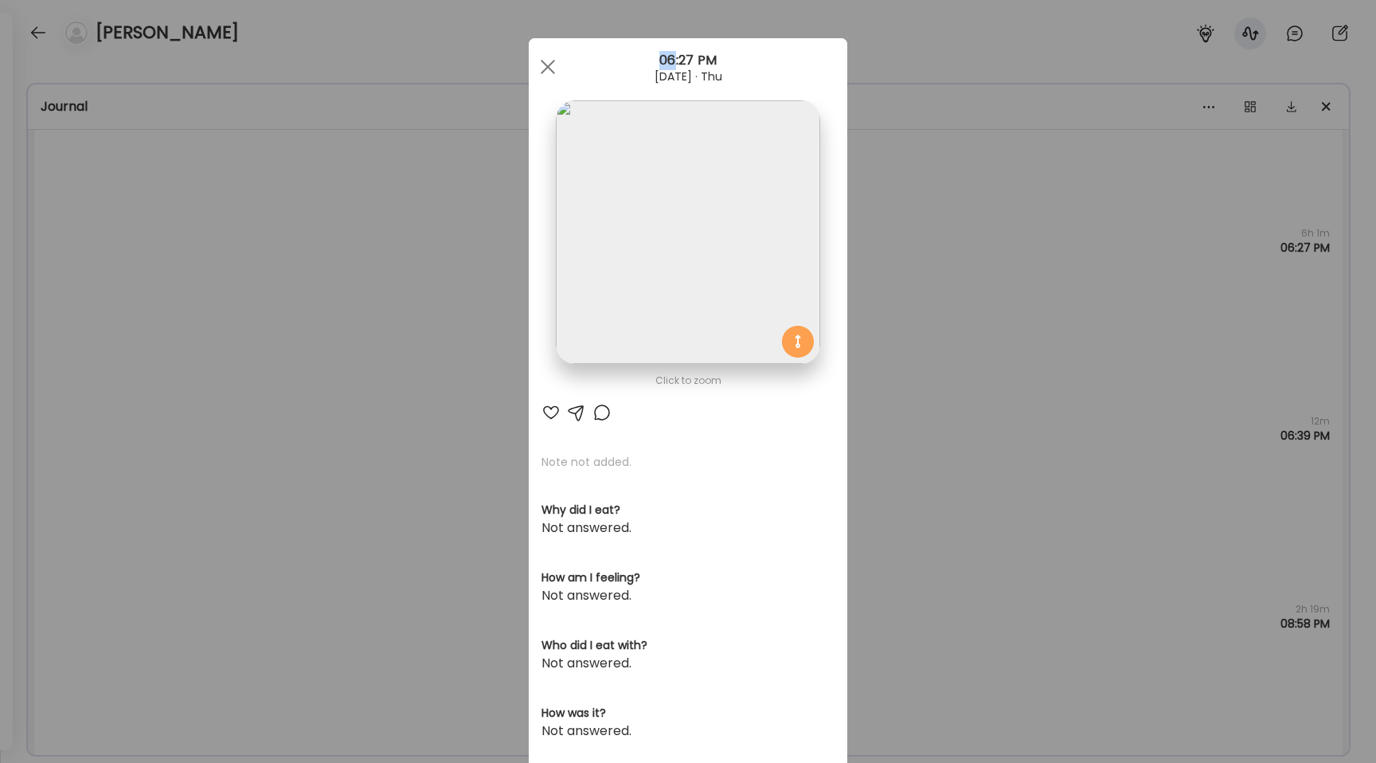
click at [221, 356] on div "Ate Coach Dashboard Wahoo! It’s official Take a moment to set up your Coach Pro…" at bounding box center [688, 381] width 1376 height 763
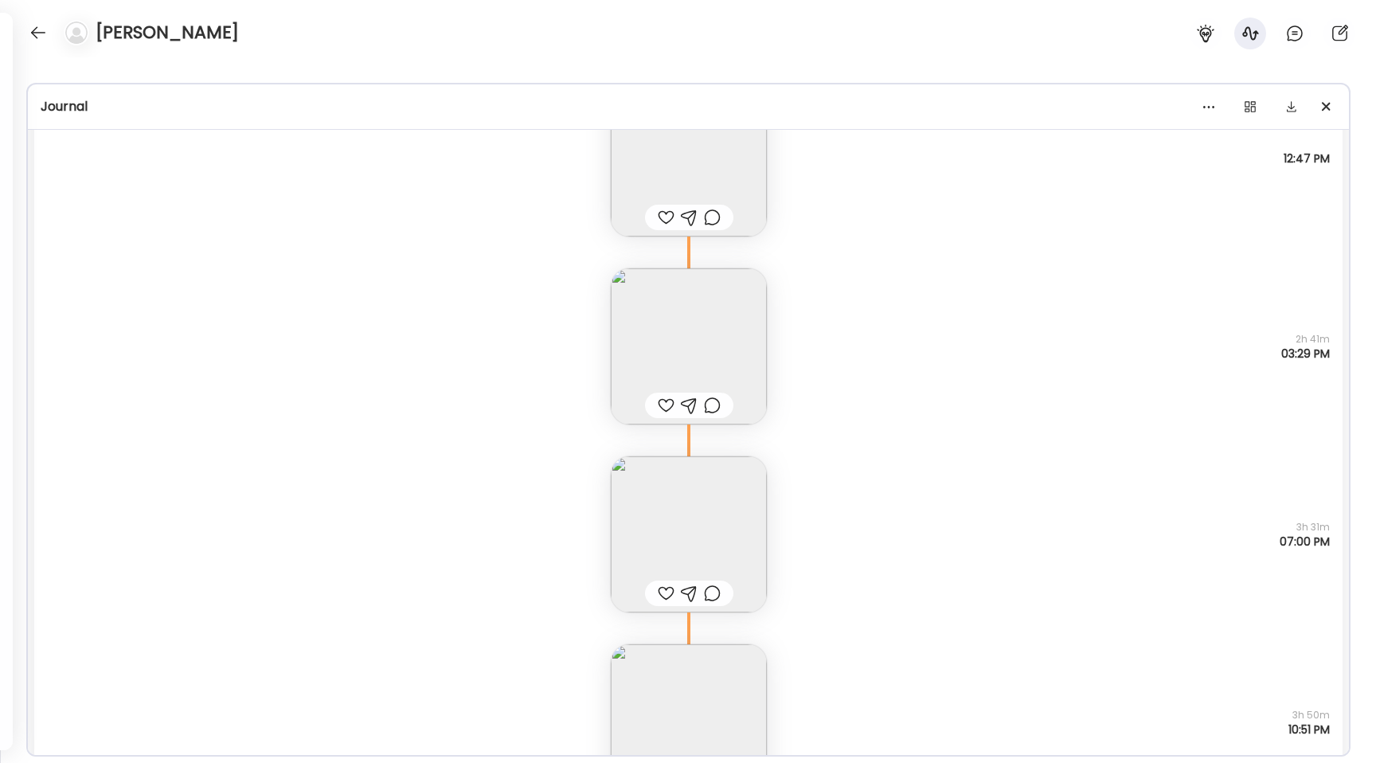
scroll to position [15314, 0]
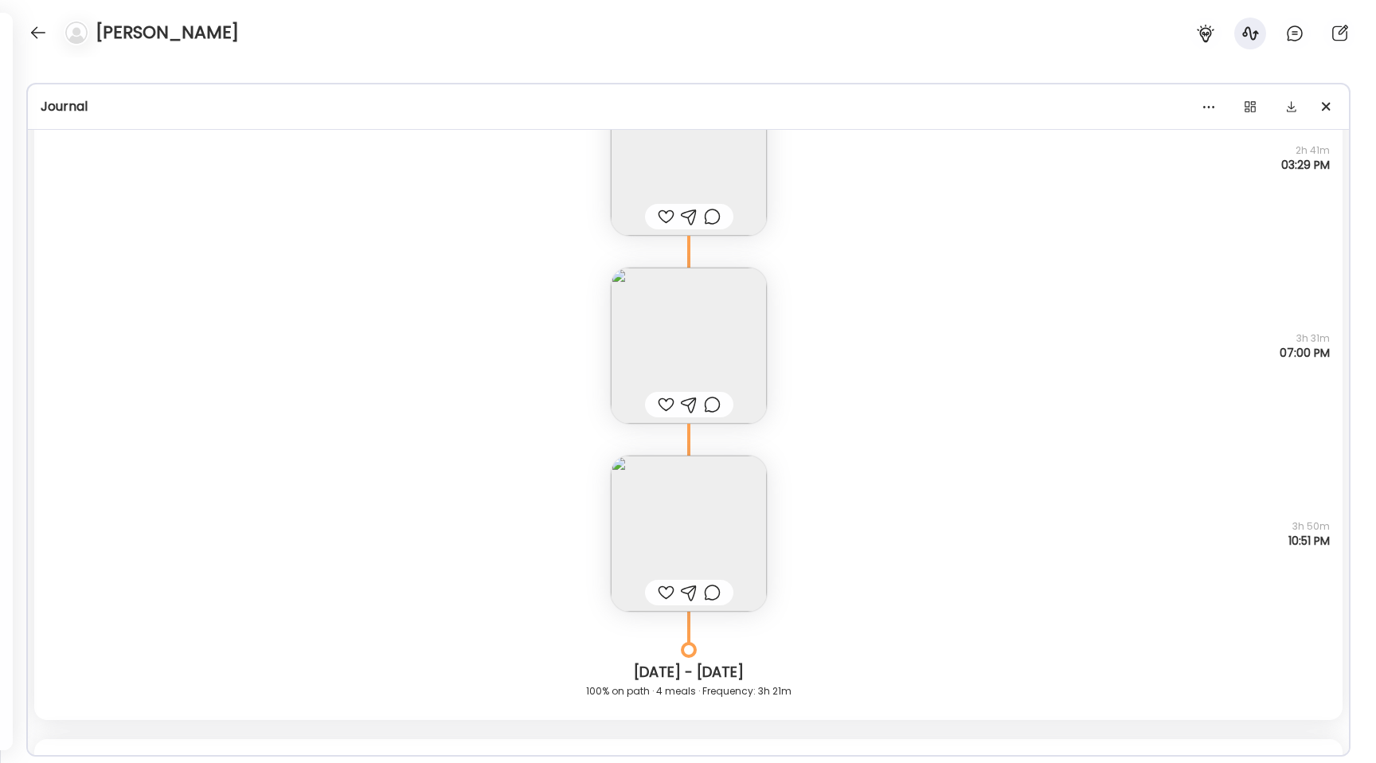
click at [694, 366] on img at bounding box center [689, 346] width 156 height 156
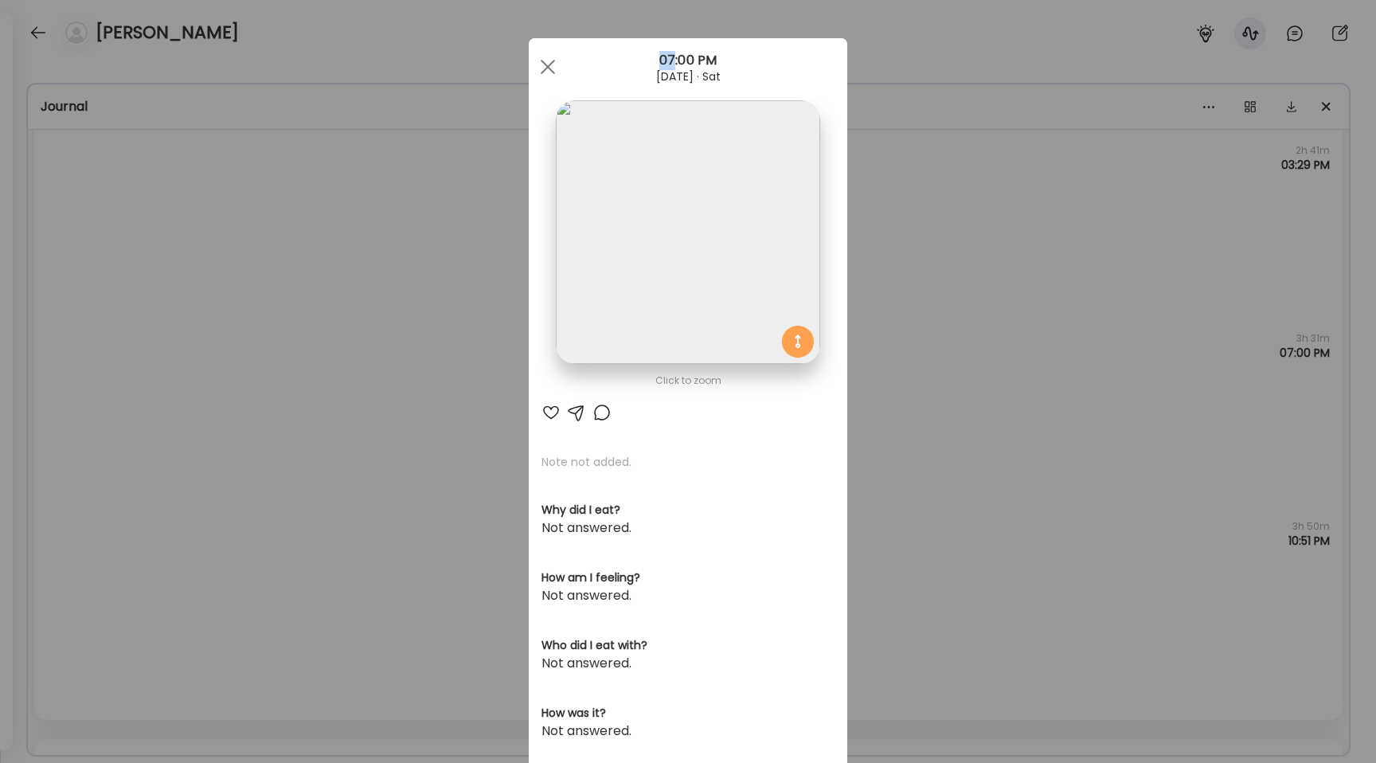
click at [318, 372] on div "Ate Coach Dashboard Wahoo! It’s official Take a moment to set up your Coach Pro…" at bounding box center [688, 381] width 1376 height 763
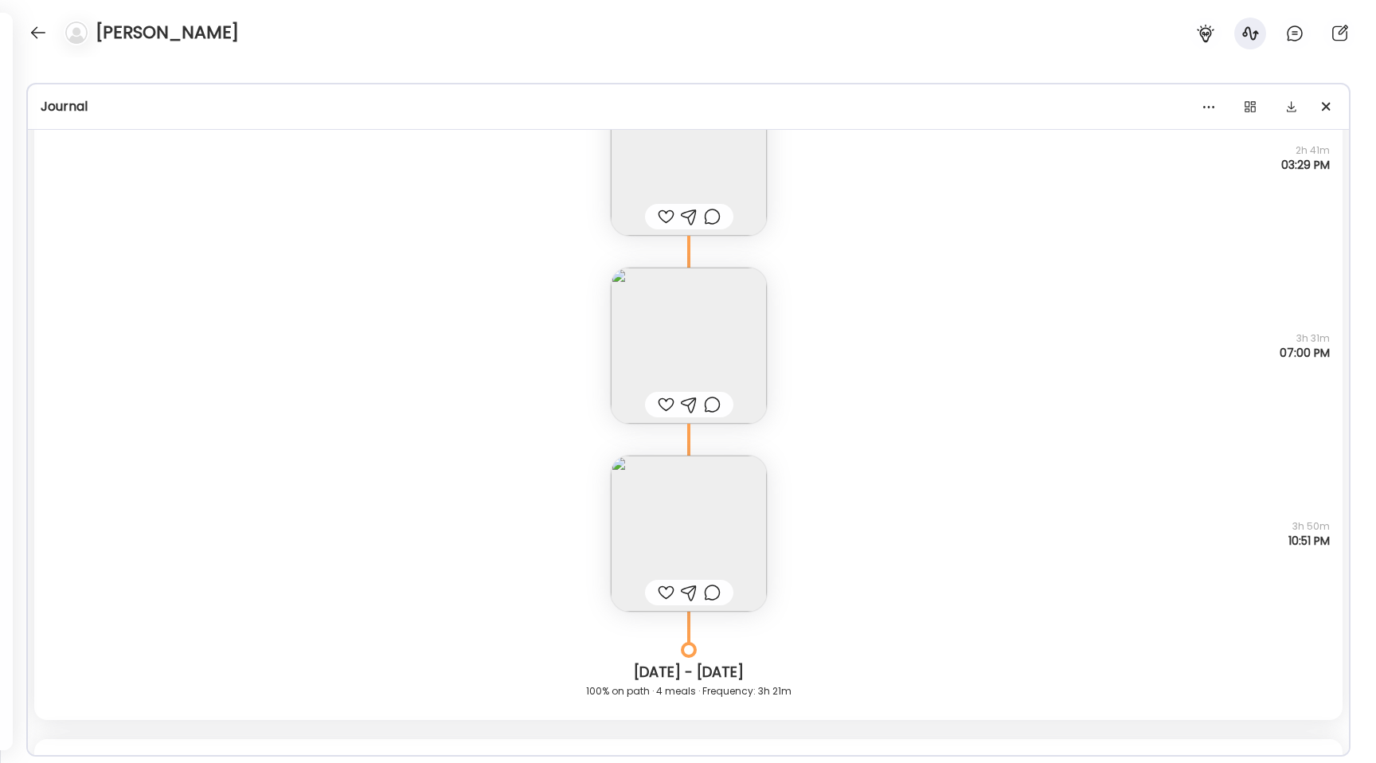
click at [318, 372] on div "Note not added Questions not answered 3h 31m 07:00 PM" at bounding box center [688, 330] width 1308 height 188
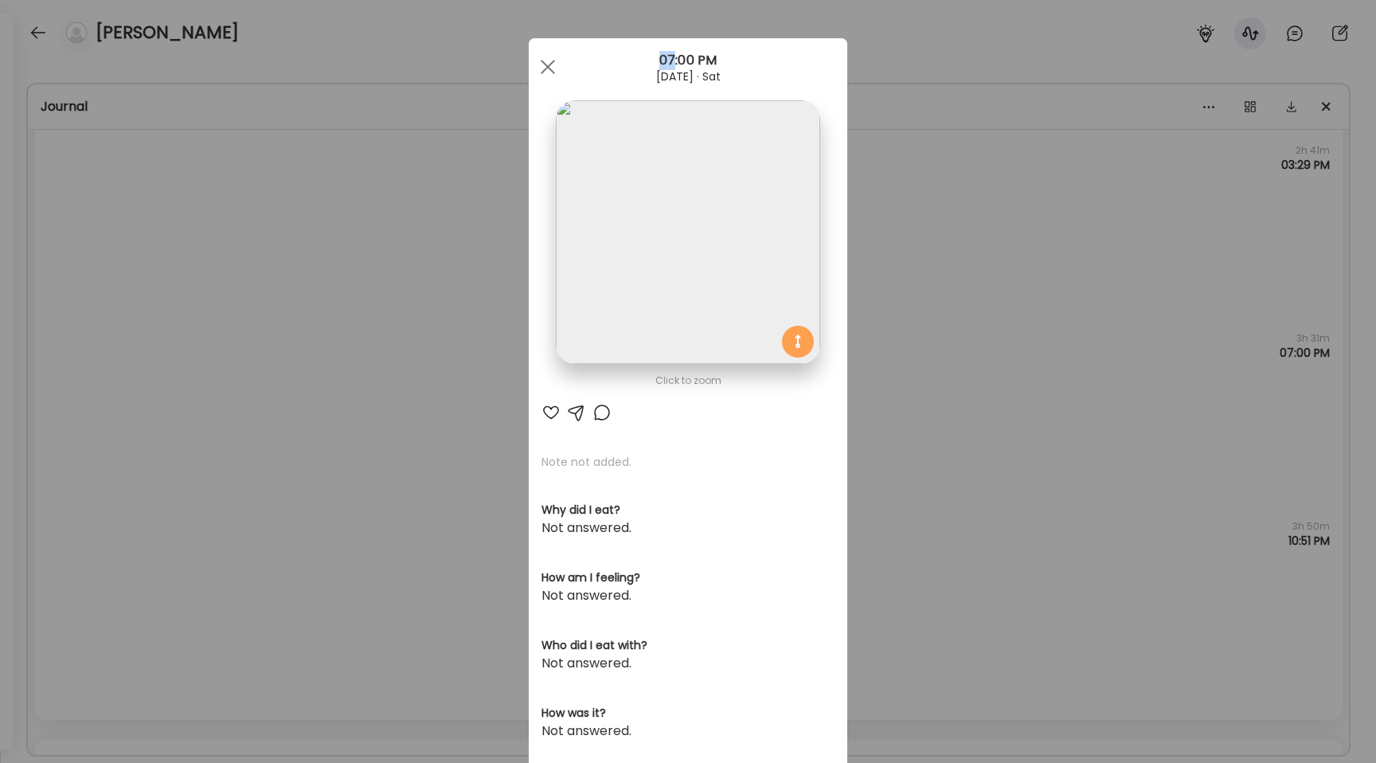
click at [318, 372] on div "Ate Coach Dashboard Wahoo! It’s official Take a moment to set up your Coach Pro…" at bounding box center [688, 381] width 1376 height 763
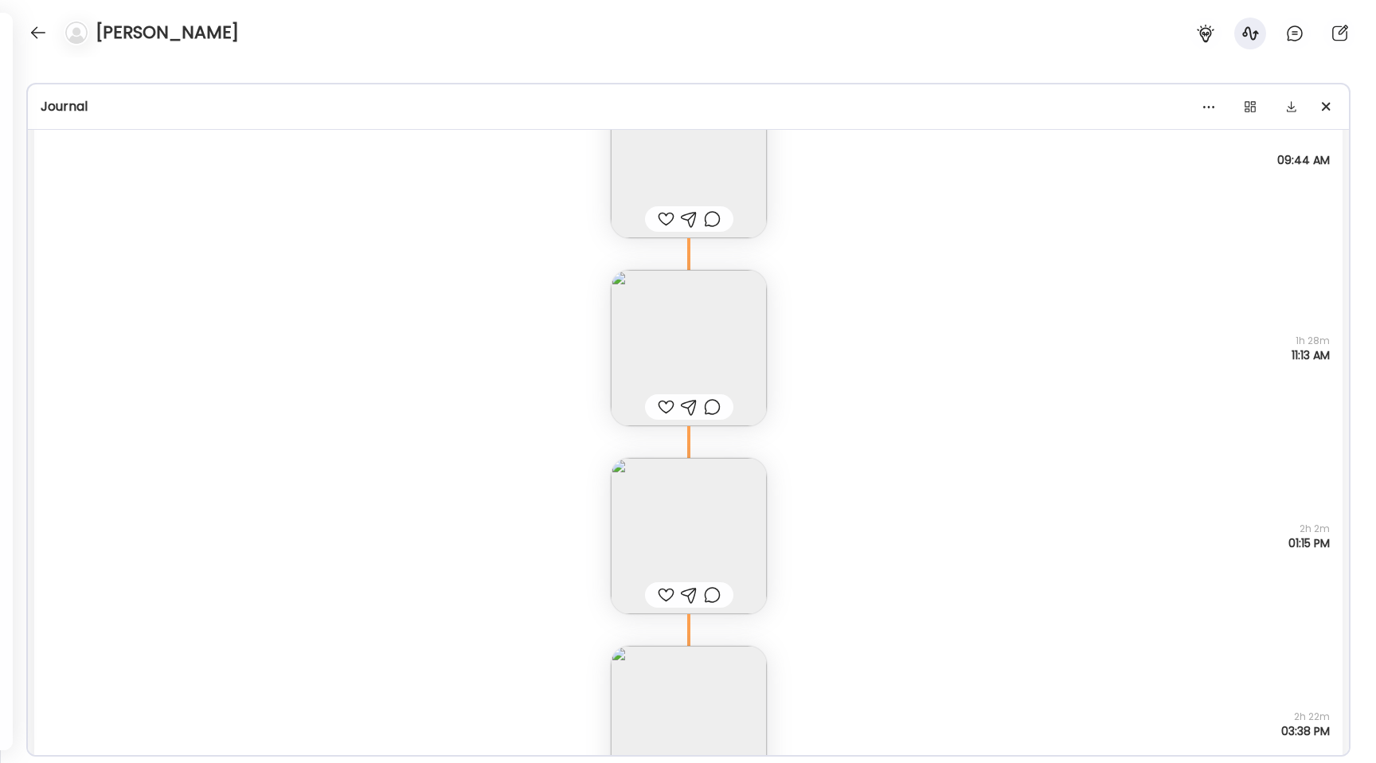
scroll to position [13750, 0]
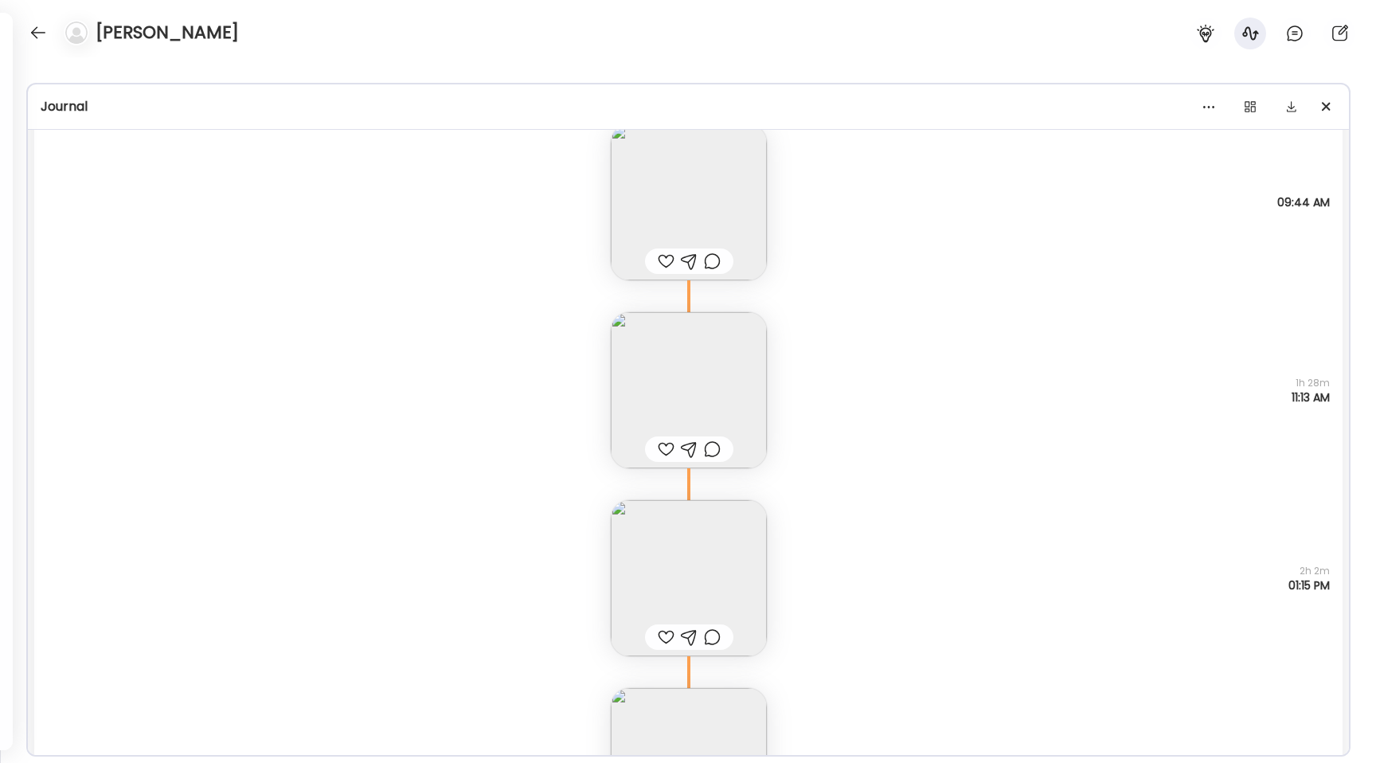
click at [672, 364] on img at bounding box center [689, 390] width 156 height 156
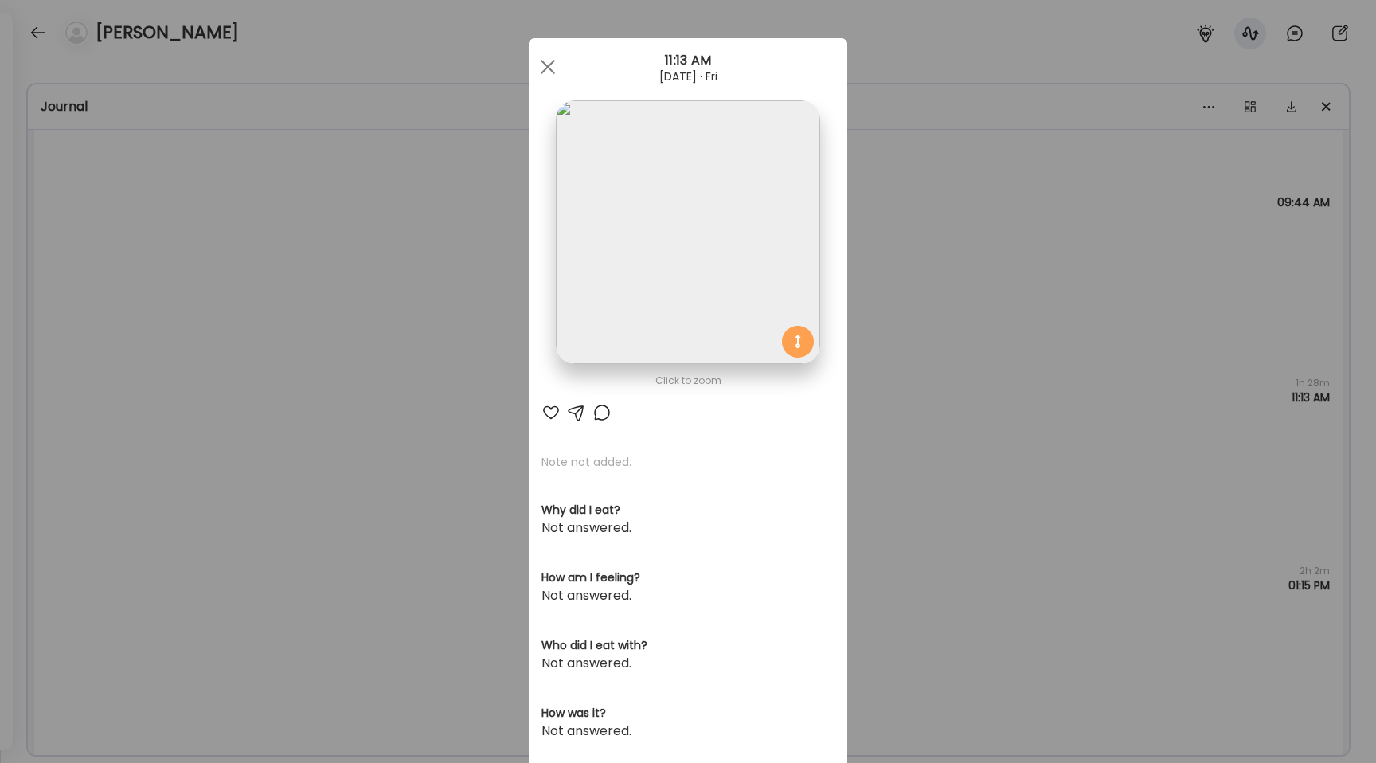
click at [435, 342] on div "Ate Coach Dashboard Wahoo! It’s official Take a moment to set up your Coach Pro…" at bounding box center [688, 381] width 1376 height 763
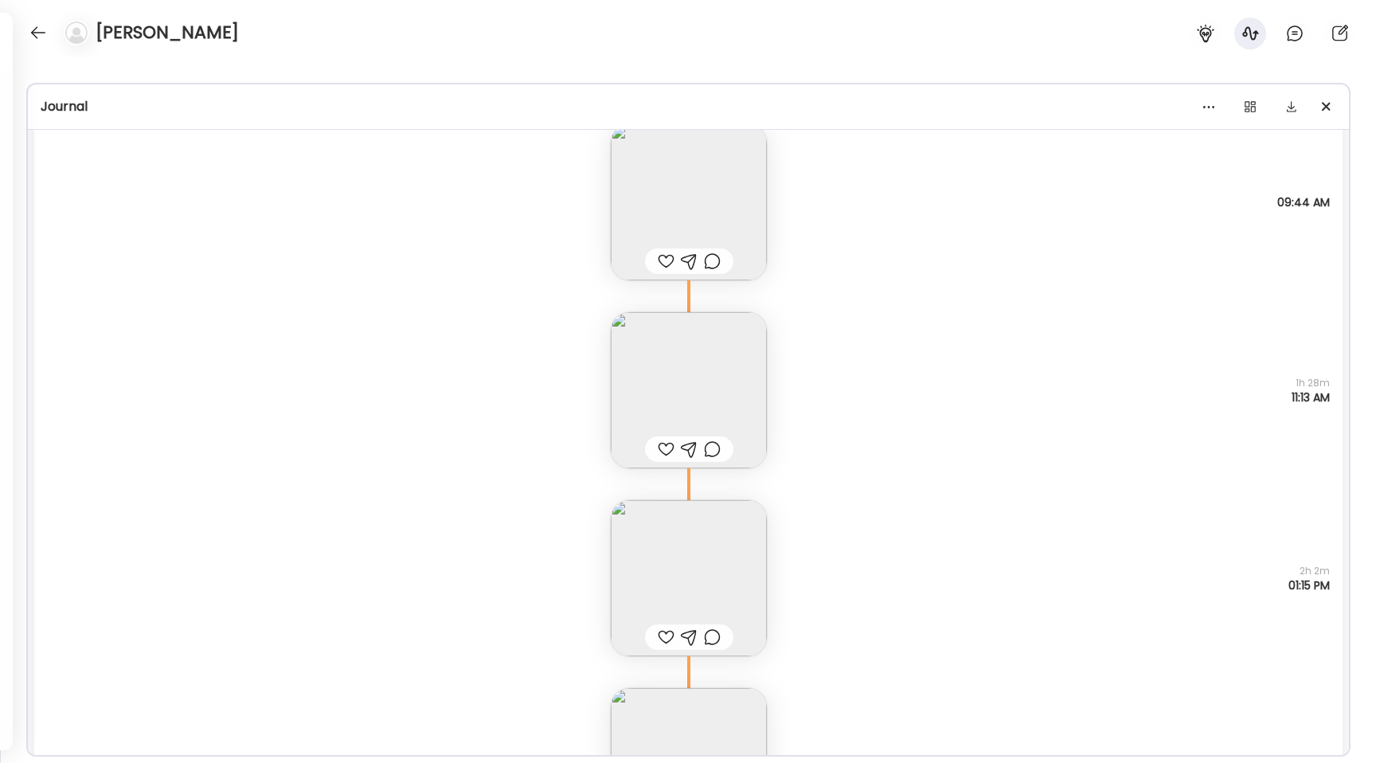
click at [435, 342] on div "Note not added Questions not answered 1h 28m 11:13 AM" at bounding box center [688, 374] width 1308 height 188
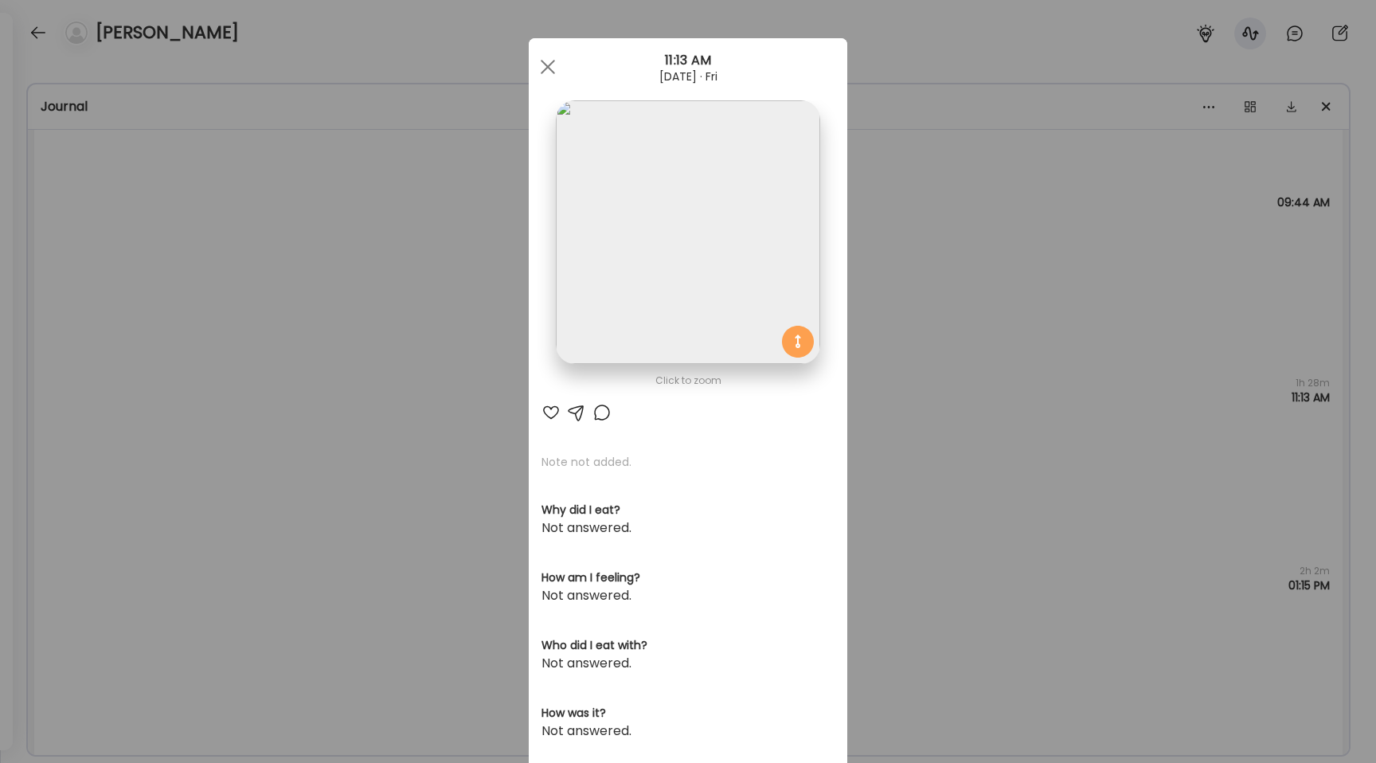
click at [435, 342] on div "Ate Coach Dashboard Wahoo! It’s official Take a moment to set up your Coach Pro…" at bounding box center [688, 381] width 1376 height 763
